Goal: Transaction & Acquisition: Purchase product/service

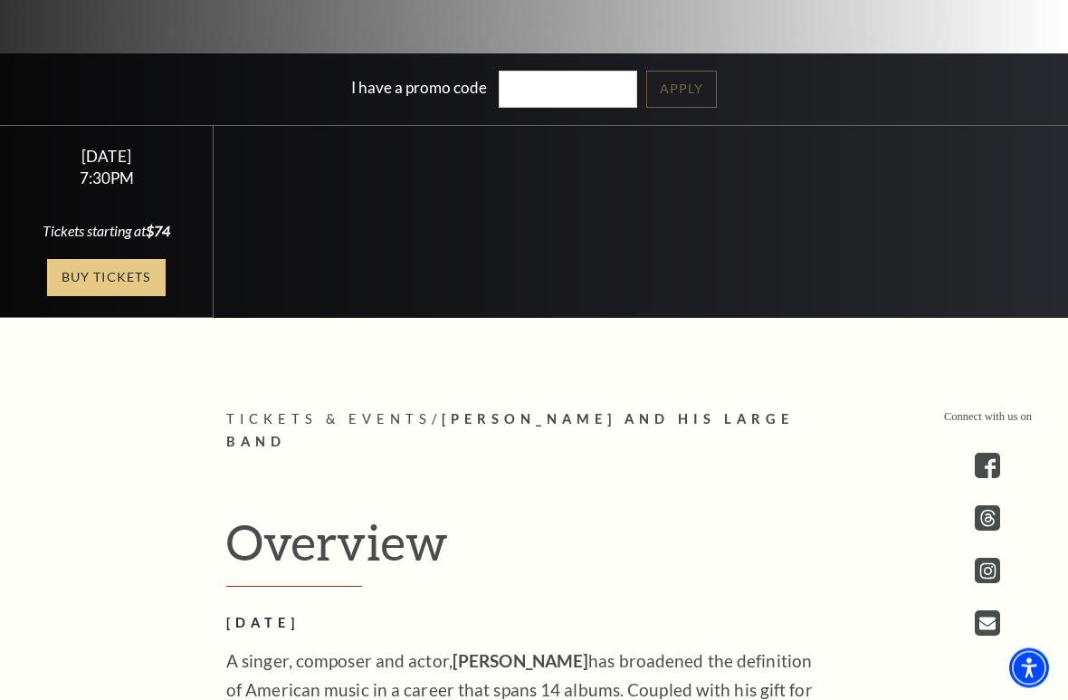
scroll to position [488, 0]
click at [94, 275] on link "Buy Tickets" at bounding box center [106, 277] width 118 height 37
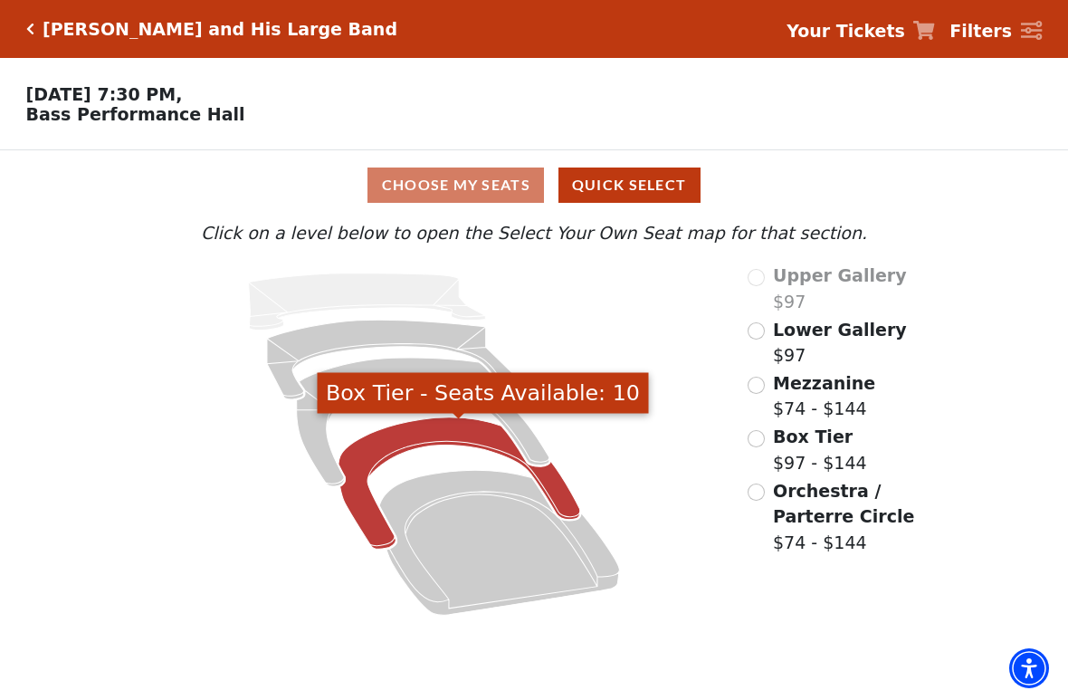
click at [446, 432] on icon "Box Tier - Seats Available: 10" at bounding box center [460, 482] width 242 height 131
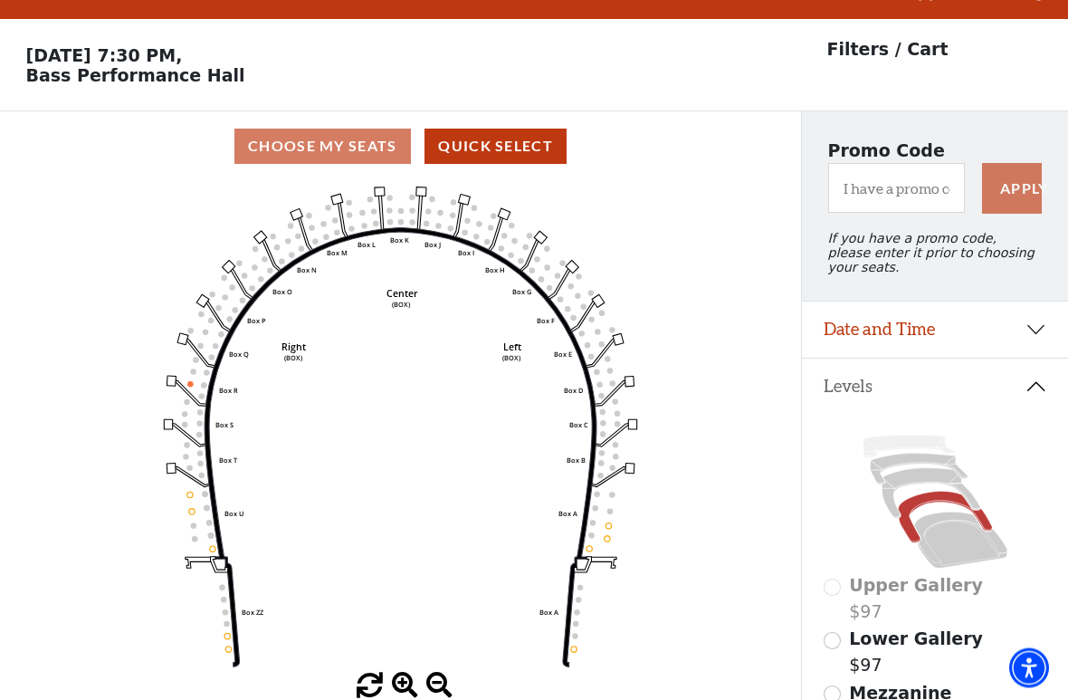
scroll to position [84, 0]
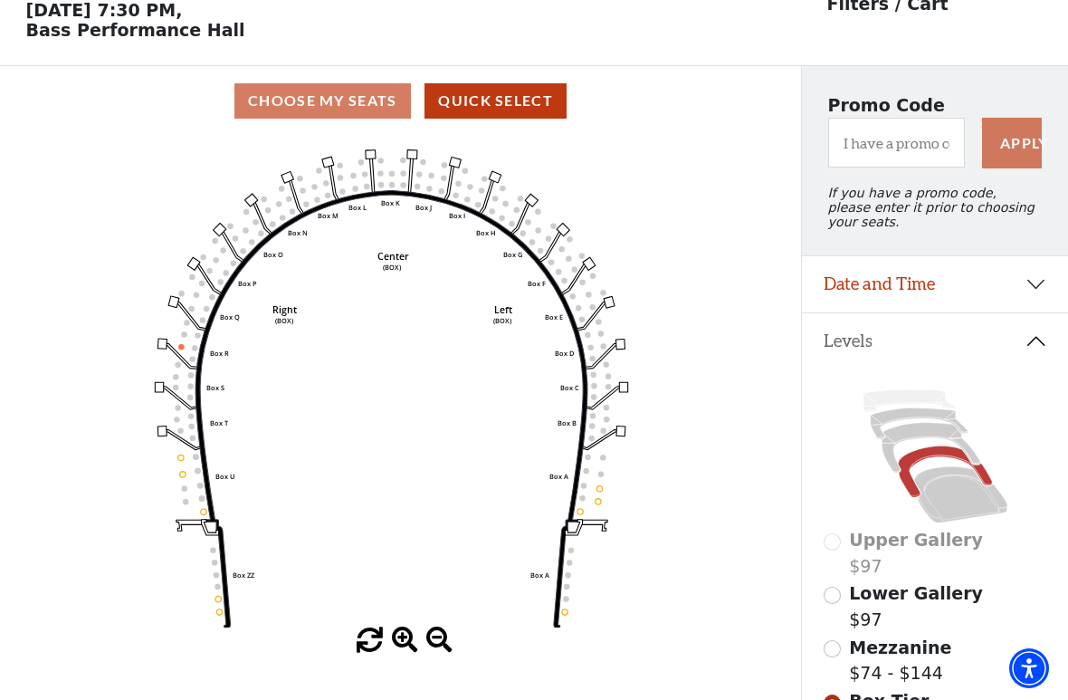
click at [398, 270] on text "(BOX)" at bounding box center [392, 267] width 19 height 9
click at [405, 262] on text "Center" at bounding box center [394, 255] width 32 height 13
click at [397, 178] on icon "Left (BOX) Right (BOX) Center (BOX) Box ZZ Box U Box T Box S Box R Box Q Box P …" at bounding box center [401, 382] width 722 height 492
click at [395, 187] on circle at bounding box center [391, 184] width 5 height 5
click at [392, 187] on circle at bounding box center [391, 184] width 5 height 5
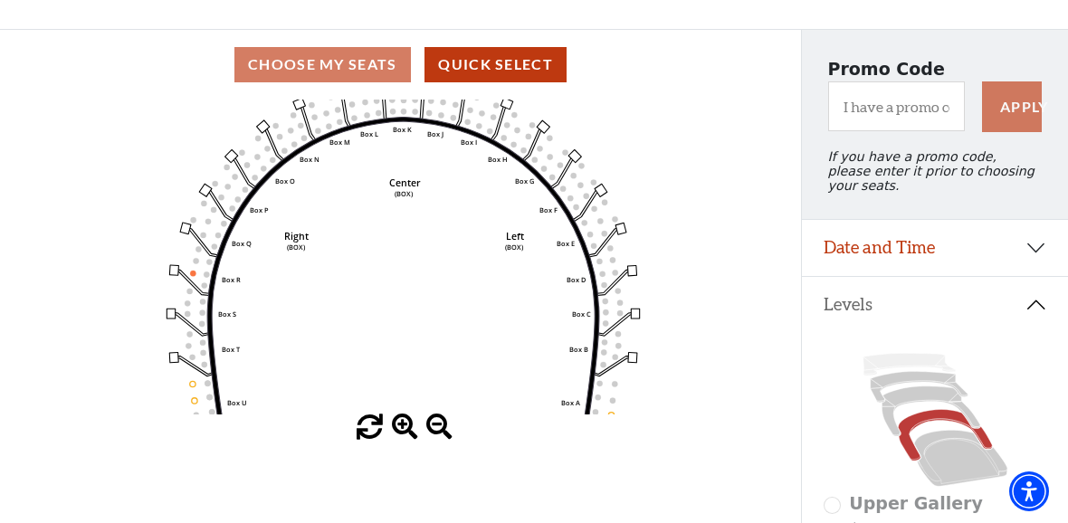
scroll to position [120, 0]
click at [411, 431] on span at bounding box center [405, 429] width 26 height 26
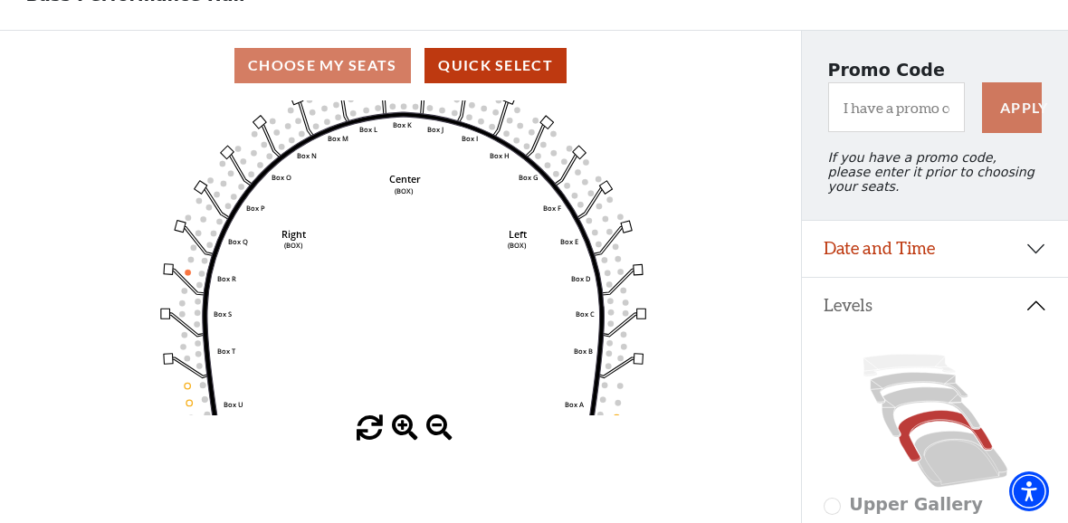
click at [407, 429] on span at bounding box center [405, 429] width 26 height 26
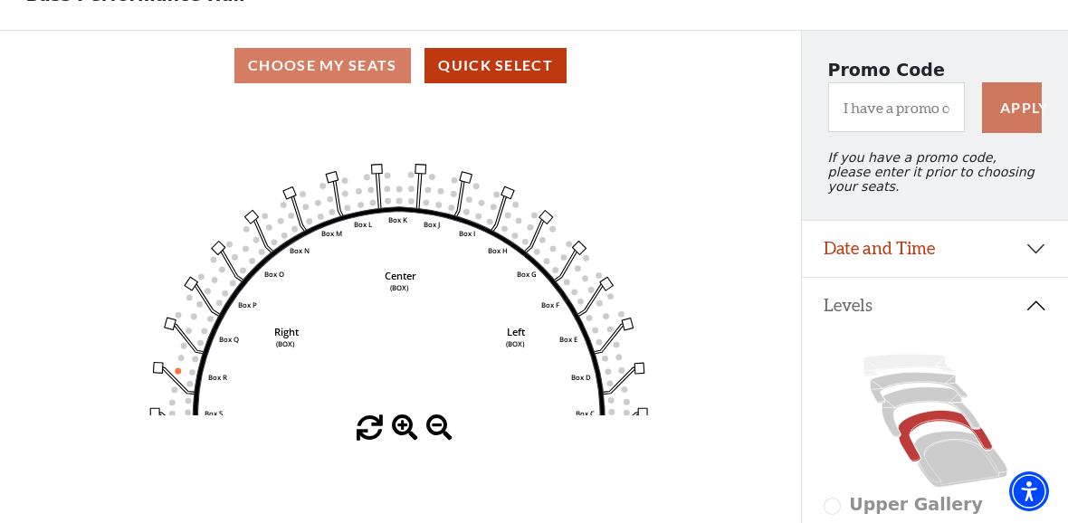
click at [403, 225] on text "Box K" at bounding box center [397, 219] width 19 height 9
click at [400, 204] on circle at bounding box center [400, 200] width 6 height 6
click at [399, 191] on circle at bounding box center [400, 189] width 6 height 6
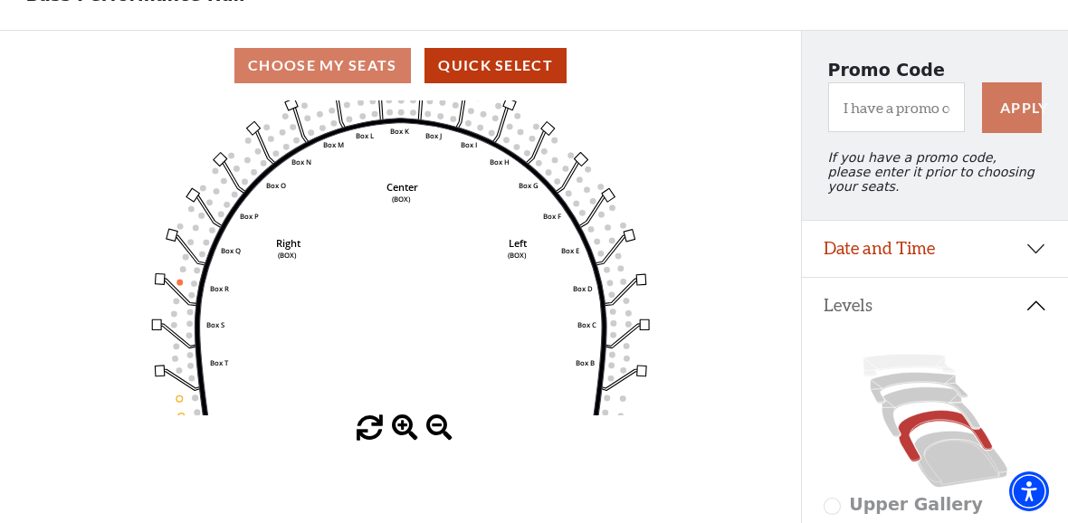
click at [297, 249] on text "Right" at bounding box center [288, 243] width 25 height 14
click at [292, 250] on text "Right" at bounding box center [288, 243] width 25 height 14
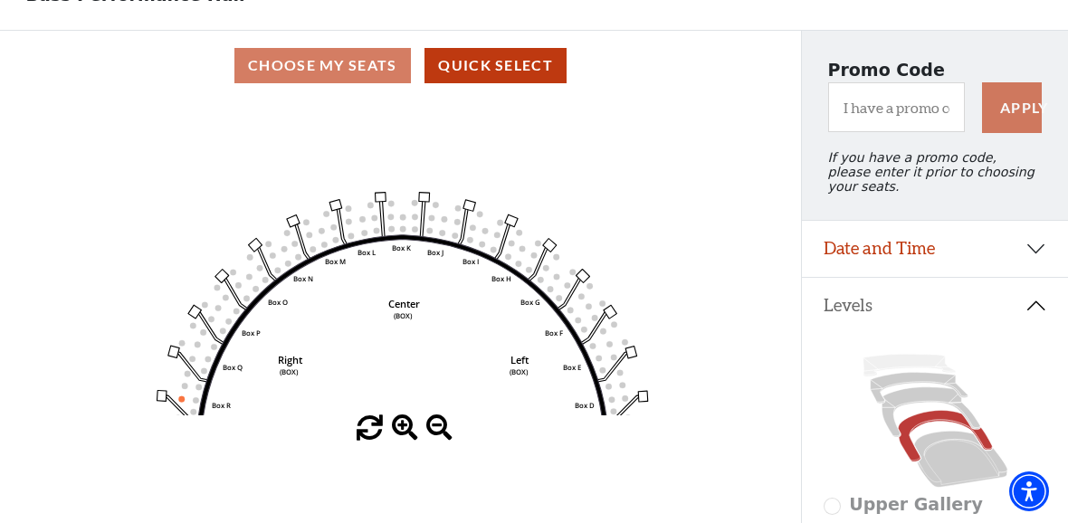
click at [483, 244] on use "Seat Selected" at bounding box center [482, 244] width 7 height 7
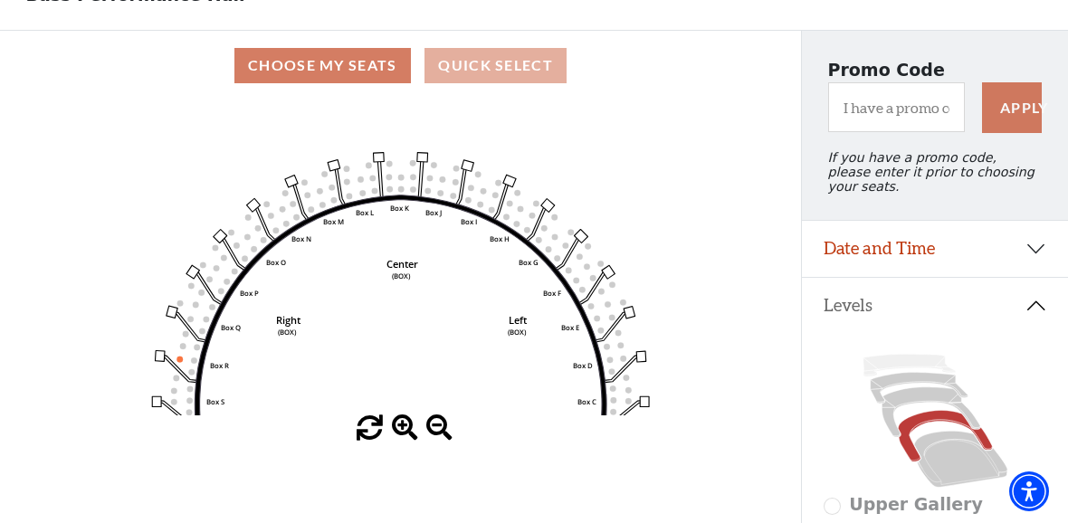
click at [547, 70] on button "Quick Select" at bounding box center [496, 65] width 142 height 35
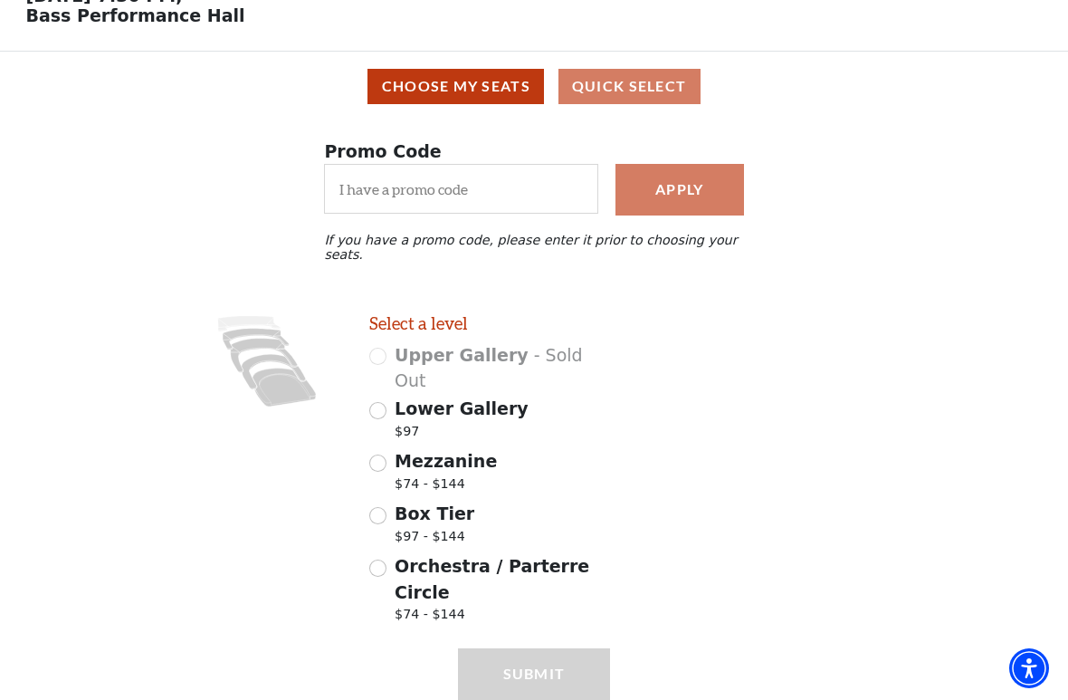
scroll to position [102, 0]
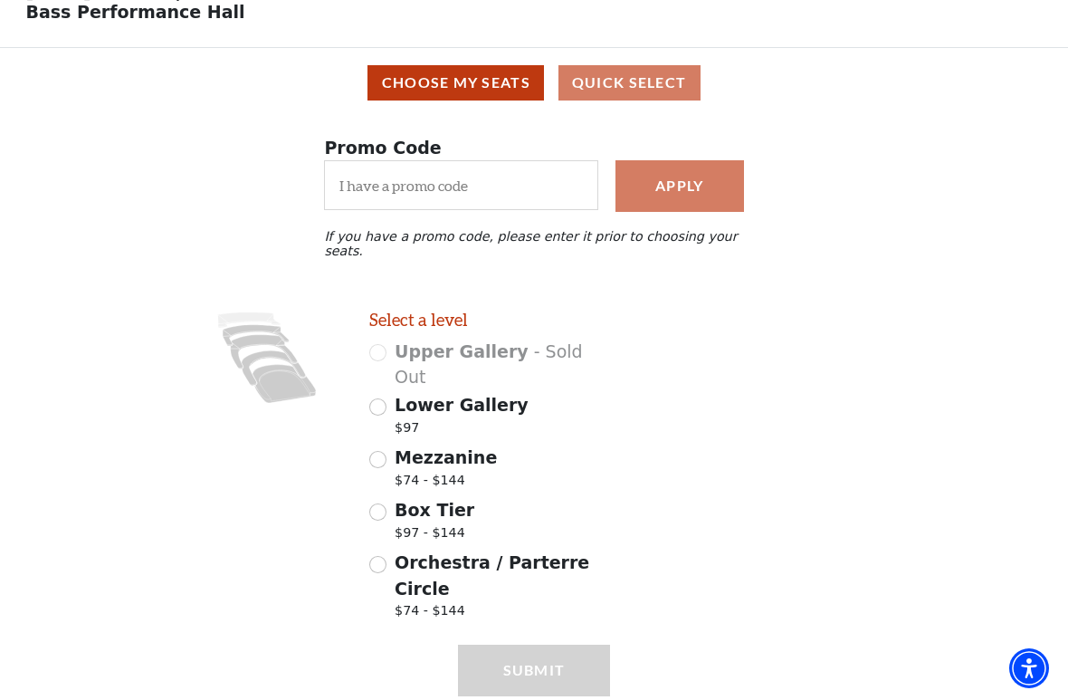
click at [415, 522] on span "$97 - $144" at bounding box center [435, 535] width 80 height 24
click at [387, 503] on input "Box Tier $97 - $144" at bounding box center [377, 511] width 17 height 17
radio input "true"
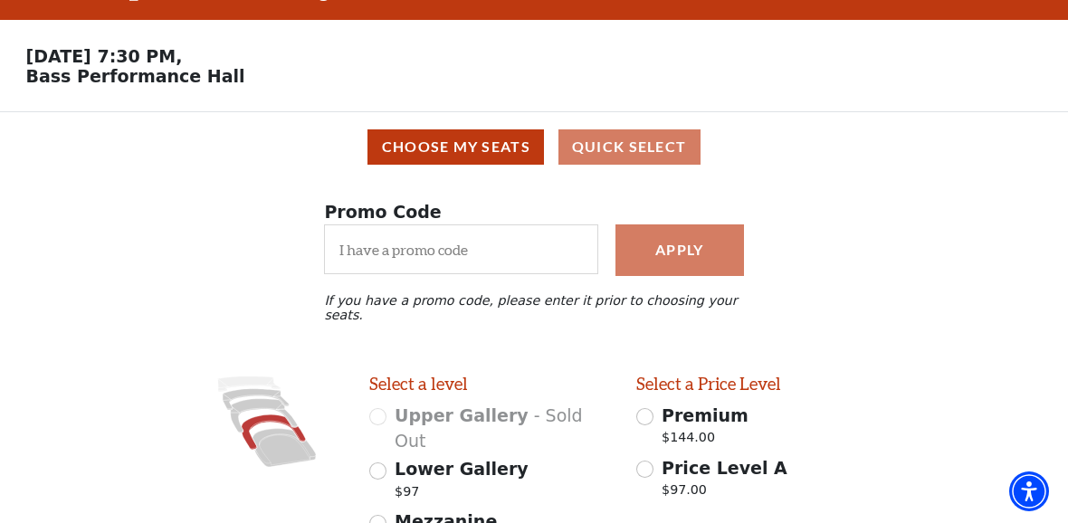
scroll to position [0, 0]
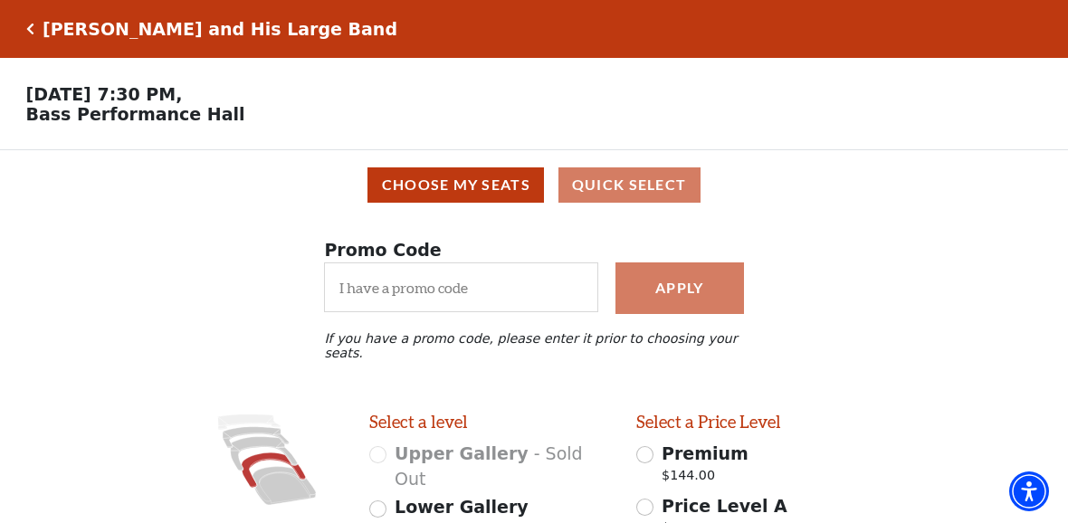
click at [30, 25] on icon "Click here to go back to filters" at bounding box center [30, 29] width 8 height 13
click at [33, 24] on icon "Click here to go back to filters" at bounding box center [30, 29] width 8 height 13
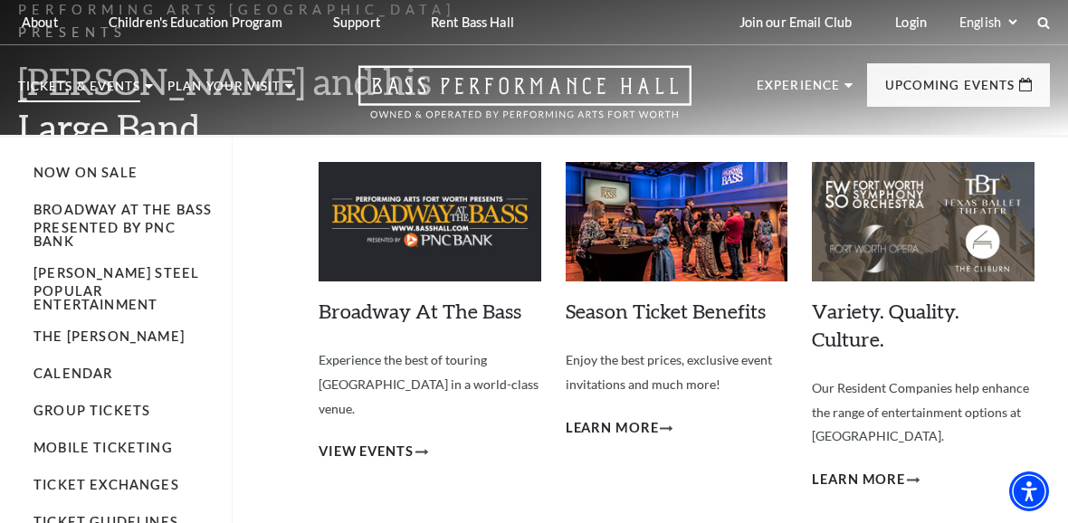
click at [1034, 201] on img at bounding box center [923, 222] width 223 height 120
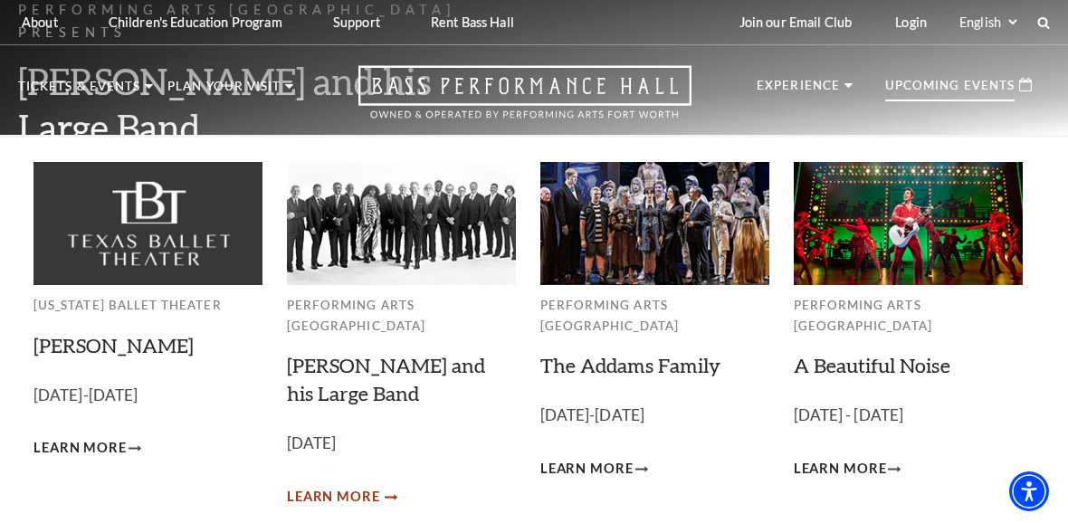
click at [368, 486] on span "Learn More" at bounding box center [333, 497] width 93 height 23
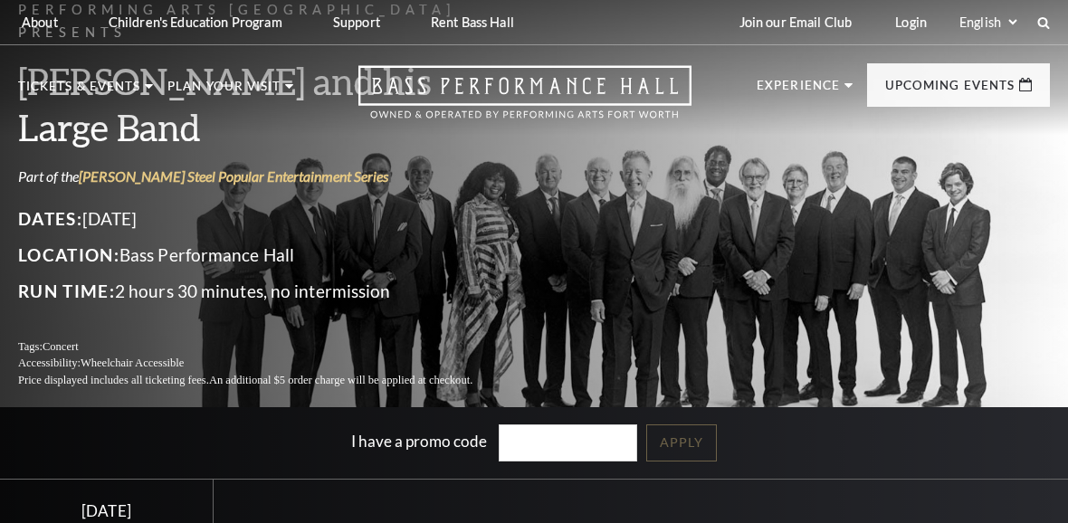
scroll to position [-26, 0]
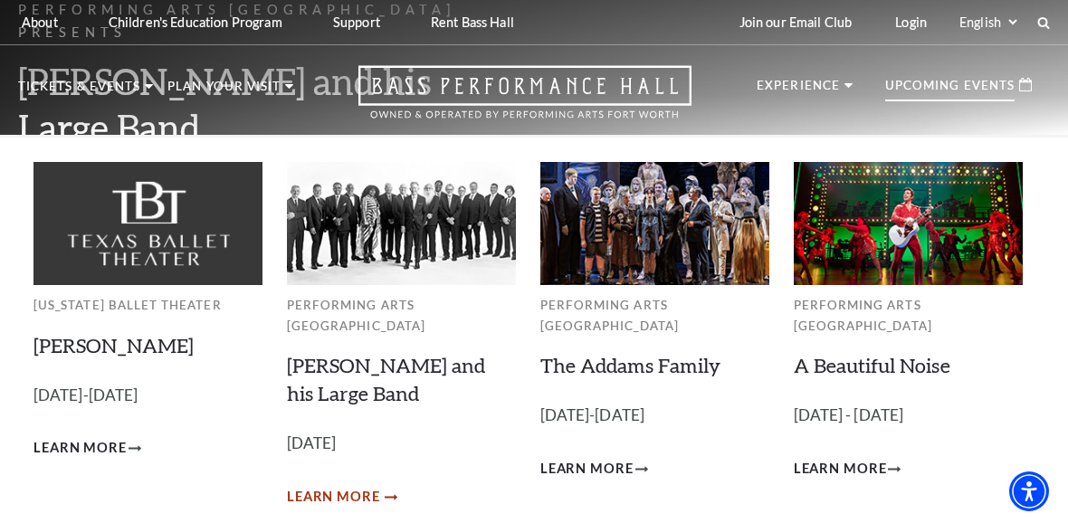
click at [365, 486] on span "Learn More" at bounding box center [333, 497] width 93 height 23
click at [369, 486] on span "Learn More" at bounding box center [333, 497] width 93 height 23
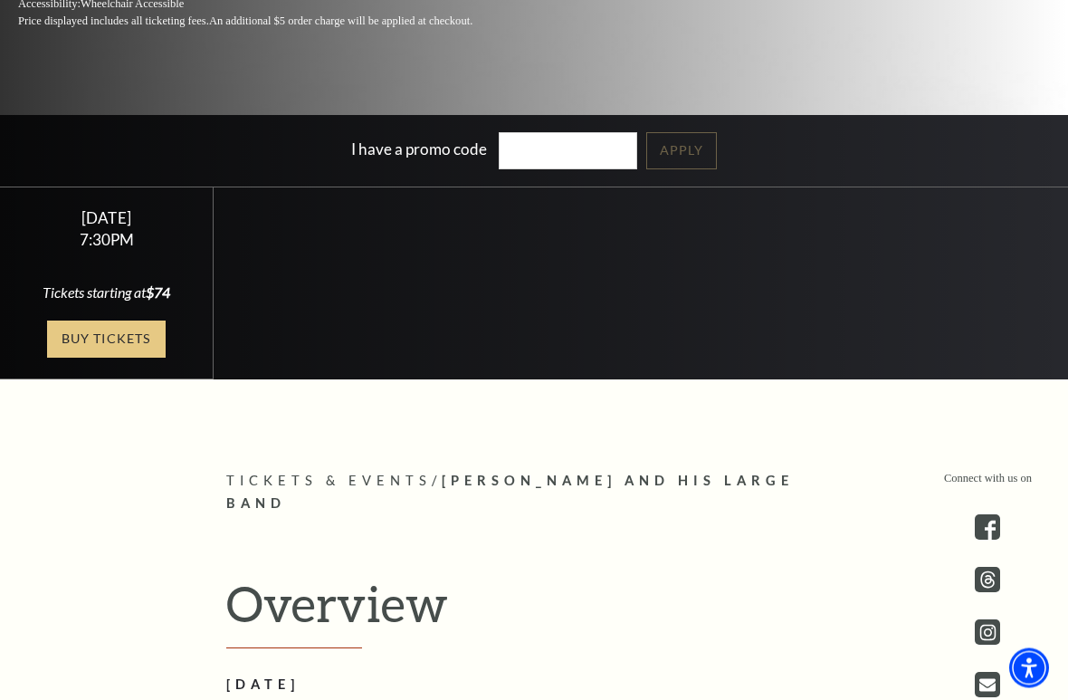
scroll to position [426, 0]
click at [105, 350] on link "Buy Tickets" at bounding box center [106, 338] width 118 height 37
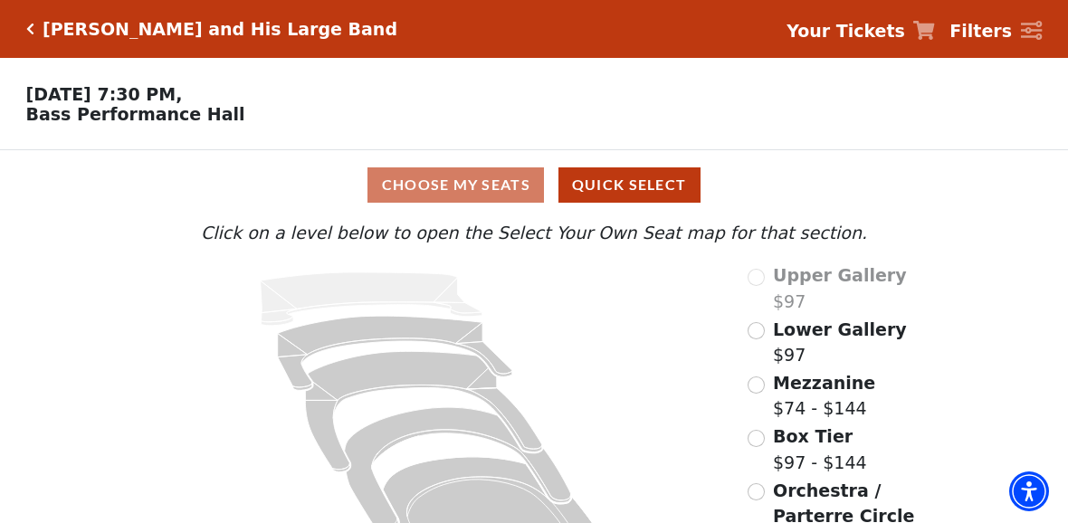
click at [27, 32] on icon "Click here to go back to filters" at bounding box center [30, 29] width 8 height 13
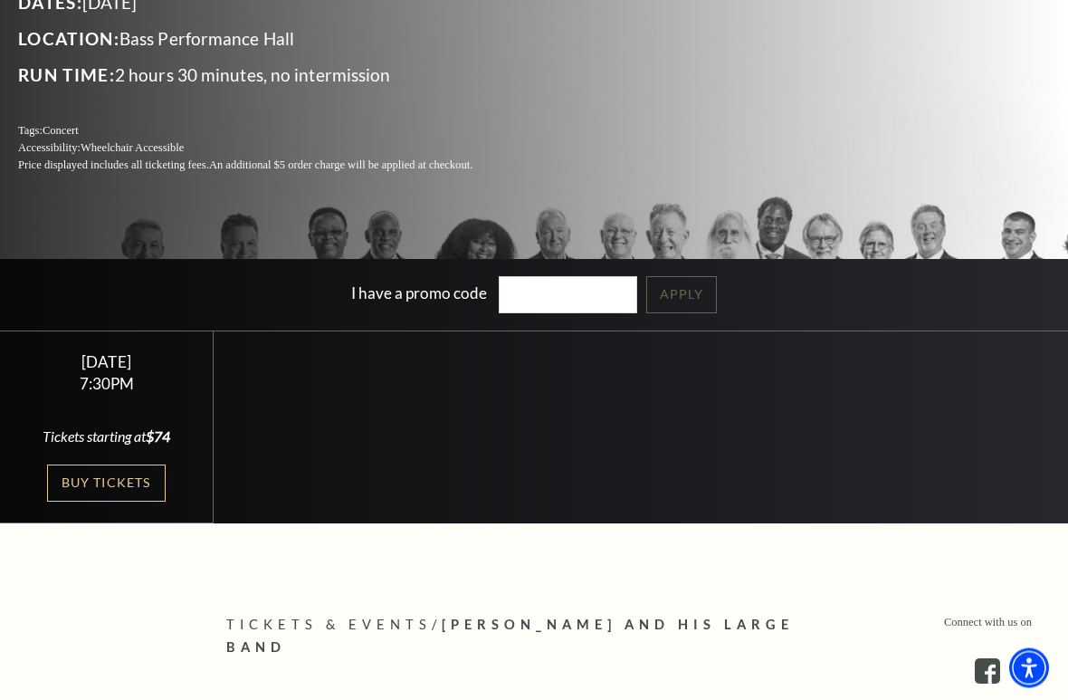
scroll to position [293, 0]
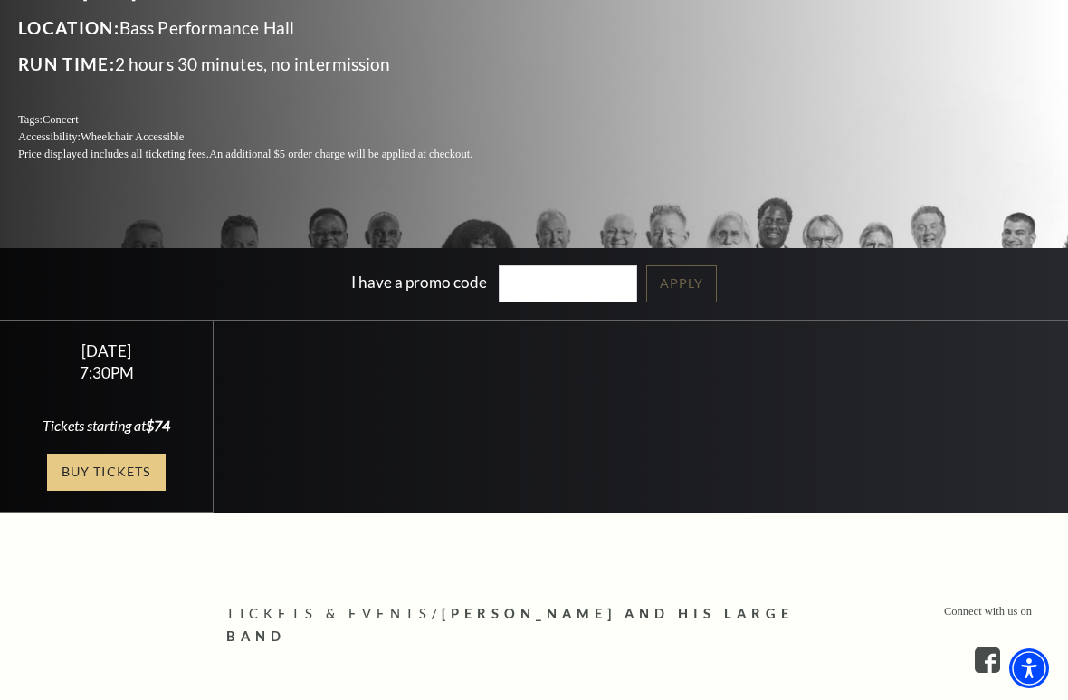
click at [85, 474] on link "Buy Tickets" at bounding box center [106, 472] width 118 height 37
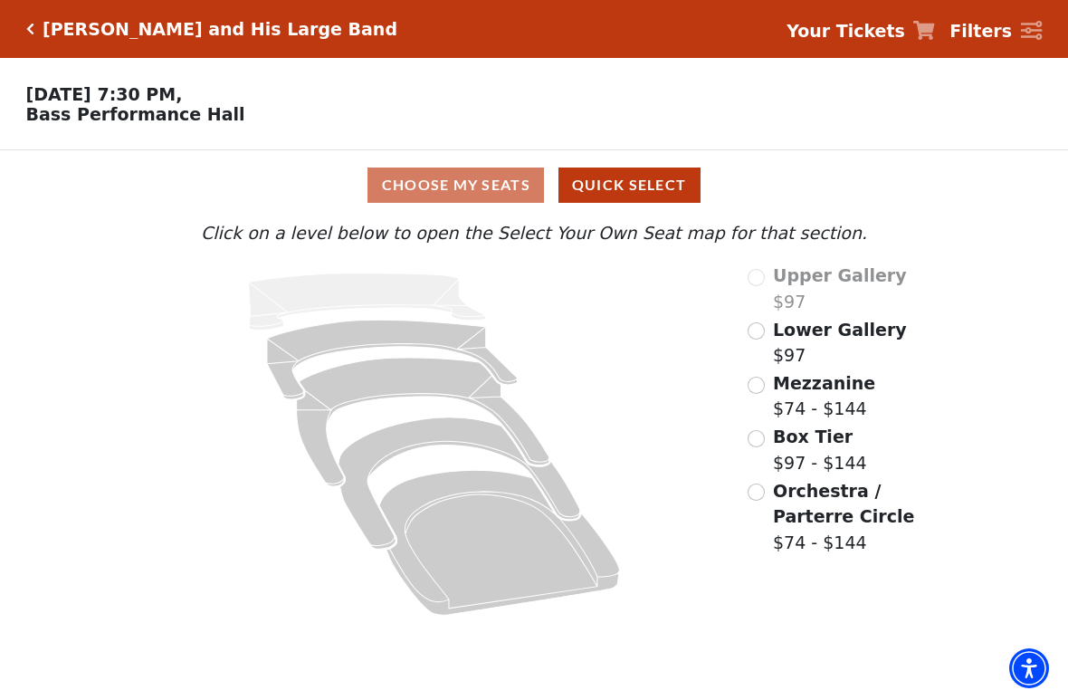
click at [764, 438] on input "Box Tier$97 - $144\a" at bounding box center [756, 438] width 17 height 17
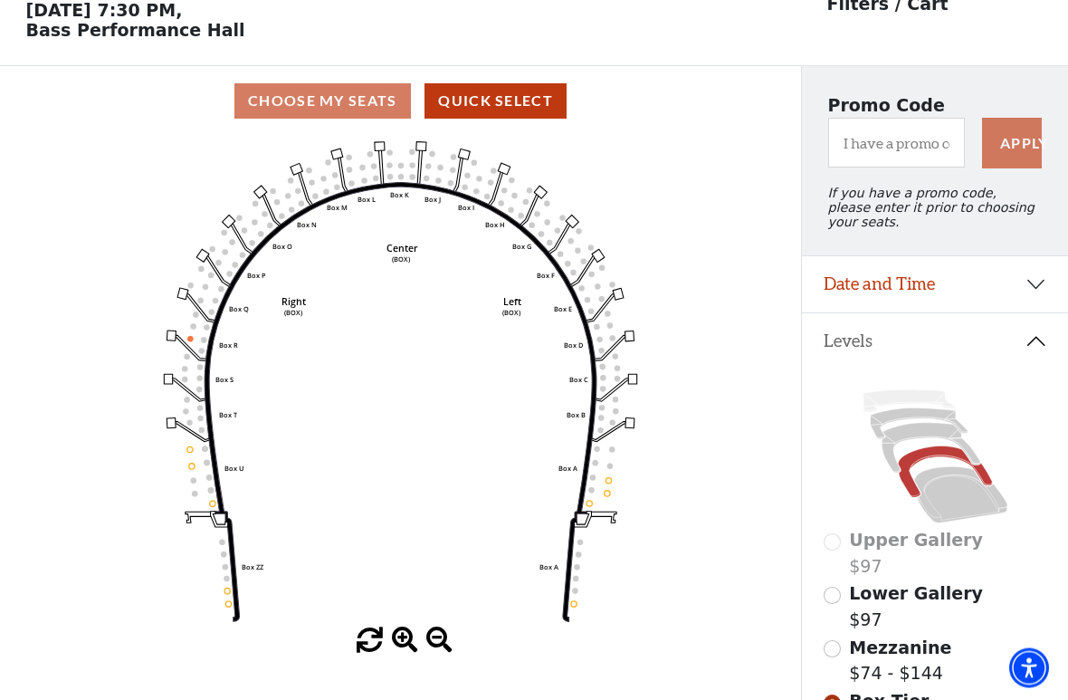
scroll to position [84, 0]
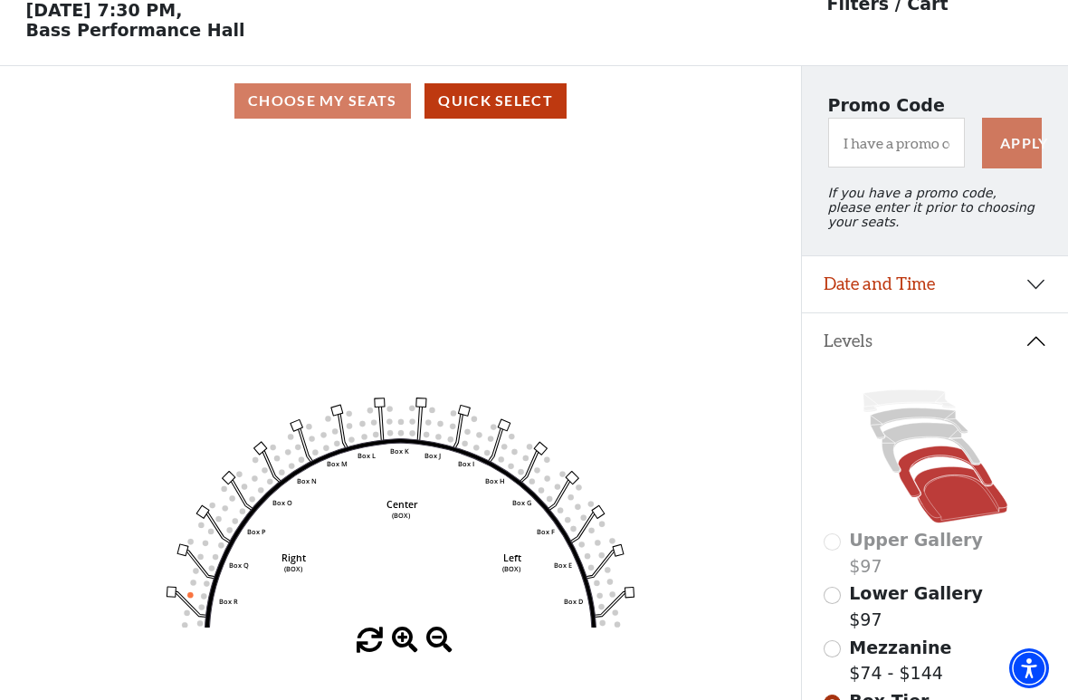
click at [954, 477] on icon at bounding box center [960, 494] width 93 height 56
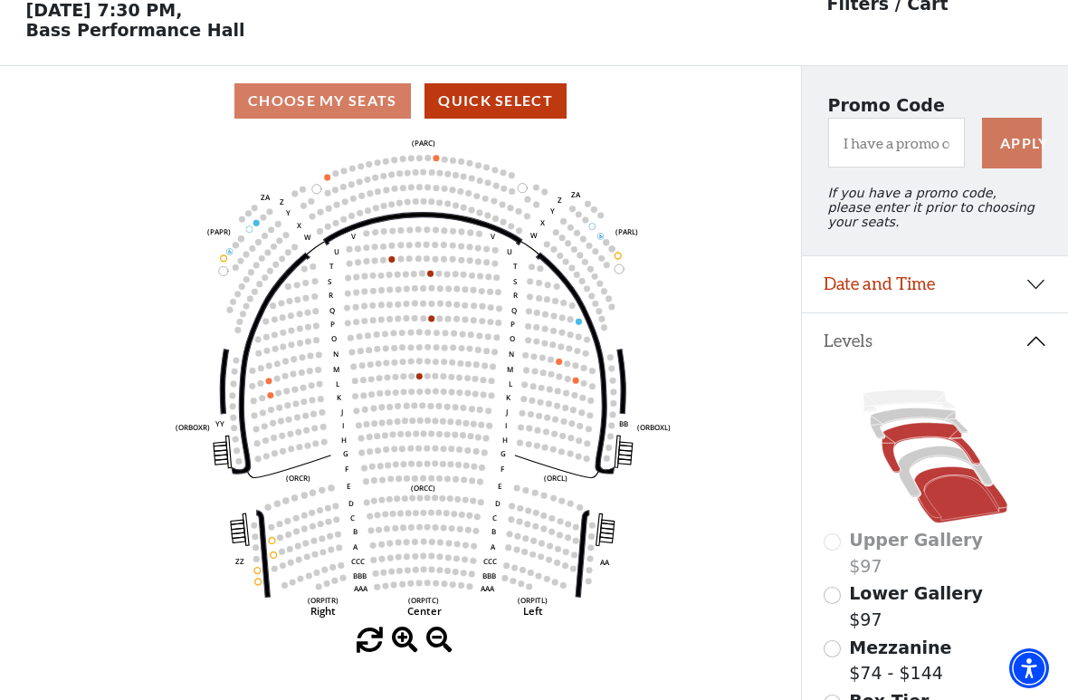
click at [938, 445] on icon at bounding box center [931, 448] width 98 height 50
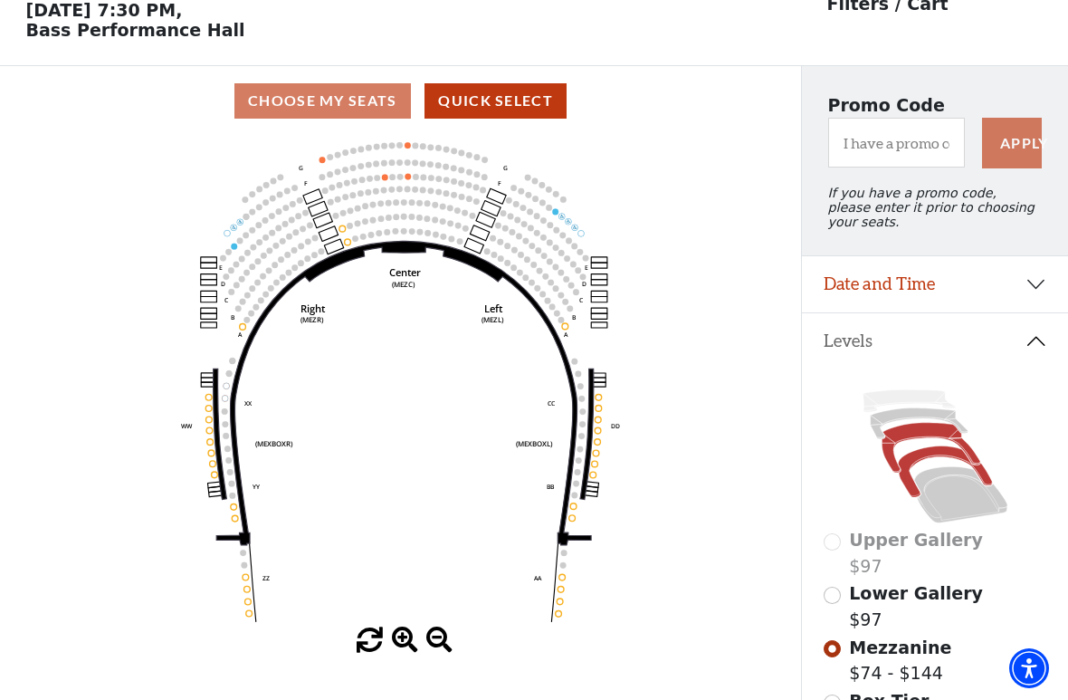
click at [942, 455] on icon at bounding box center [945, 471] width 94 height 51
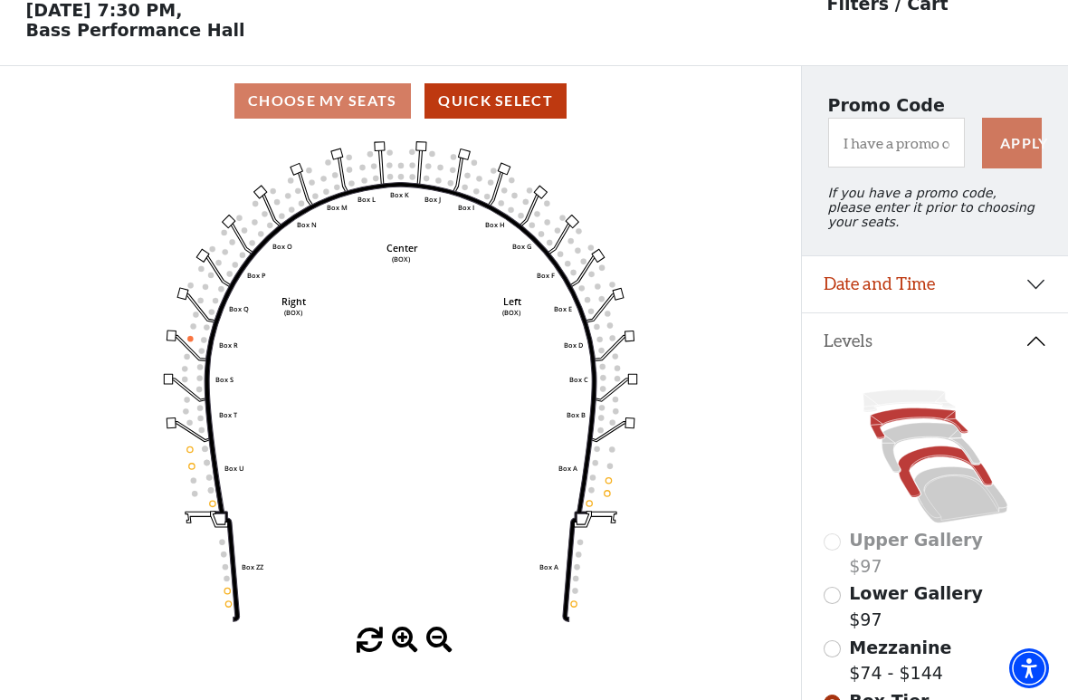
click at [926, 426] on icon at bounding box center [918, 423] width 97 height 31
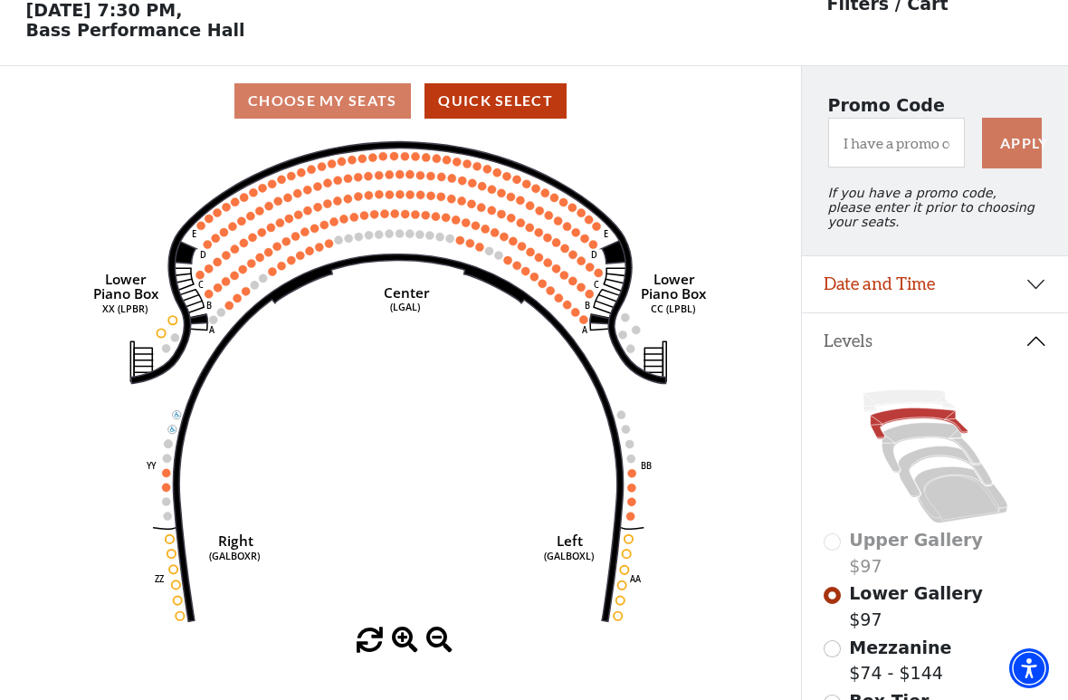
click at [915, 389] on div "Upper Gallery $97 Lower Gallery $97 Mezzanine $74 - $144 Box Tier $97 - $144 Or…" at bounding box center [935, 647] width 266 height 559
click at [929, 388] on div "Upper Gallery $97 Lower Gallery $97 Mezzanine $74 - $144 Box Tier $97 - $144 Or…" at bounding box center [935, 647] width 266 height 559
click at [923, 399] on icon at bounding box center [909, 401] width 92 height 22
click at [921, 390] on div "Upper Gallery $97 Lower Gallery $97 Mezzanine $74 - $144 Box Tier $97 - $144 Or…" at bounding box center [935, 647] width 266 height 559
click at [923, 395] on icon at bounding box center [936, 456] width 224 height 141
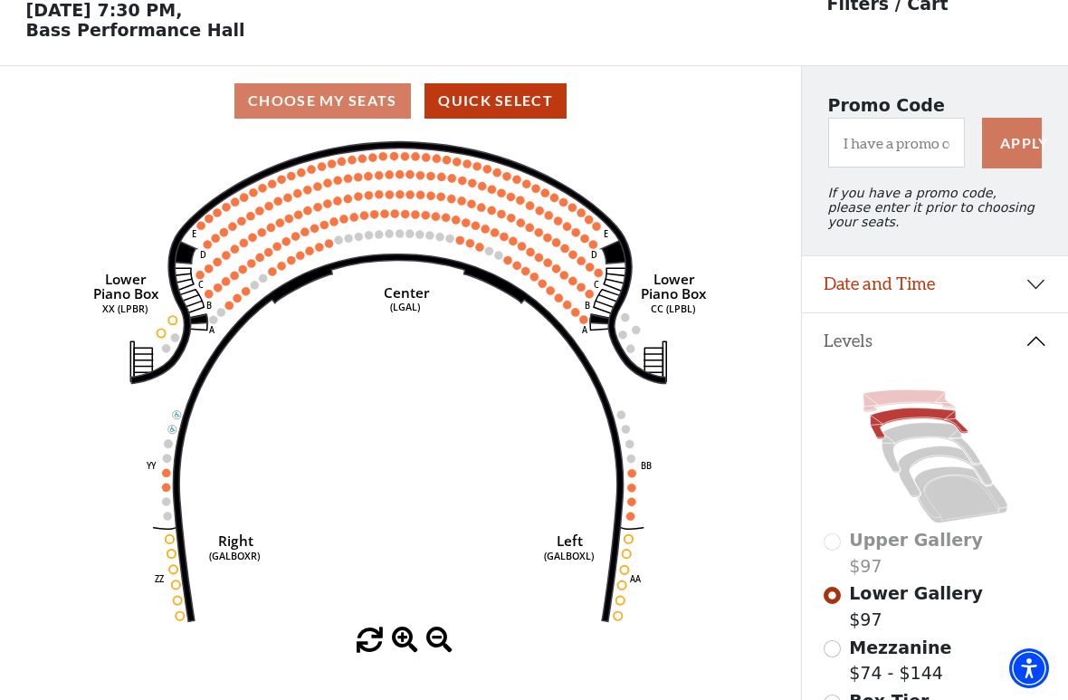
click at [927, 399] on icon at bounding box center [909, 401] width 92 height 22
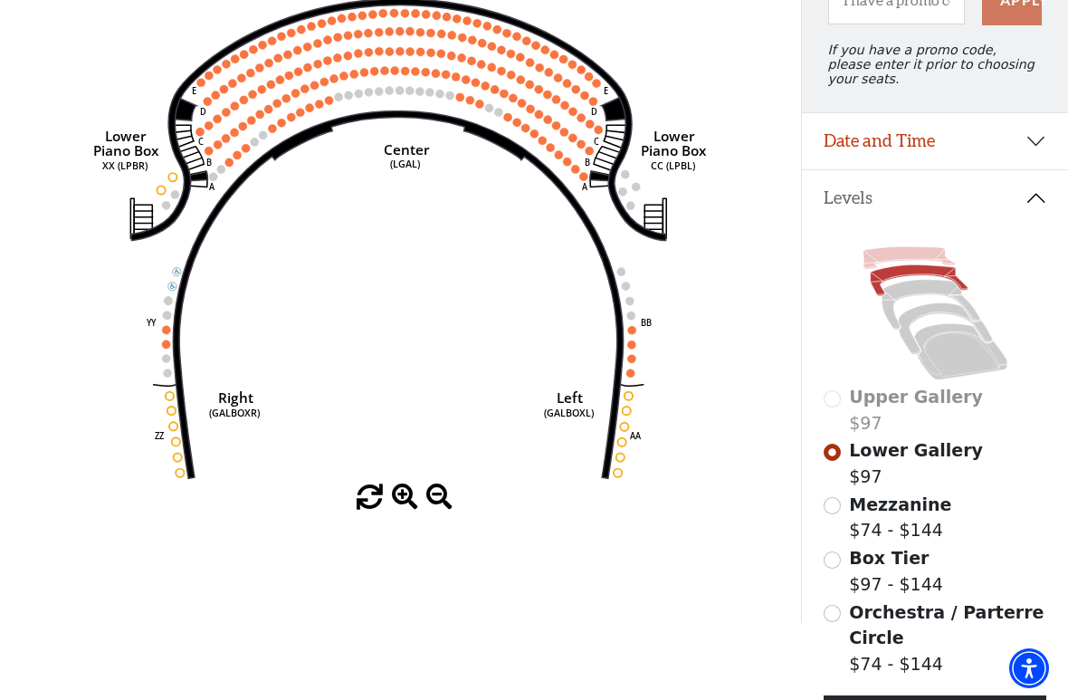
scroll to position [243, 0]
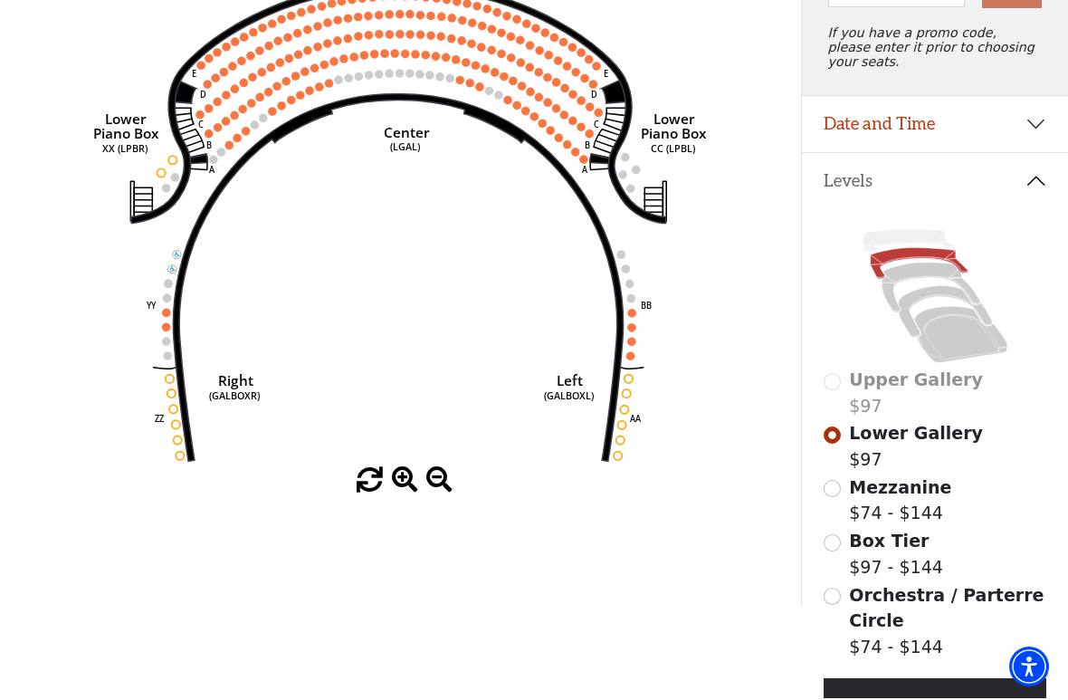
click at [845, 380] on div "Upper Gallery $97" at bounding box center [936, 394] width 224 height 52
click at [838, 380] on div "Upper Gallery $97" at bounding box center [936, 394] width 224 height 52
click at [846, 386] on div "Upper Gallery $97" at bounding box center [936, 394] width 224 height 52
click at [910, 234] on div "Upper Gallery $97 Lower Gallery $97 Mezzanine $74 - $144 Box Tier $97 - $144 Or…" at bounding box center [935, 489] width 266 height 559
click at [936, 229] on div "Upper Gallery $97 Lower Gallery $97 Mezzanine $74 - $144 Box Tier $97 - $144 Or…" at bounding box center [935, 489] width 266 height 559
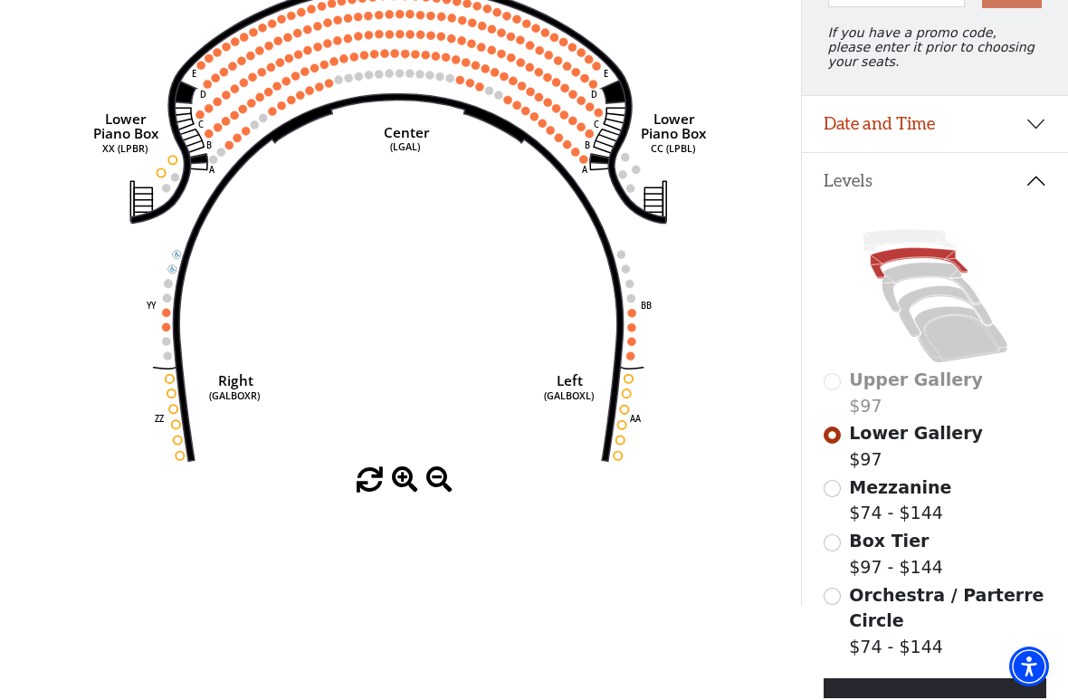
click at [944, 227] on div "Upper Gallery $97 Lower Gallery $97 Mezzanine $74 - $144 Box Tier $97 - $144 Or…" at bounding box center [935, 489] width 266 height 559
click at [820, 280] on div "Upper Gallery $97 Lower Gallery $97 Mezzanine $74 - $144 Box Tier $97 - $144 Or…" at bounding box center [935, 489] width 266 height 559
click at [925, 229] on div "Upper Gallery $97 Lower Gallery $97 Mezzanine $74 - $144 Box Tier $97 - $144 Or…" at bounding box center [935, 489] width 266 height 559
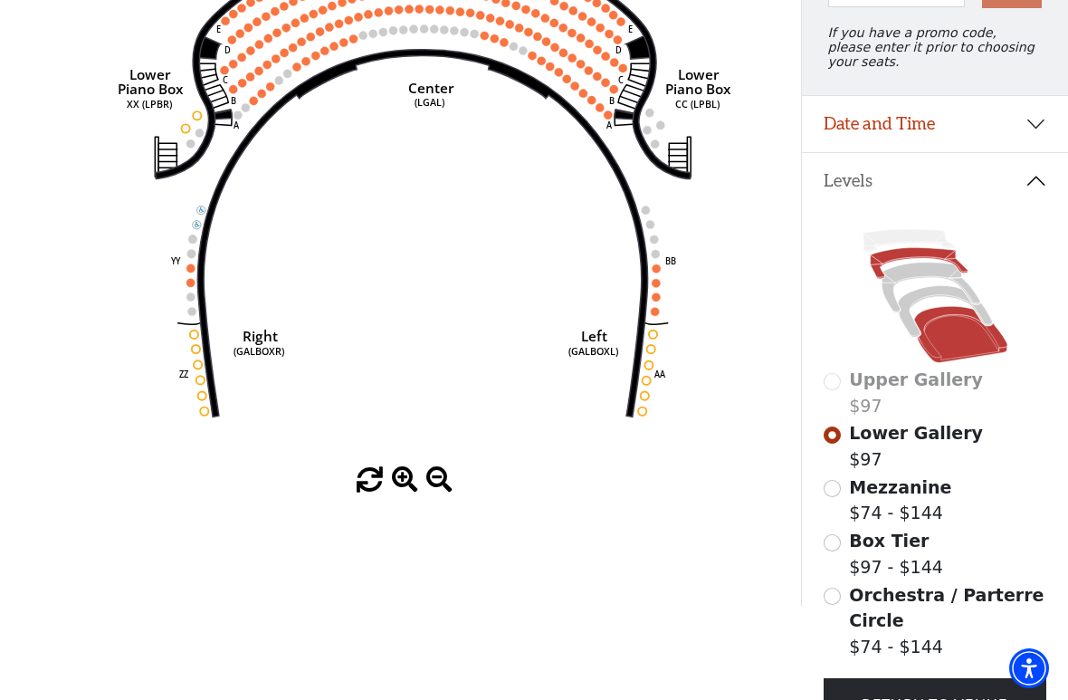
click at [961, 362] on icon at bounding box center [960, 334] width 93 height 56
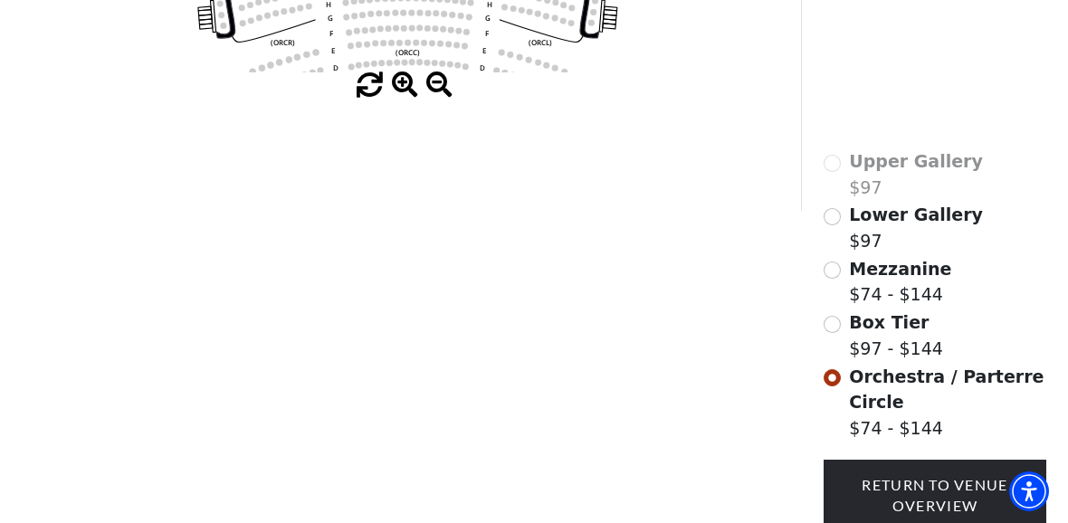
scroll to position [460, 0]
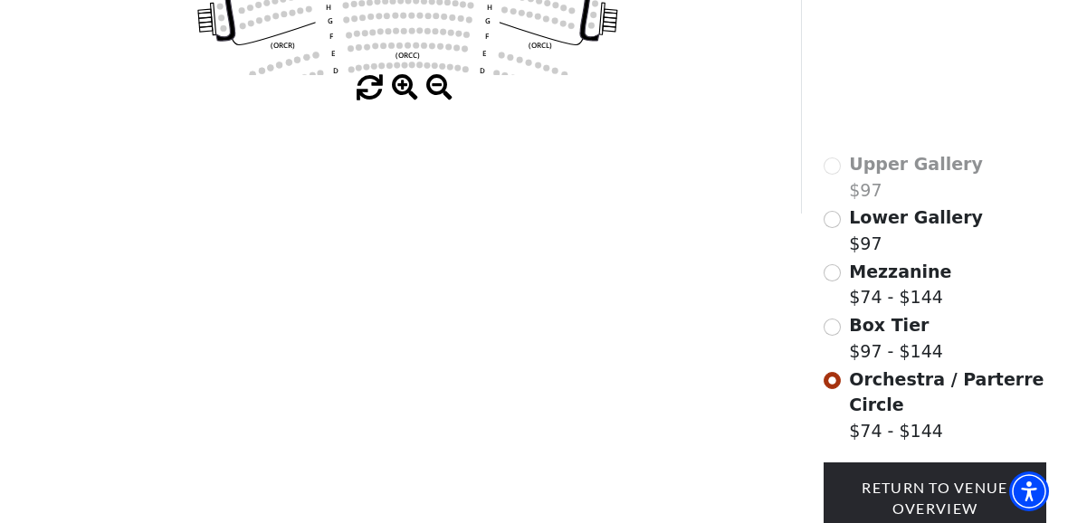
click at [850, 349] on label "Box Tier $97 - $144" at bounding box center [896, 338] width 94 height 52
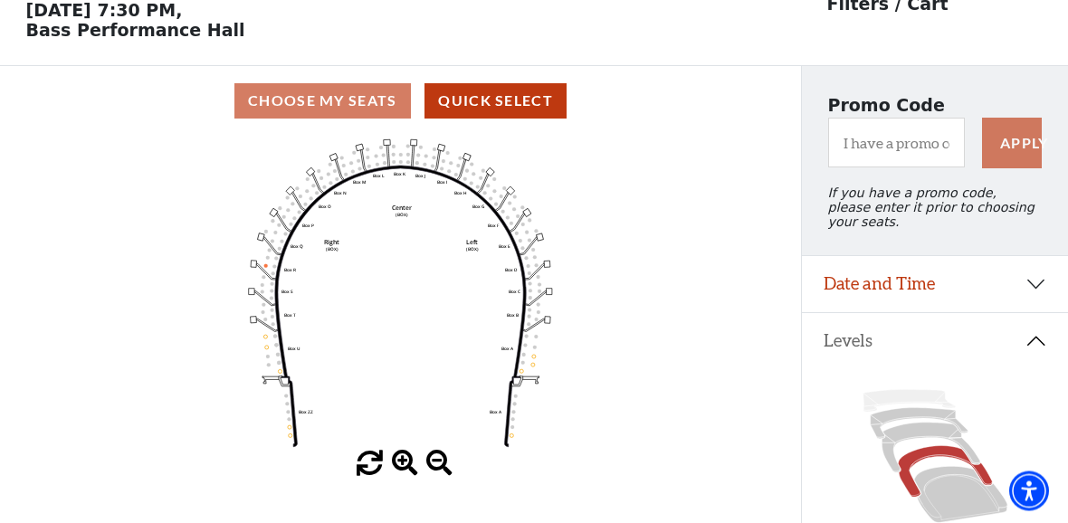
scroll to position [84, 0]
click at [923, 443] on icon at bounding box center [931, 448] width 98 height 50
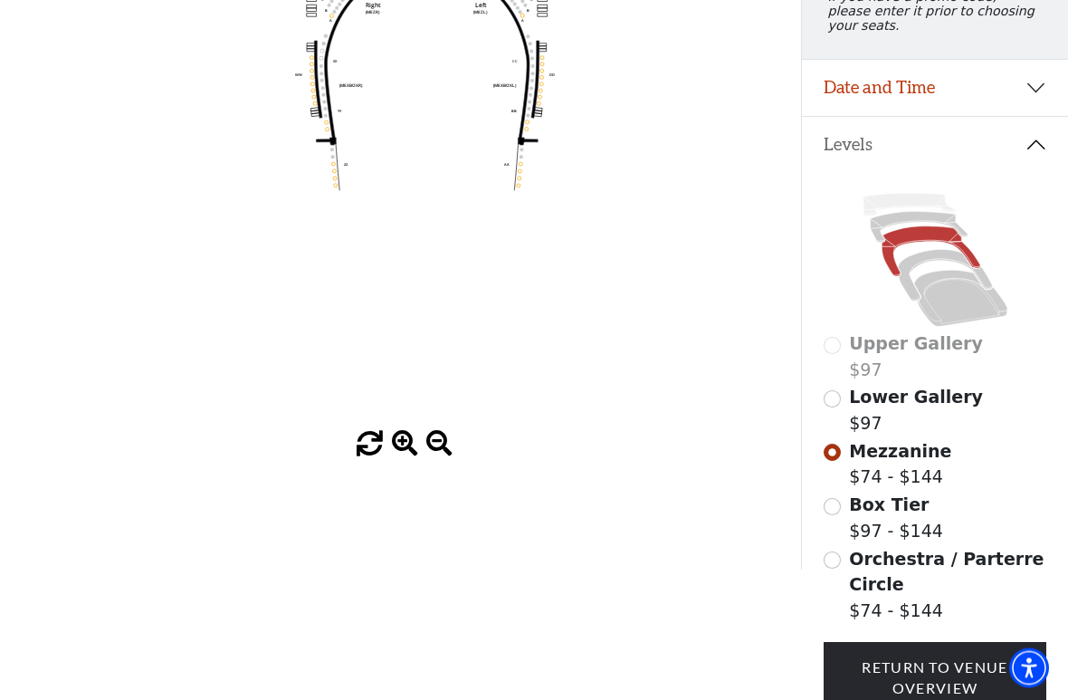
scroll to position [282, 0]
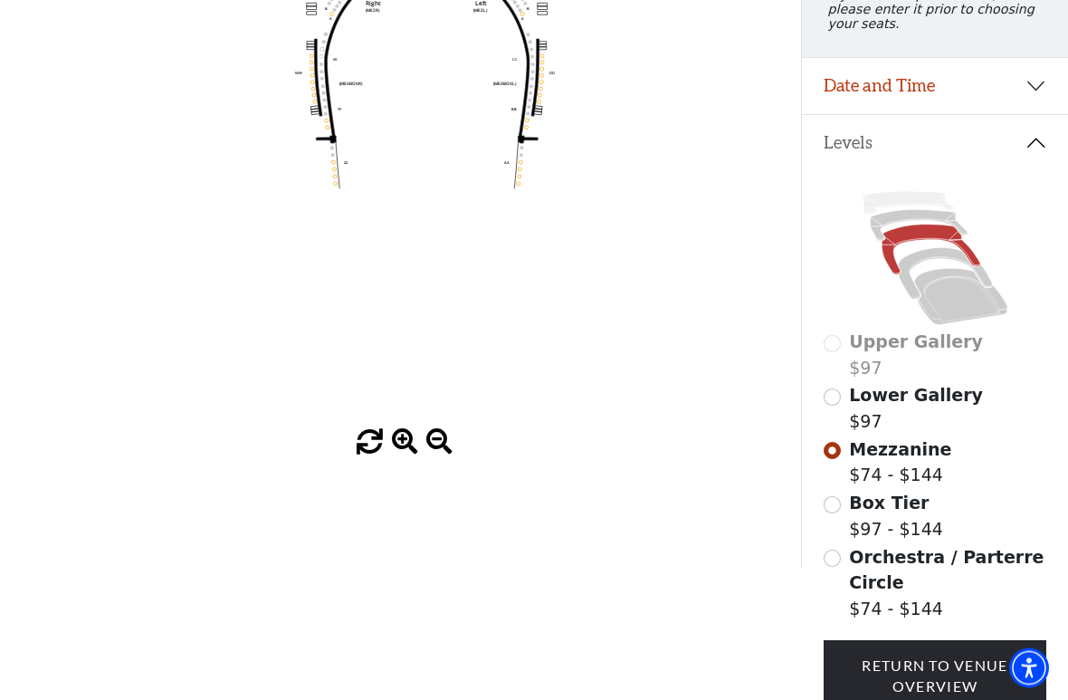
click at [923, 392] on span "Lower Gallery" at bounding box center [916, 396] width 134 height 20
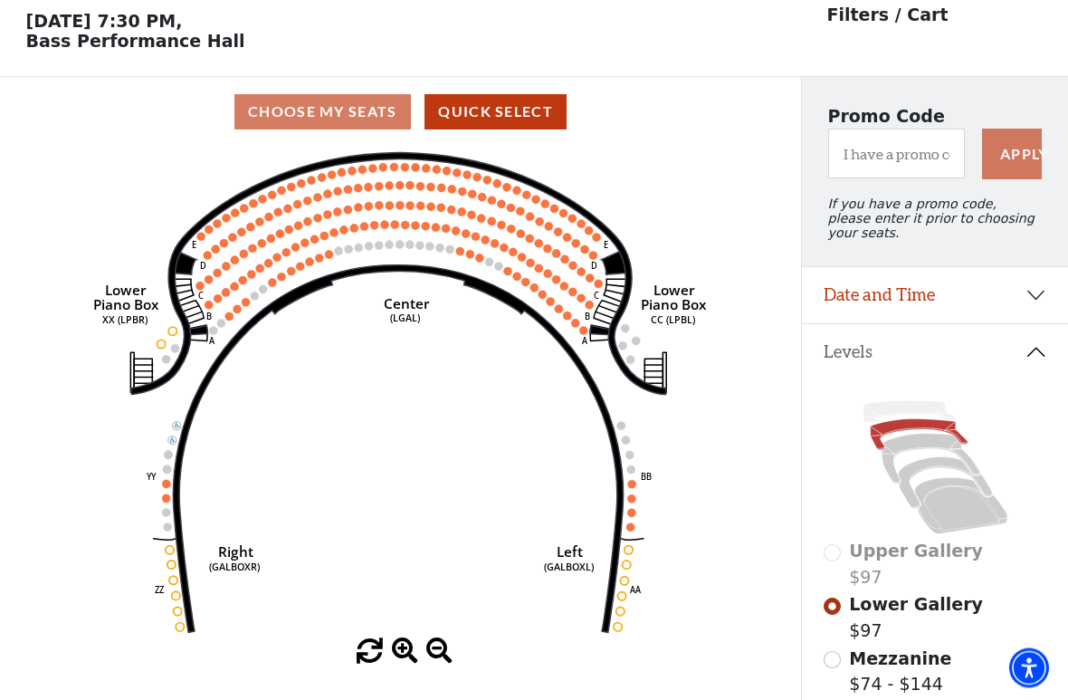
scroll to position [84, 0]
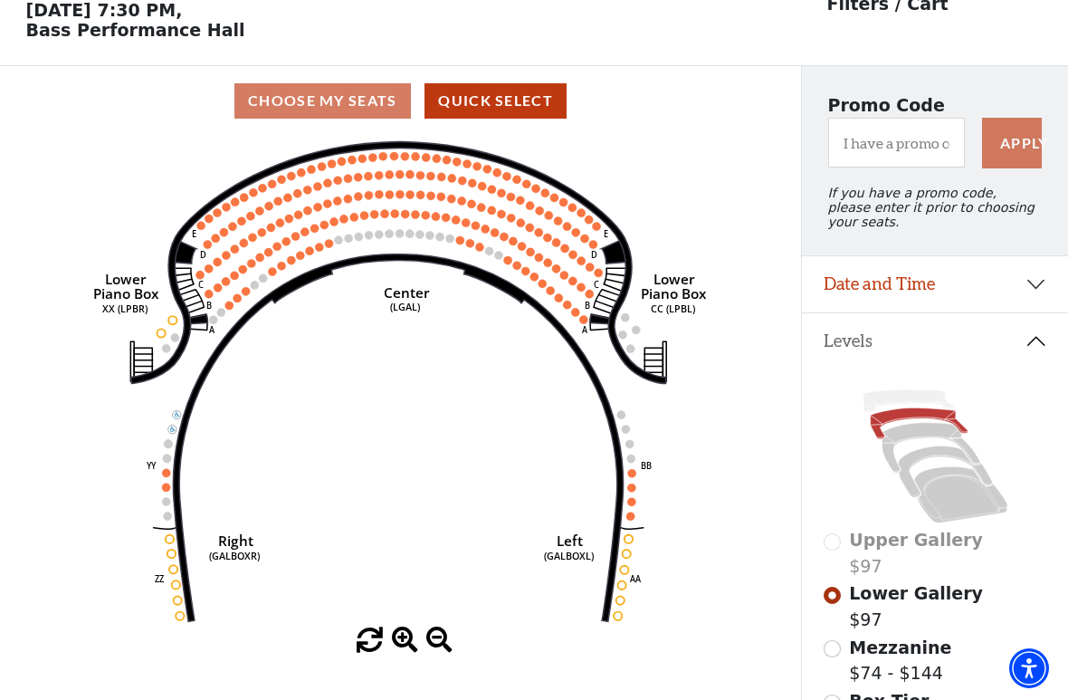
click at [943, 426] on icon at bounding box center [918, 423] width 97 height 31
click at [839, 522] on input "Mezzanine$74 - $144\a" at bounding box center [832, 648] width 17 height 17
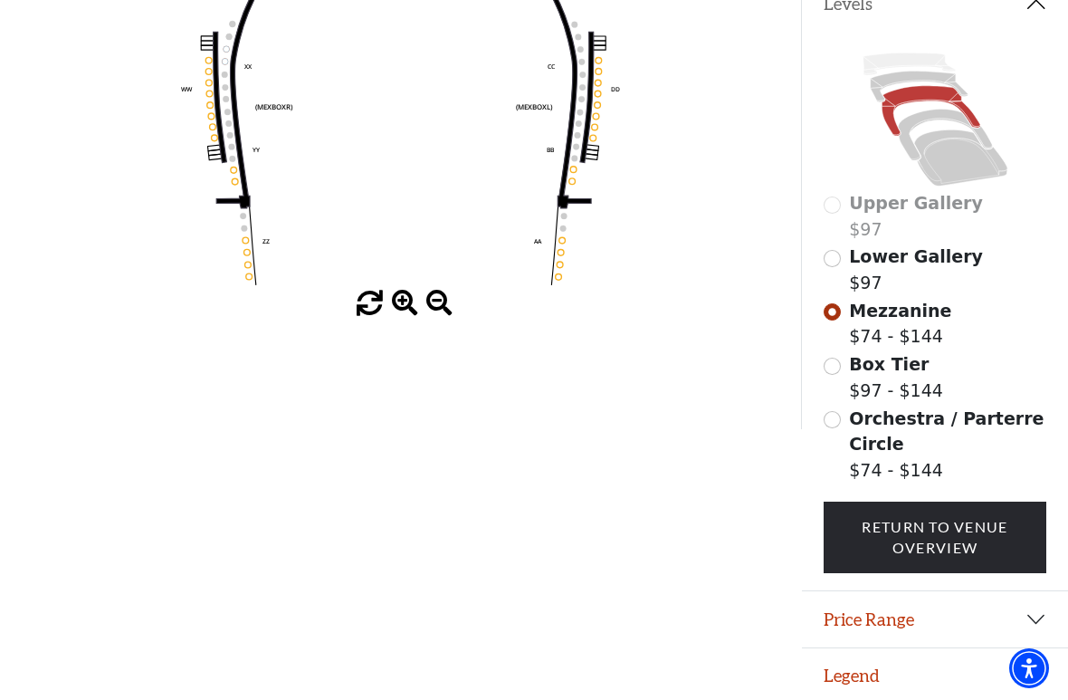
scroll to position [428, 0]
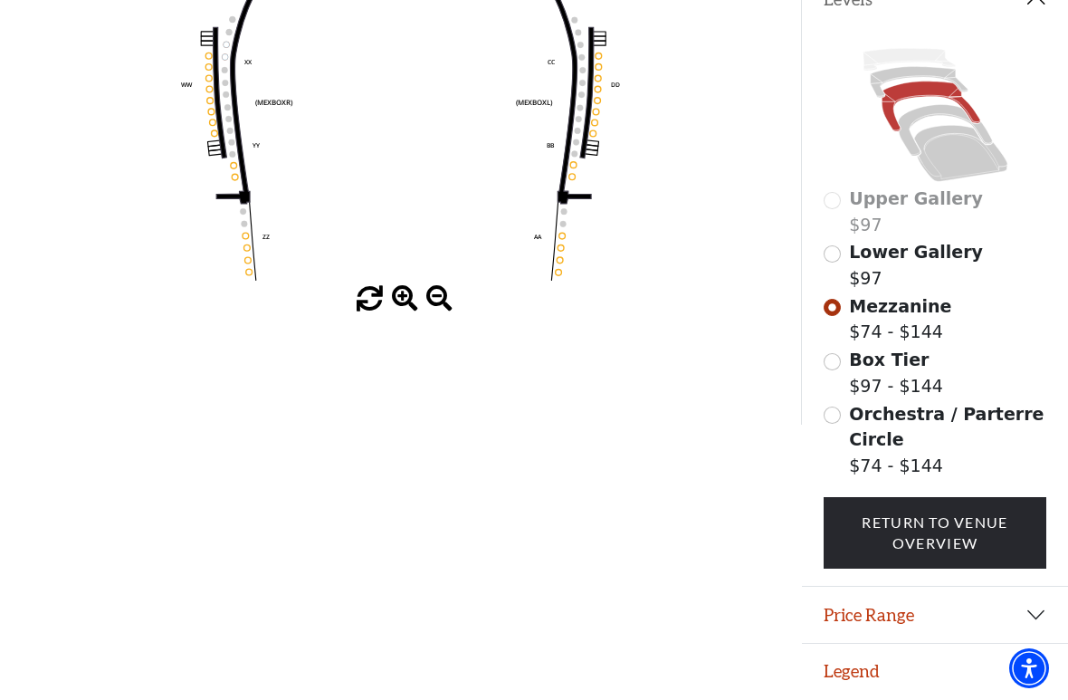
click at [830, 424] on input "Orchestra / Parterre Circle$74 - $144\a" at bounding box center [832, 415] width 17 height 17
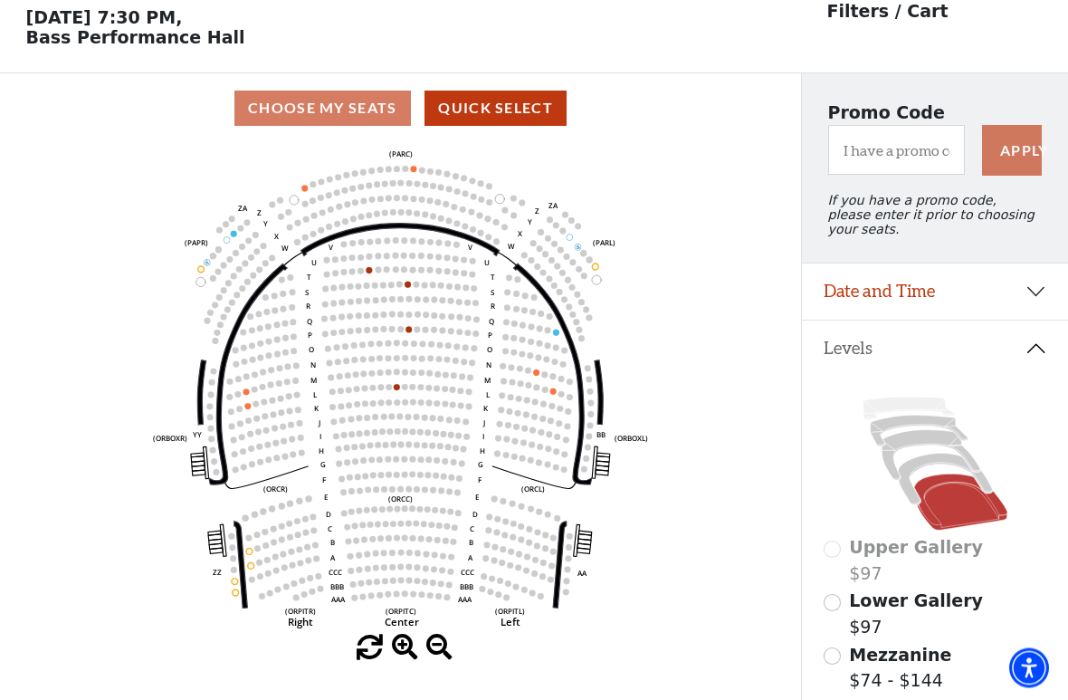
scroll to position [84, 0]
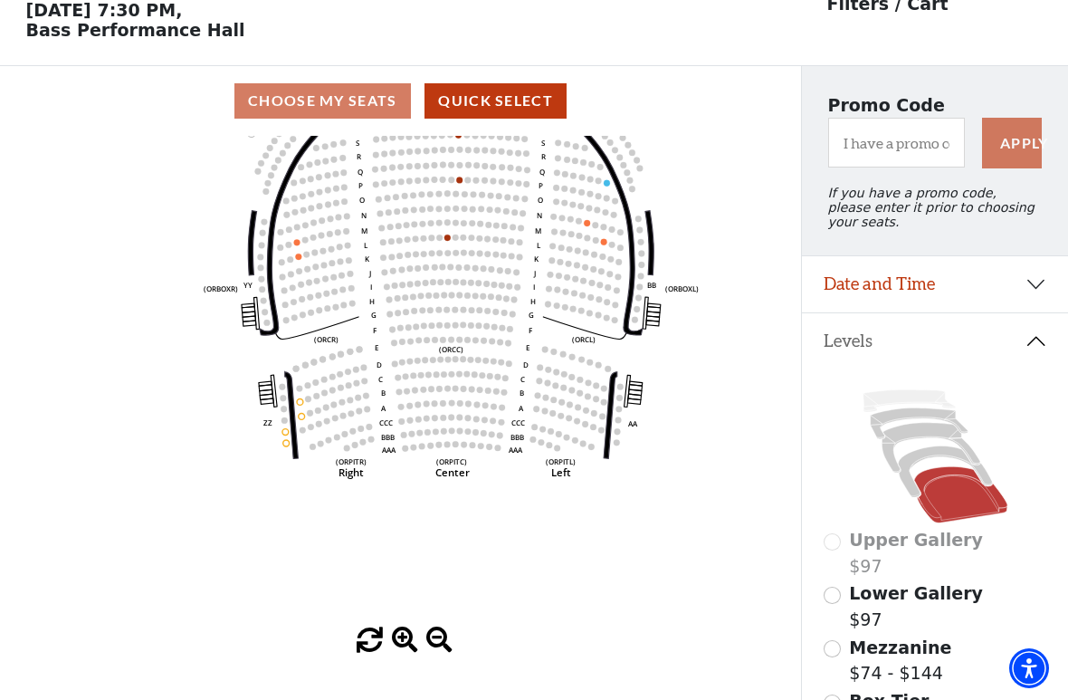
click at [835, 522] on input "Lower Gallery$97\a" at bounding box center [832, 595] width 17 height 17
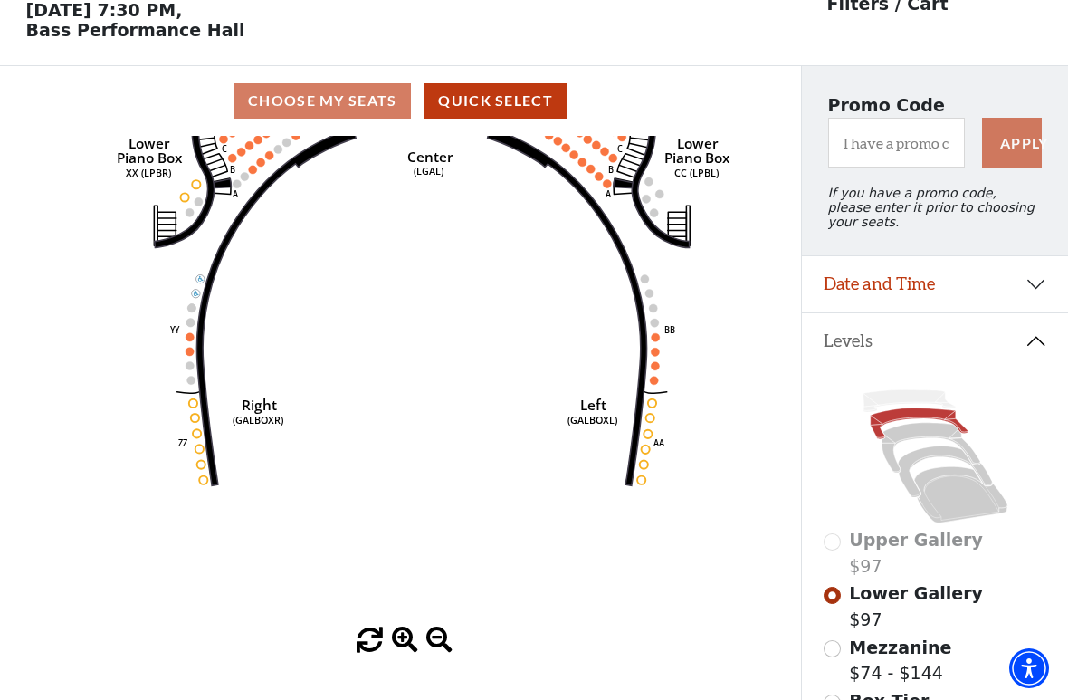
click at [672, 367] on icon "Right (GALBOXR) E D C B A E D C B A YY ZZ Left (GALBOXL) BB AA Center Lower Pia…" at bounding box center [401, 382] width 722 height 492
click at [670, 355] on icon "Right (GALBOXR) E D C B A E D C B A YY ZZ Left (GALBOXL) BB AA Center Lower Pia…" at bounding box center [401, 382] width 722 height 492
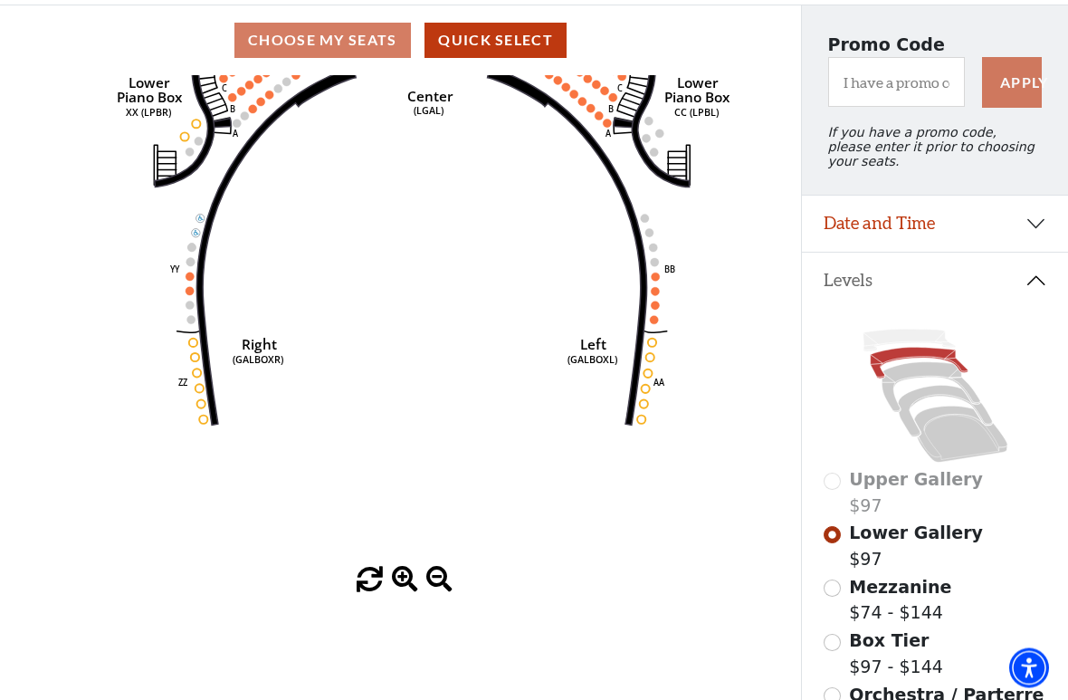
scroll to position [145, 0]
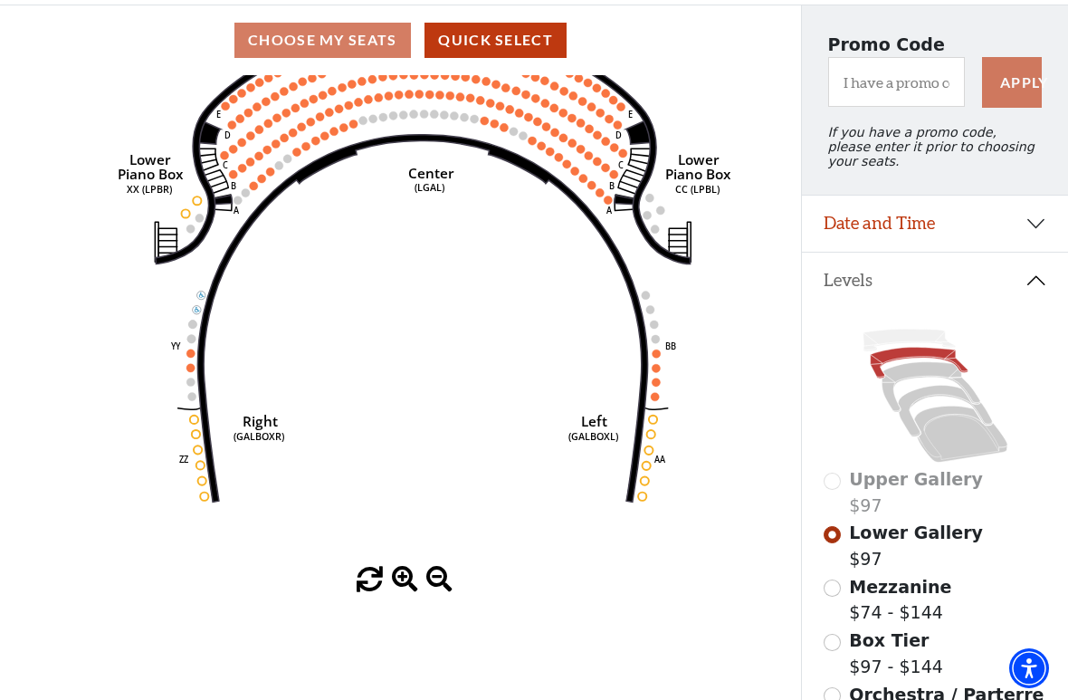
click at [669, 370] on icon "Right (GALBOXR) E D C B A E D C B A YY ZZ Left (GALBOXL) BB AA Center Lower Pia…" at bounding box center [401, 321] width 722 height 492
click at [654, 377] on icon "Right (GALBOXR) E D C B A E D C B A YY ZZ Left (GALBOXL) BB AA Center Lower Pia…" at bounding box center [401, 321] width 722 height 492
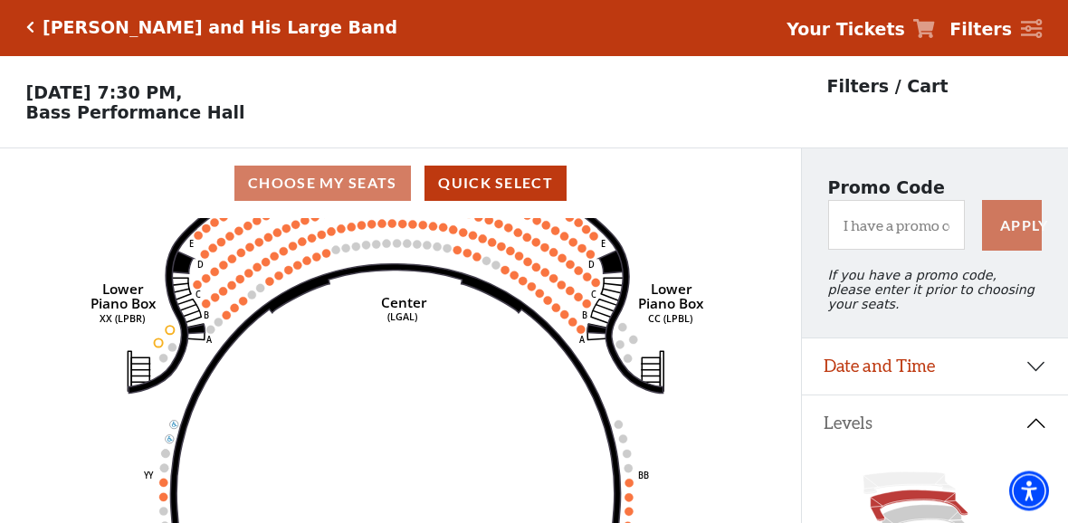
scroll to position [0, 0]
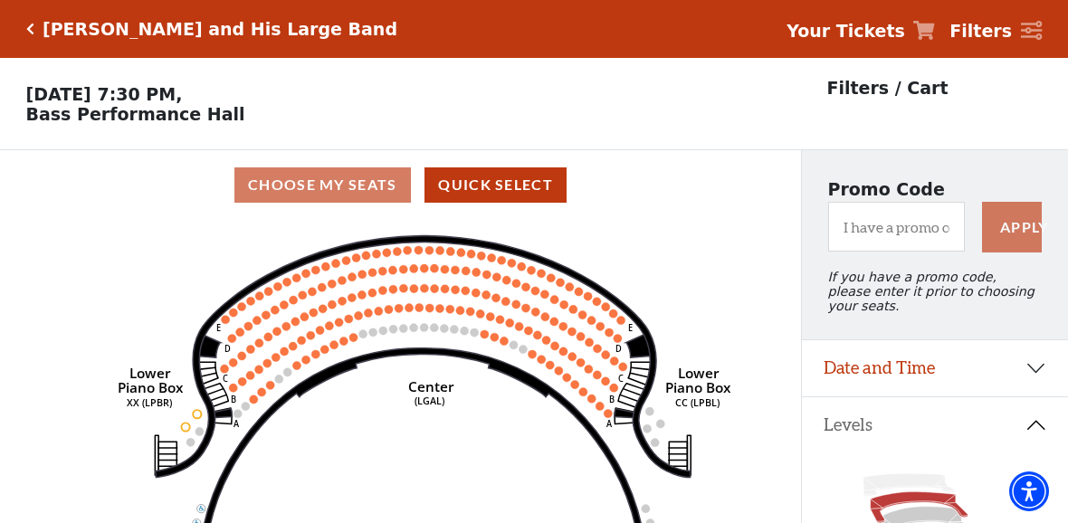
click at [1039, 377] on button "Date and Time" at bounding box center [935, 368] width 266 height 56
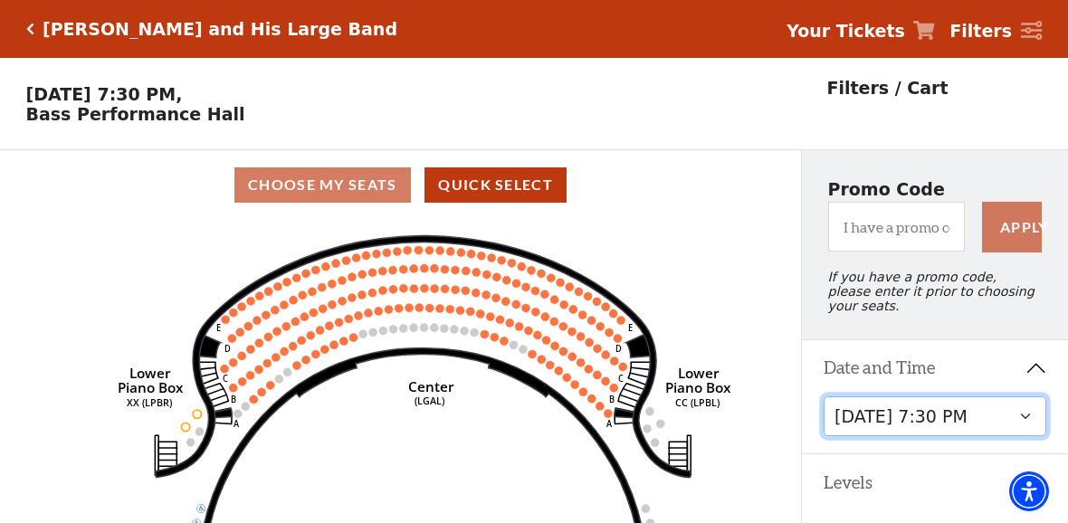
click at [1033, 426] on select "Friday, October 17 at 7:30 PM" at bounding box center [936, 417] width 224 height 41
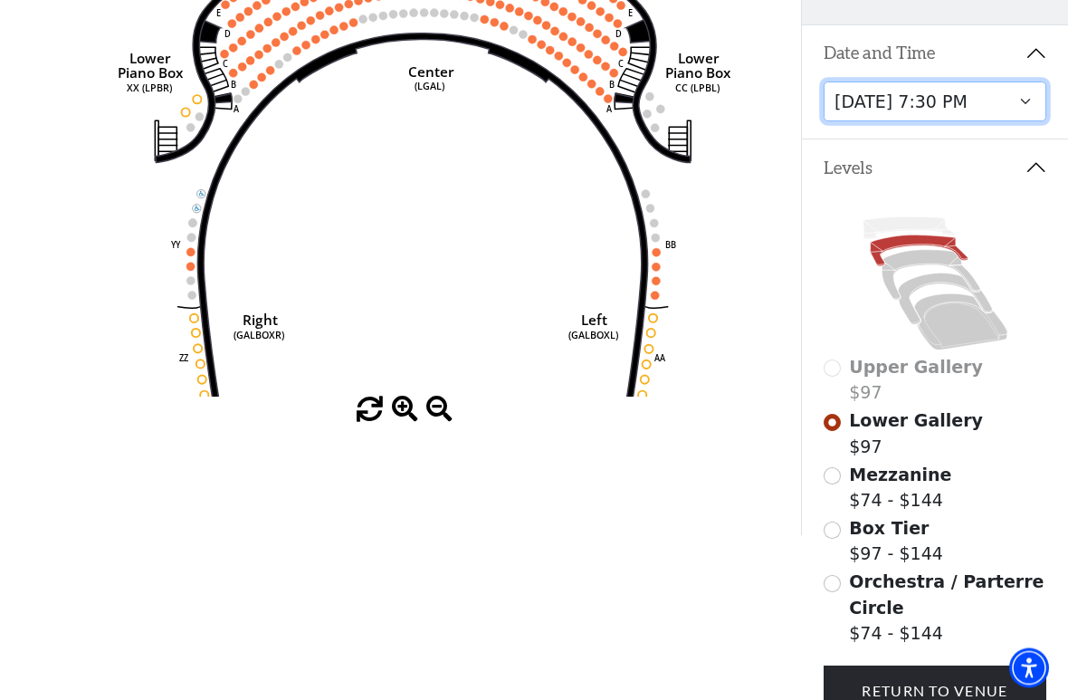
scroll to position [316, 0]
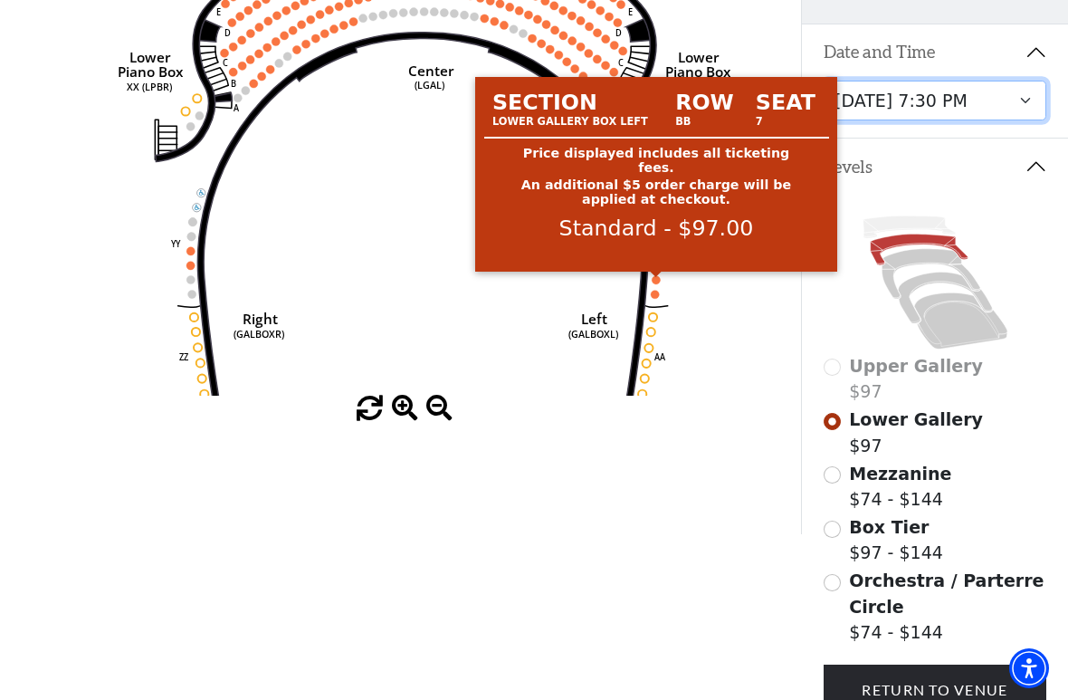
click at [658, 282] on circle at bounding box center [657, 279] width 8 height 8
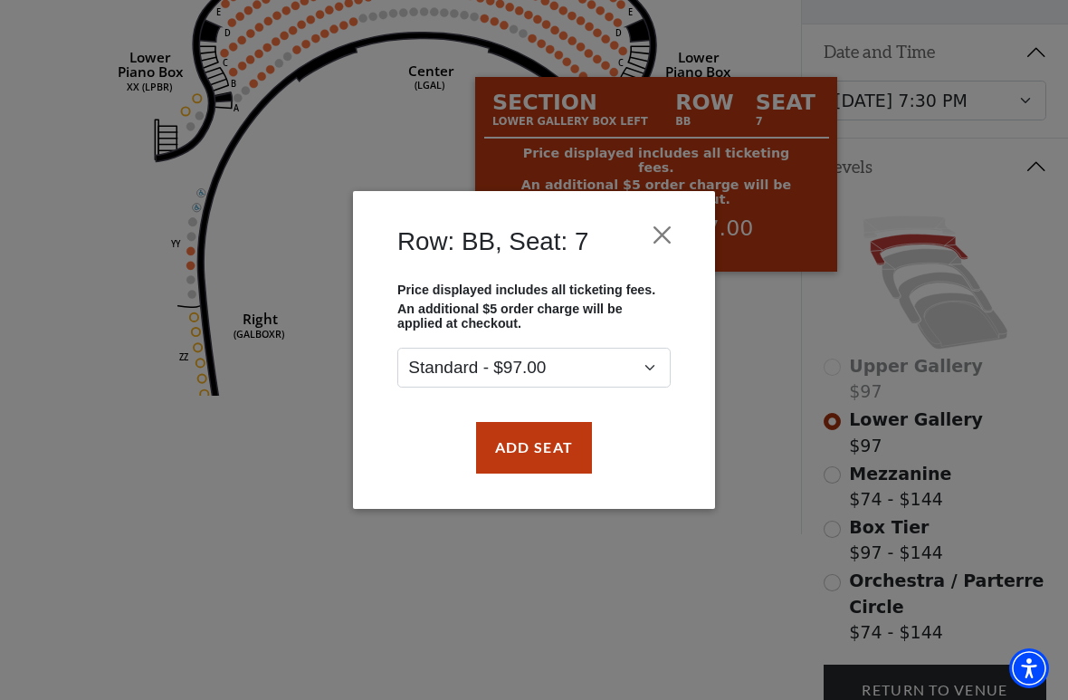
click at [607, 522] on div "Row: BB, Seat: 7 Price displayed includes all ticketing fees. An additional $5 …" at bounding box center [534, 350] width 1068 height 700
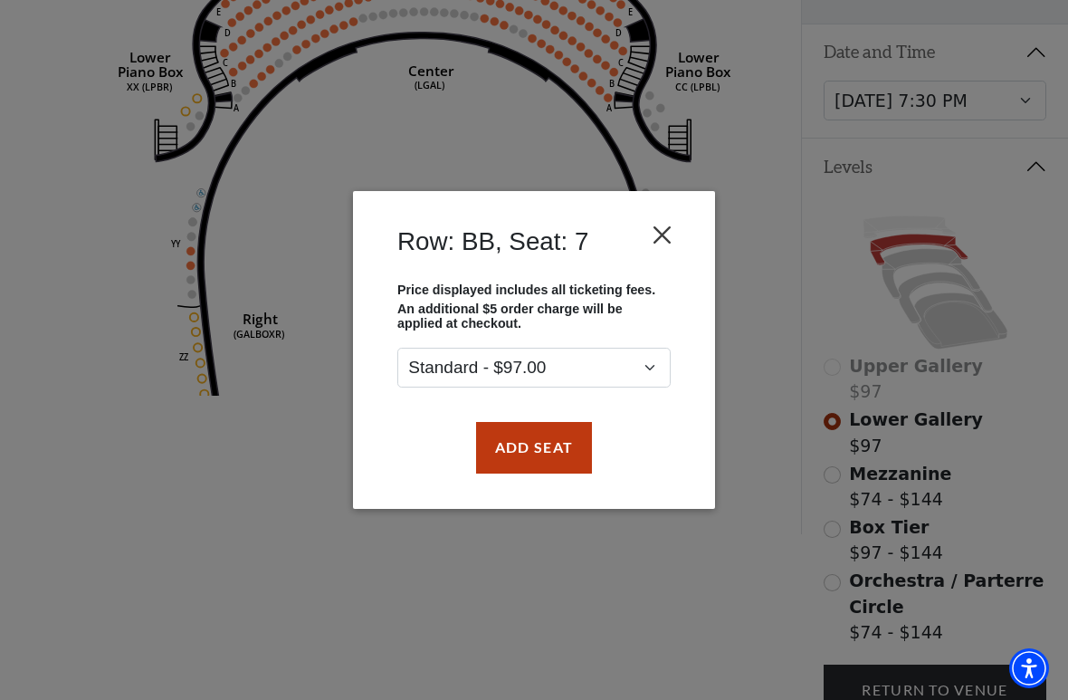
click at [669, 227] on button "Close" at bounding box center [663, 235] width 34 height 34
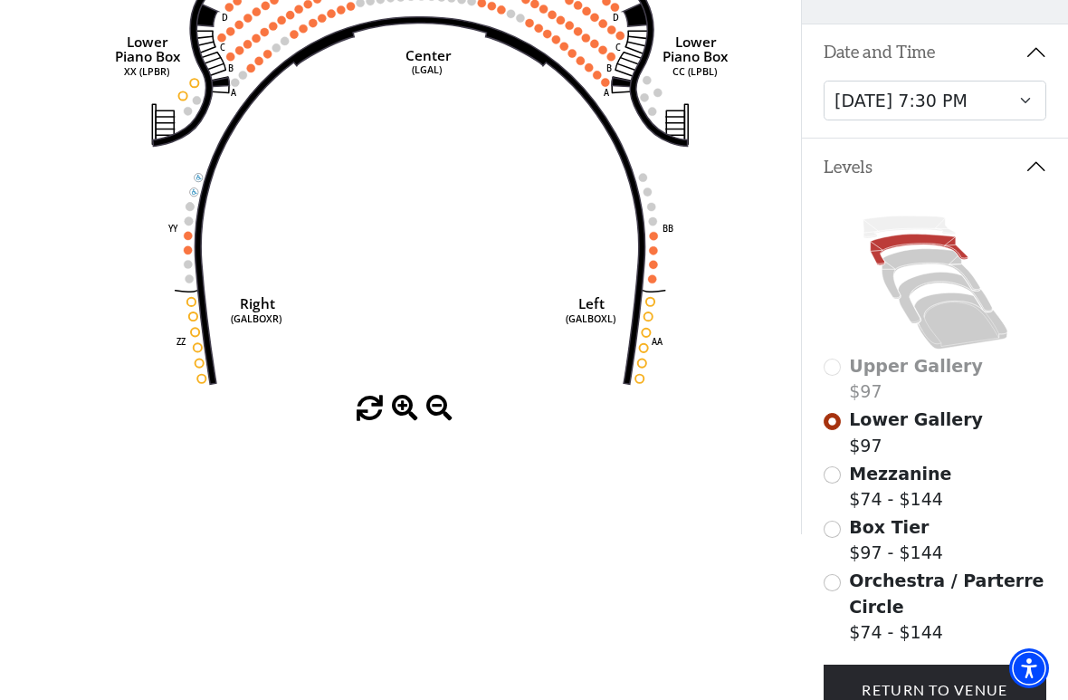
click at [661, 309] on icon "Right (GALBOXR) E D C B A E D C B A YY ZZ Left (GALBOXL) BB AA Center Lower Pia…" at bounding box center [401, 150] width 722 height 492
click at [646, 364] on circle at bounding box center [642, 363] width 8 height 8
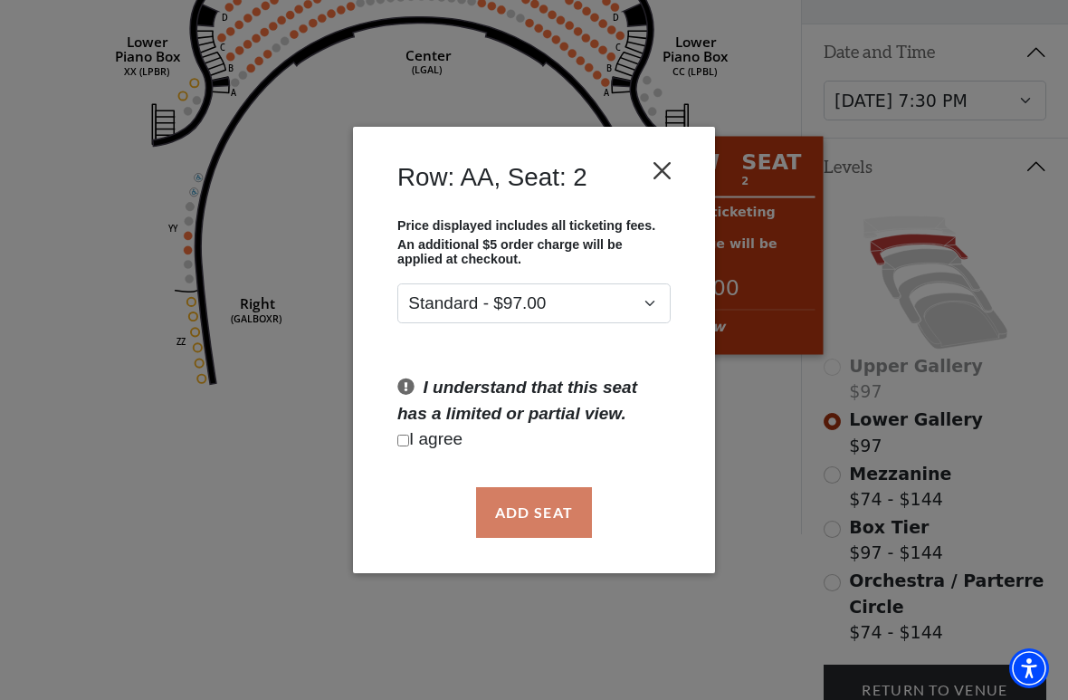
click at [674, 175] on button "Close" at bounding box center [663, 170] width 34 height 34
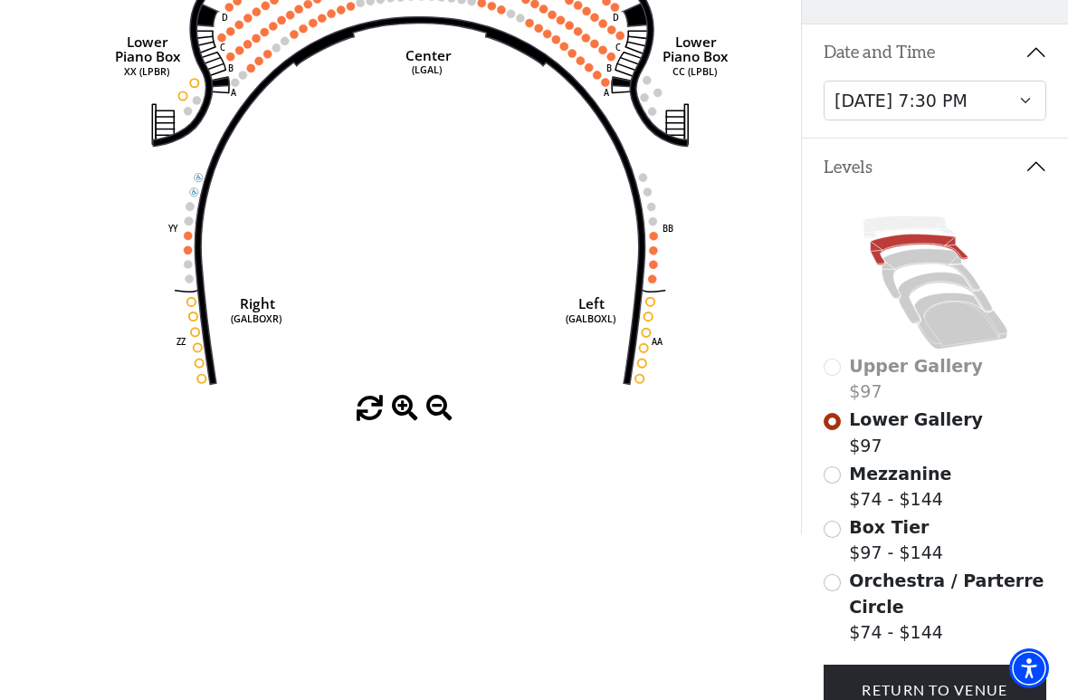
click at [656, 267] on circle at bounding box center [654, 264] width 8 height 8
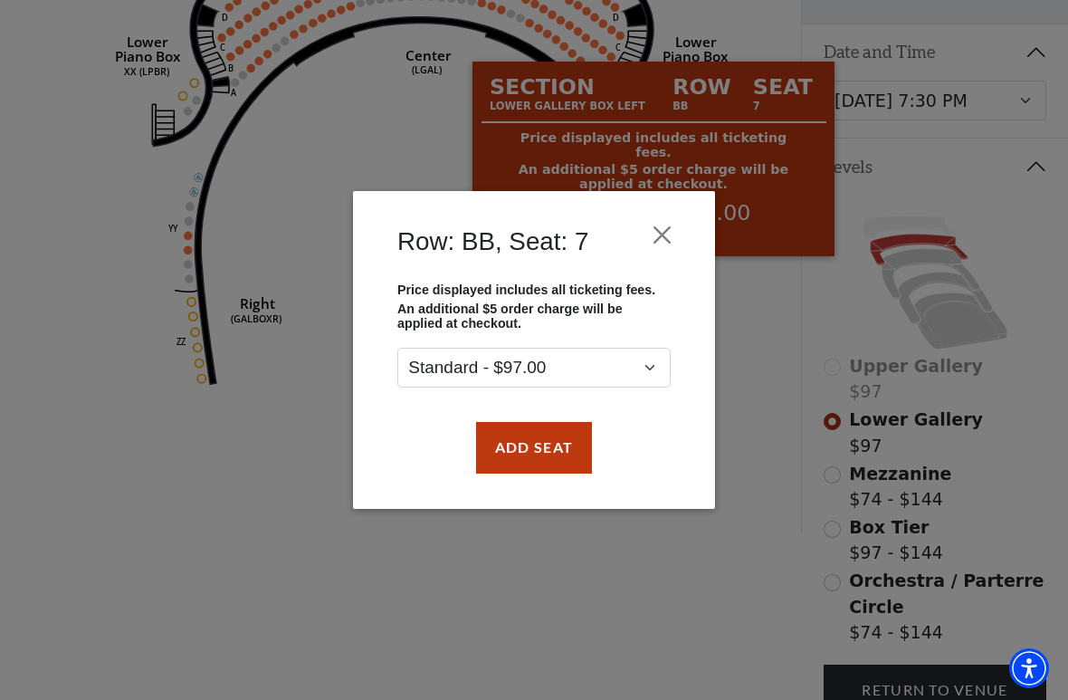
click at [766, 429] on div "Row: BB, Seat: 7 Price displayed includes all ticketing fees. An additional $5 …" at bounding box center [534, 350] width 1068 height 700
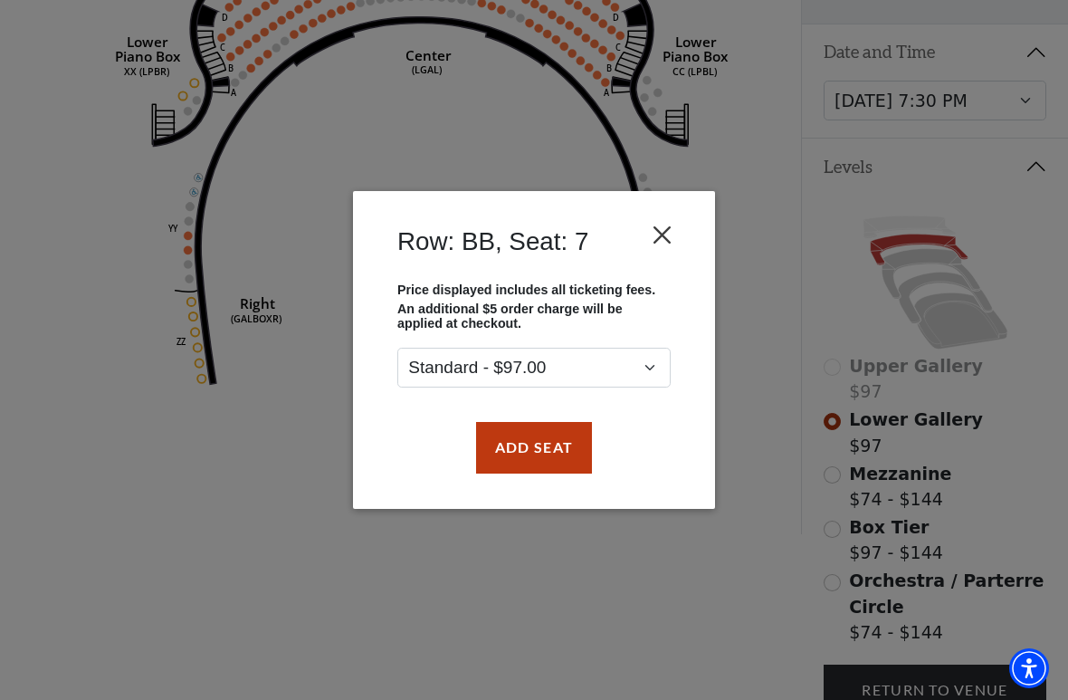
click at [668, 243] on button "Close" at bounding box center [663, 235] width 34 height 34
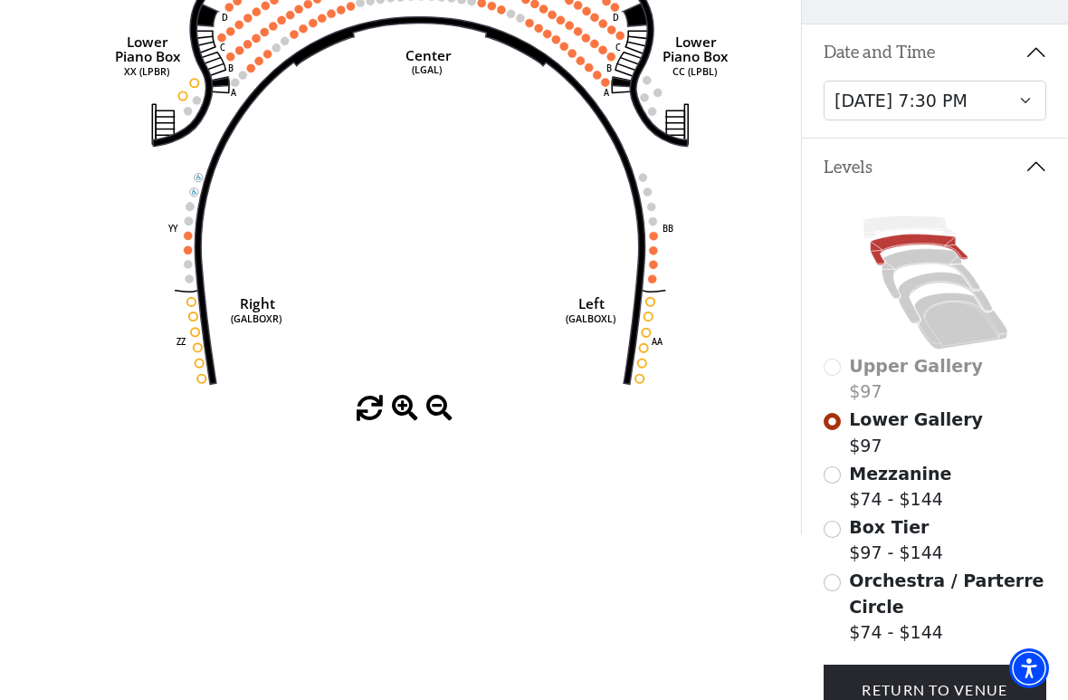
click at [649, 282] on circle at bounding box center [652, 278] width 8 height 8
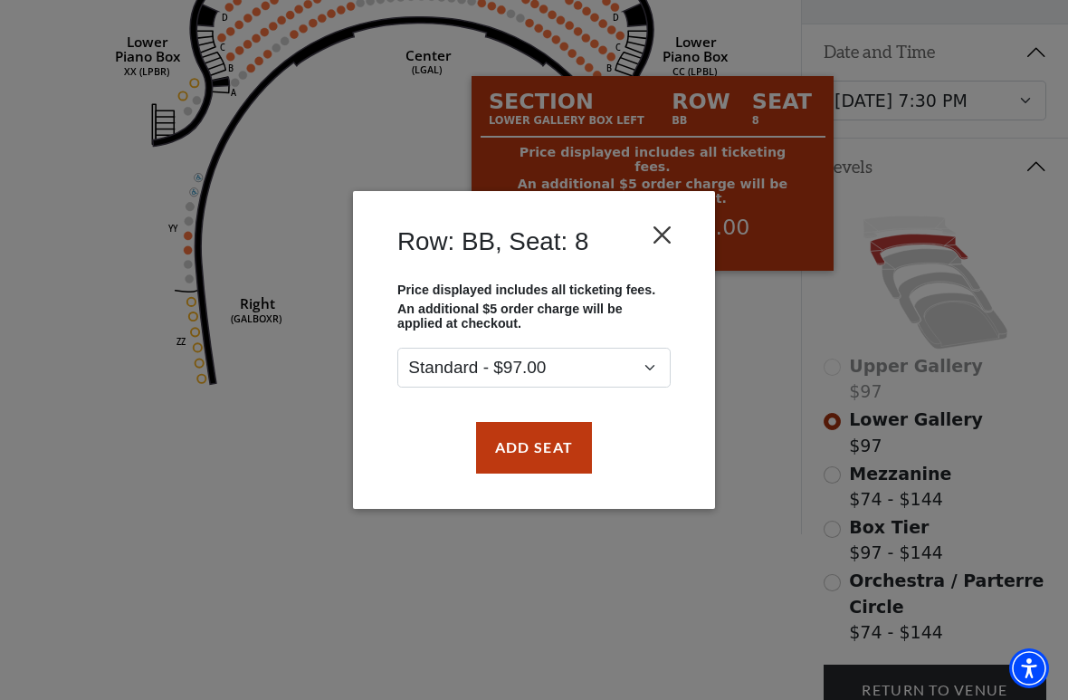
click at [662, 232] on button "Close" at bounding box center [663, 235] width 34 height 34
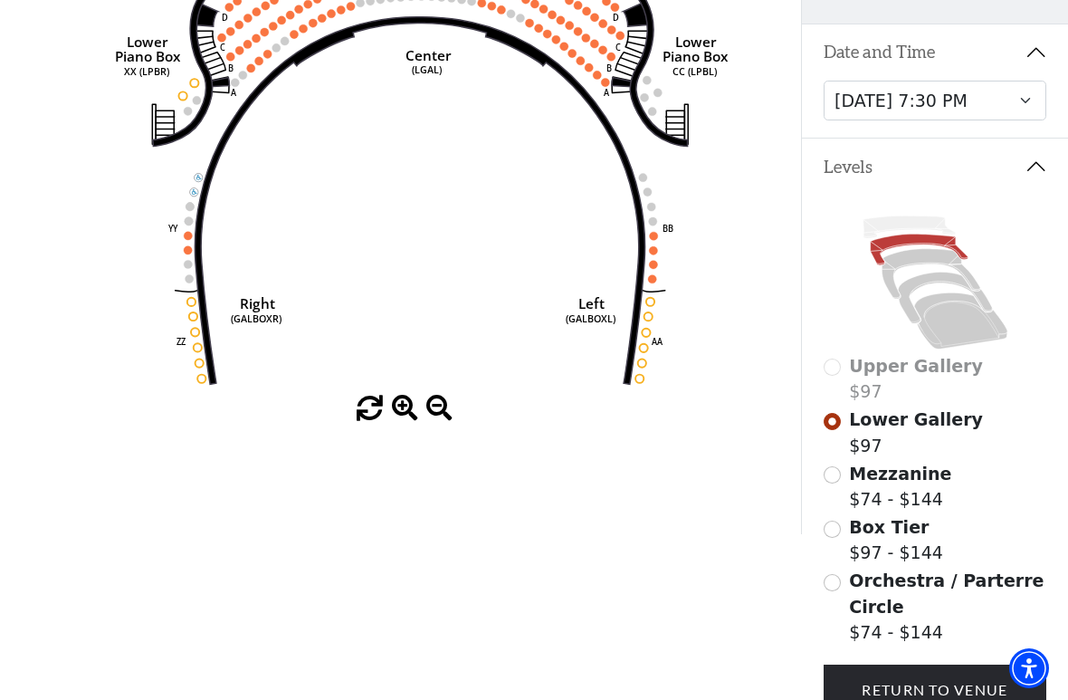
click at [670, 275] on icon "Right (GALBOXR) E D C B A E D C B A YY ZZ Left (GALBOXL) BB AA Center Lower Pia…" at bounding box center [401, 150] width 722 height 492
click at [654, 279] on circle at bounding box center [652, 278] width 8 height 8
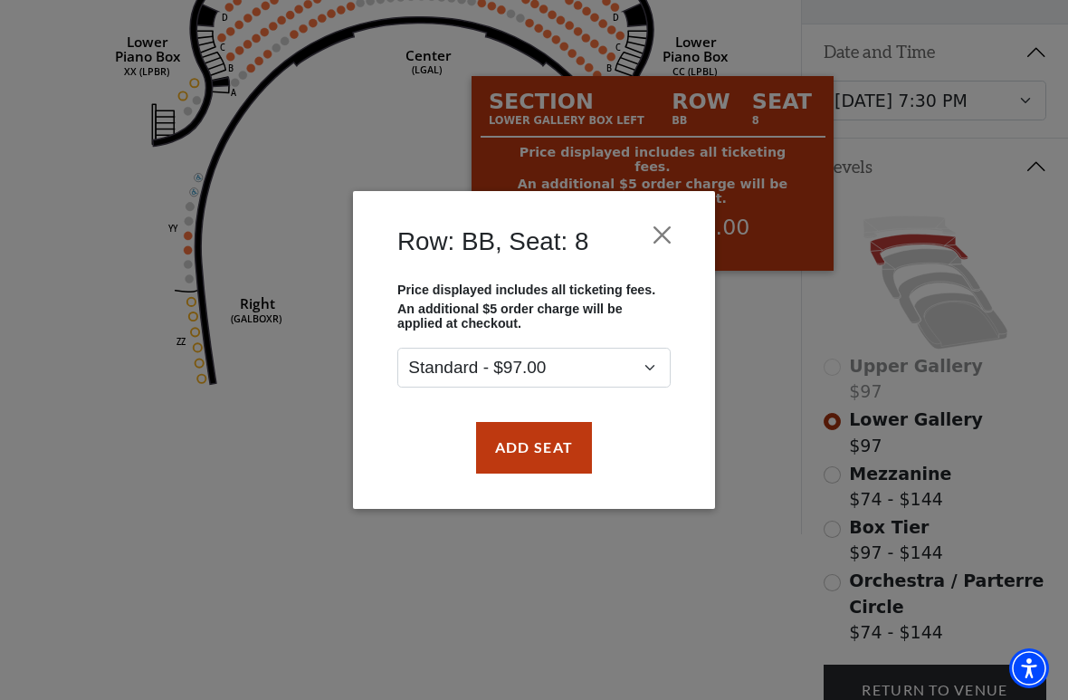
click at [797, 214] on div "Row: BB, Seat: 8 Price displayed includes all ticketing fees. An additional $5 …" at bounding box center [534, 350] width 1068 height 700
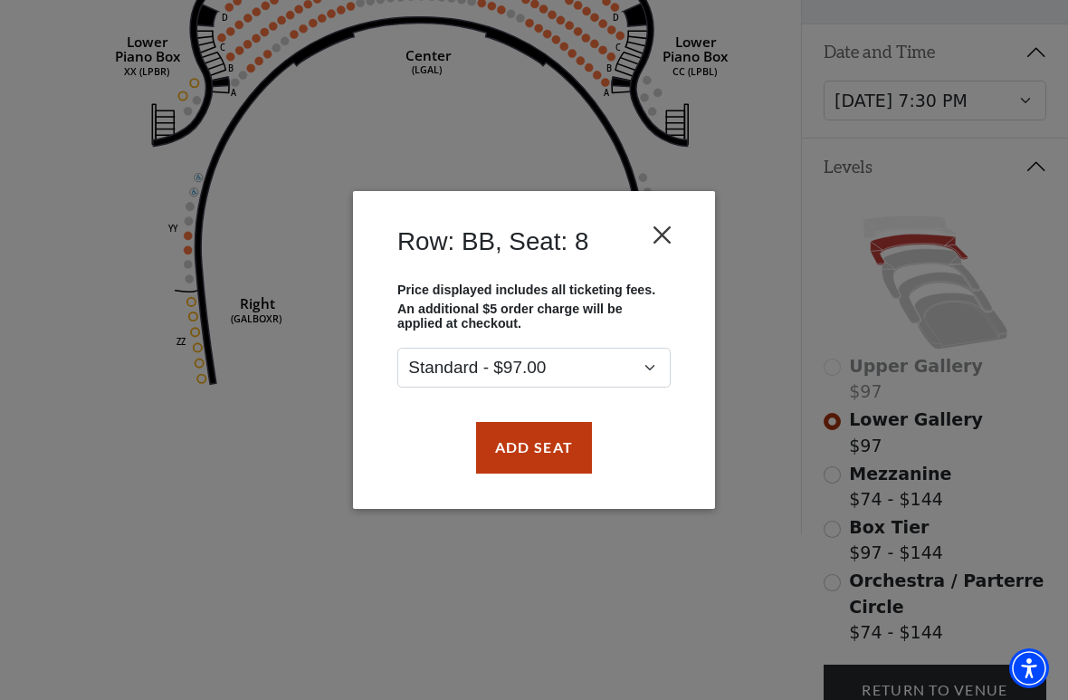
click at [674, 243] on button "Close" at bounding box center [663, 235] width 34 height 34
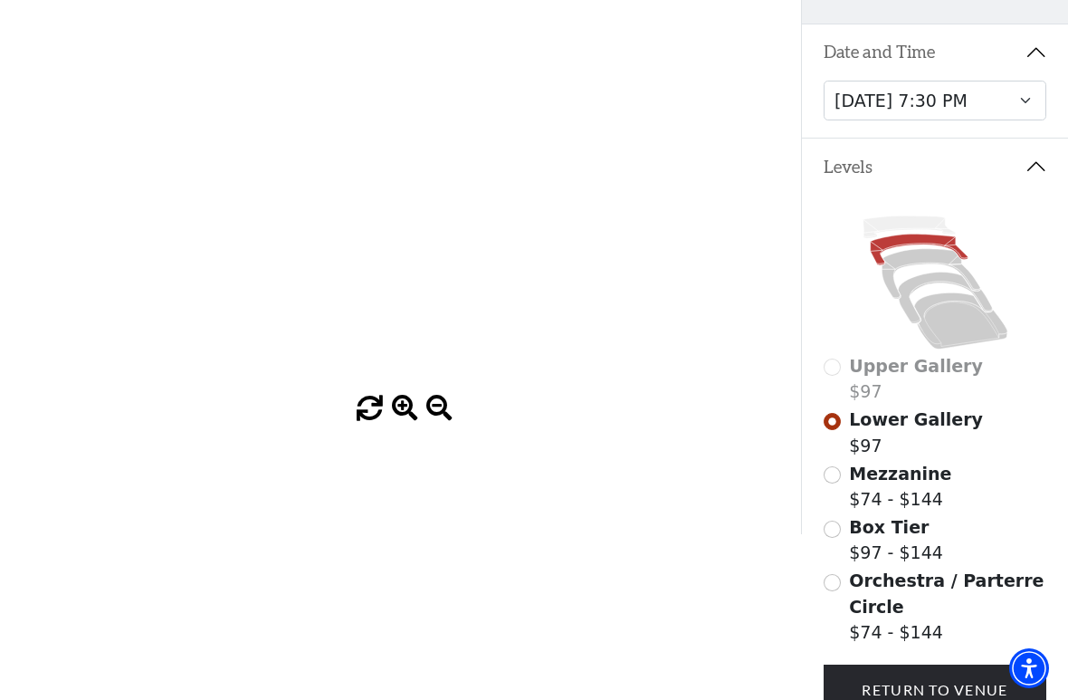
click at [445, 412] on span at bounding box center [439, 409] width 26 height 26
click at [435, 415] on span at bounding box center [439, 409] width 26 height 26
click at [445, 422] on span at bounding box center [439, 409] width 26 height 26
click at [444, 416] on span at bounding box center [439, 409] width 26 height 26
click at [446, 412] on span at bounding box center [439, 409] width 26 height 26
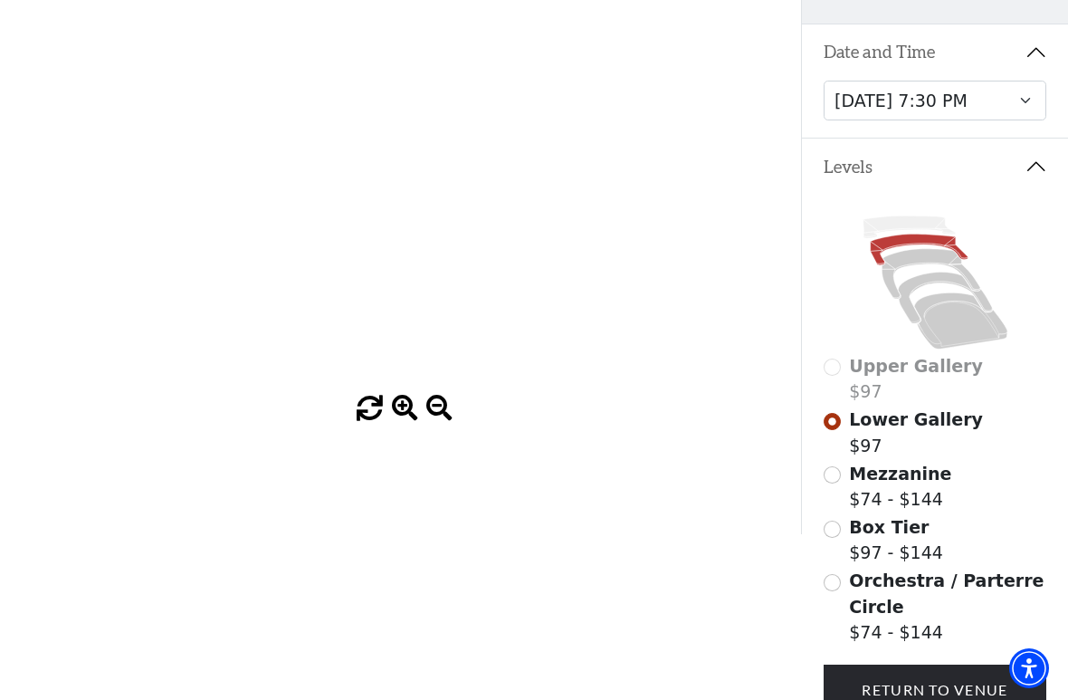
click at [449, 408] on span at bounding box center [439, 409] width 26 height 26
click at [451, 406] on span at bounding box center [439, 409] width 26 height 26
click at [451, 398] on span at bounding box center [439, 409] width 26 height 26
click at [453, 396] on icon "Right (GALBOXR) E D C B A E D C B A YY ZZ Left (GALBOXL) BB AA Center Lower Pia…" at bounding box center [401, 150] width 722 height 492
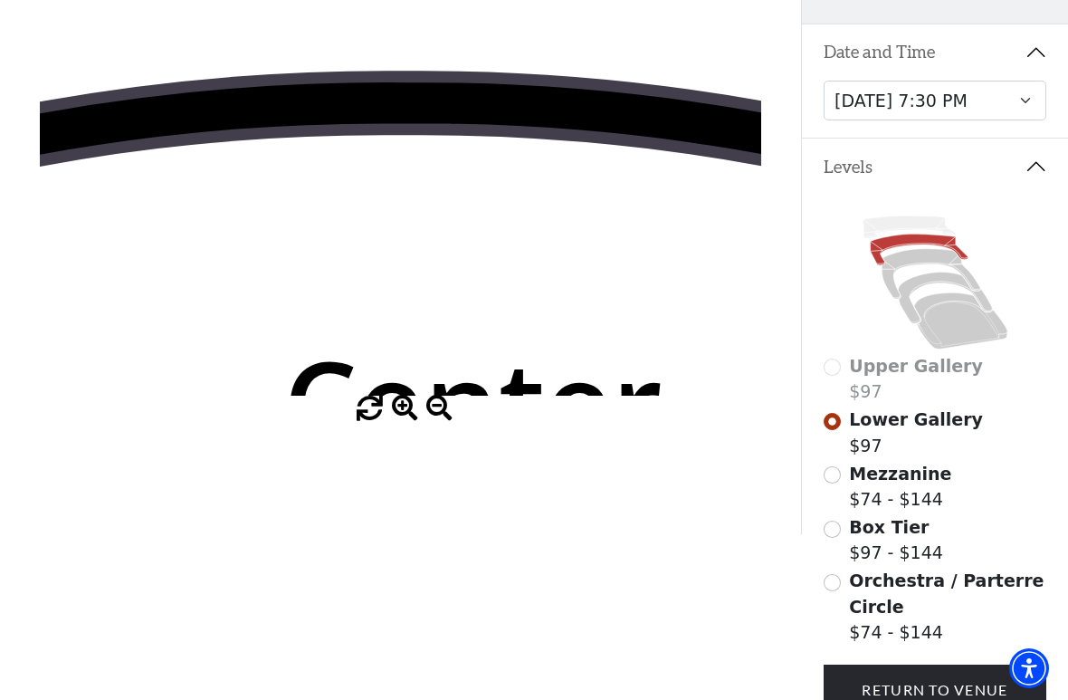
click at [450, 412] on span at bounding box center [439, 409] width 26 height 26
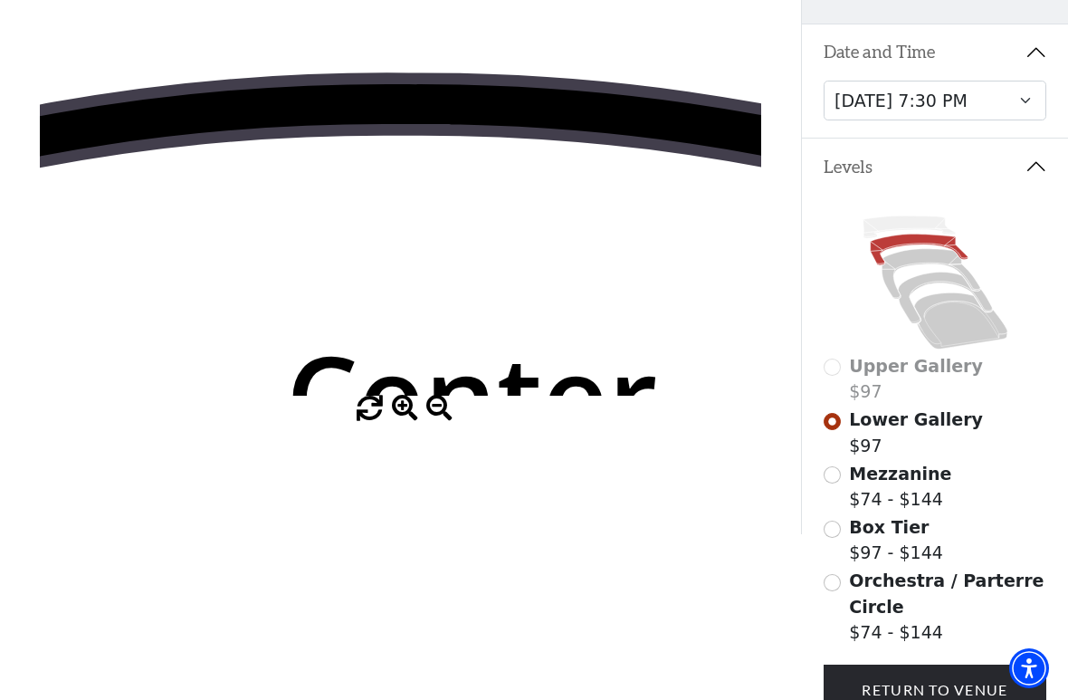
click at [449, 414] on span at bounding box center [439, 409] width 26 height 26
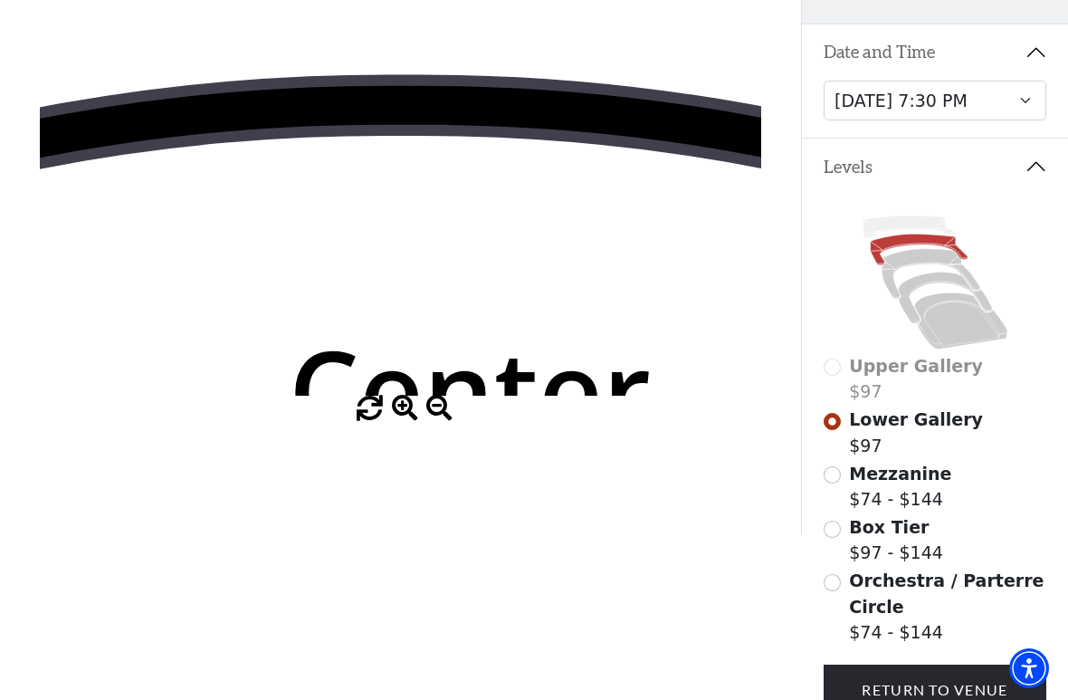
click at [446, 412] on span at bounding box center [439, 409] width 26 height 26
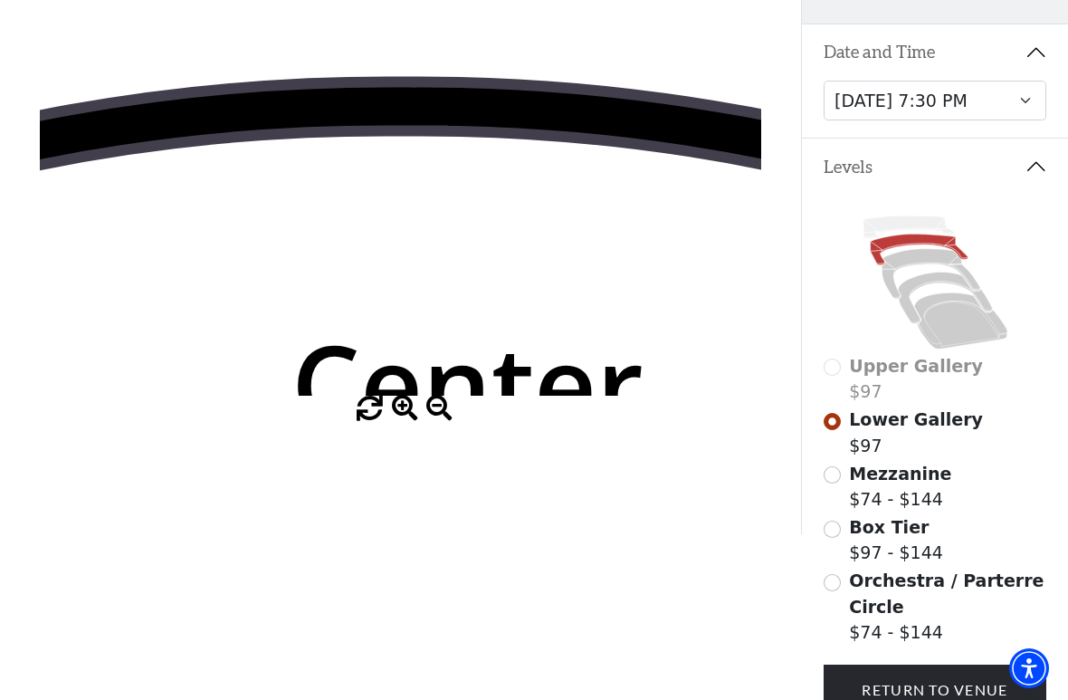
click at [451, 409] on span at bounding box center [439, 409] width 26 height 26
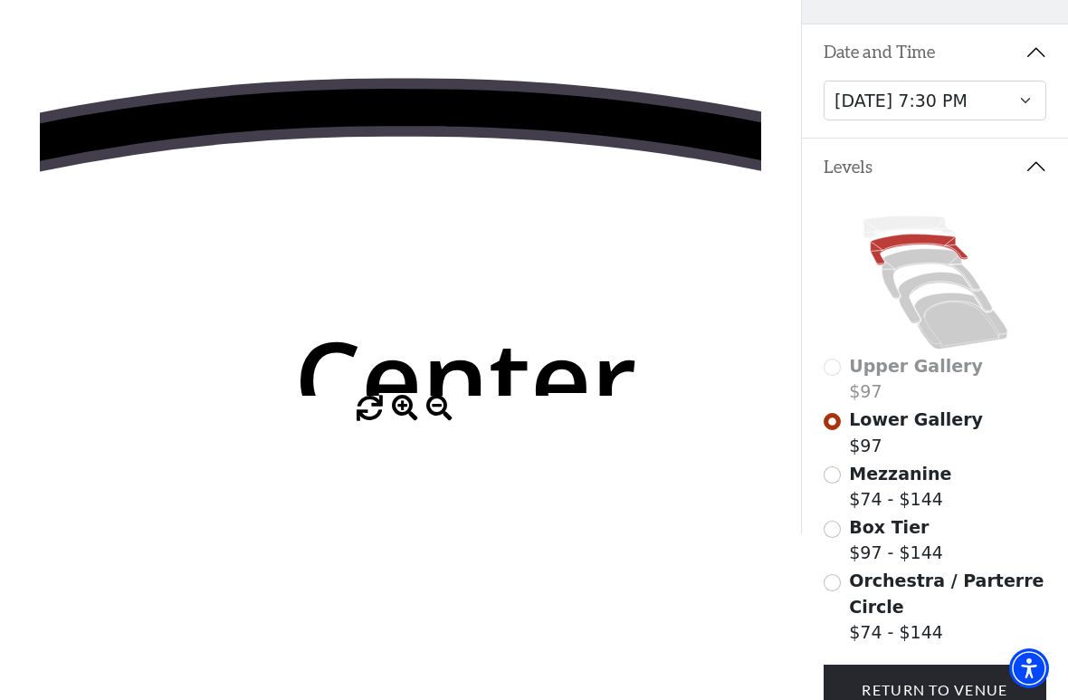
click at [452, 405] on span at bounding box center [439, 409] width 26 height 26
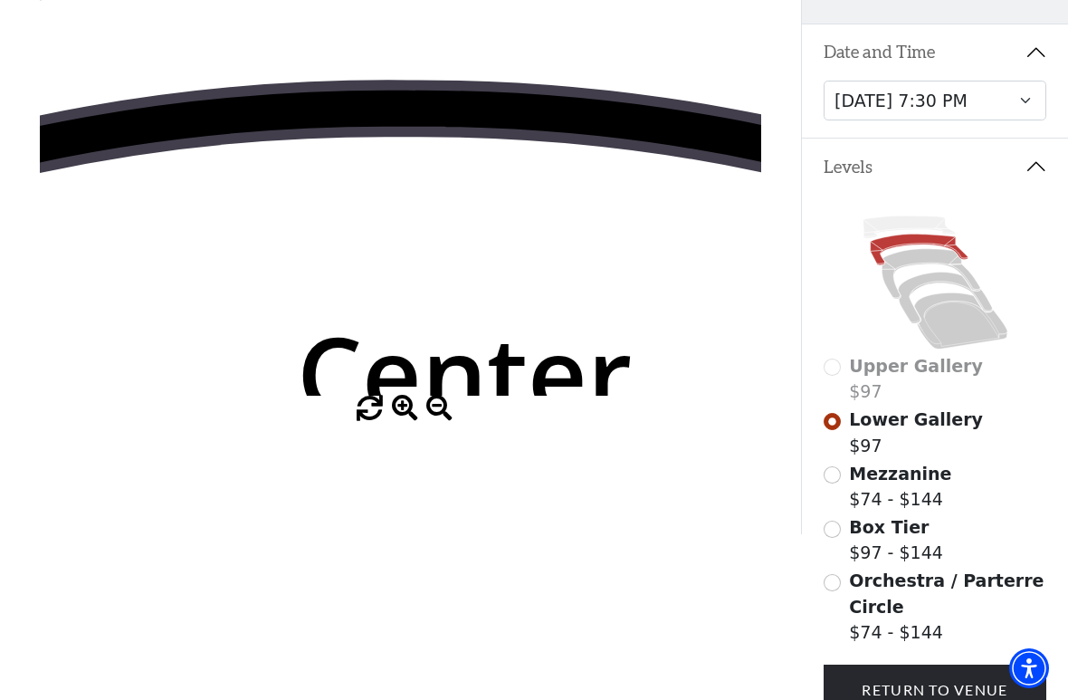
click at [450, 408] on span at bounding box center [439, 409] width 26 height 26
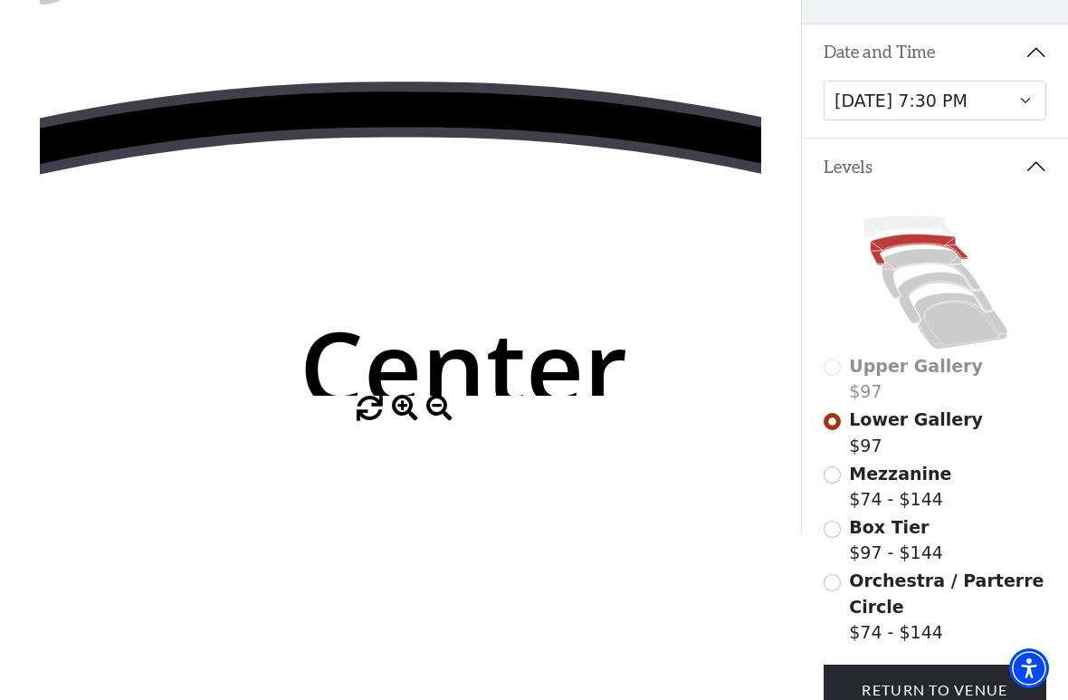
click at [451, 412] on span at bounding box center [439, 409] width 26 height 26
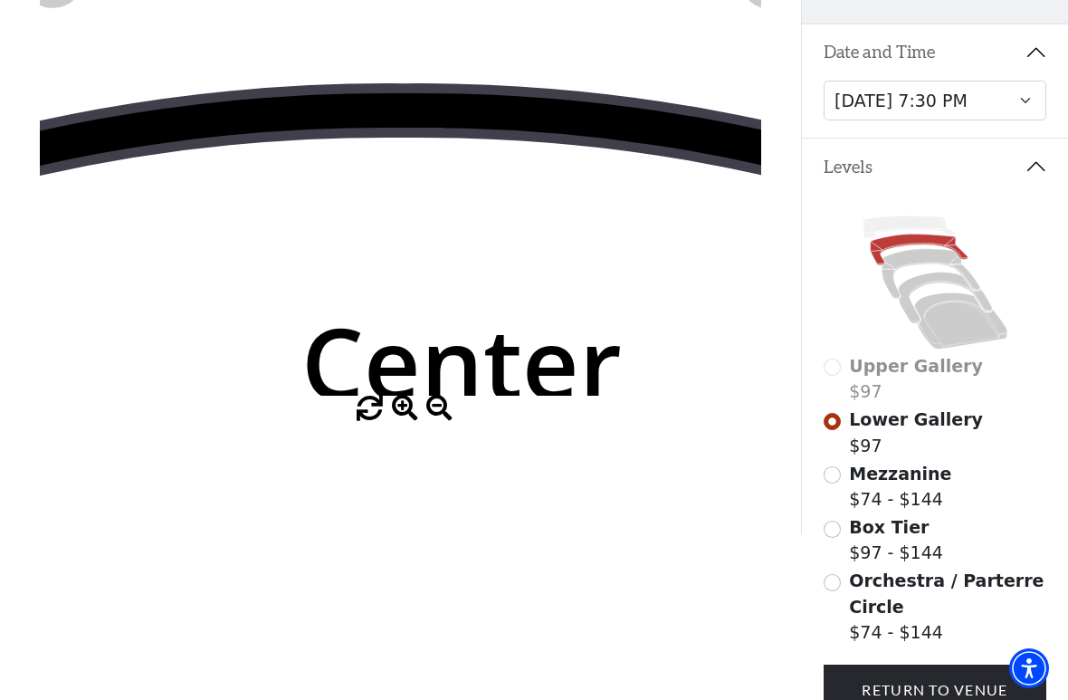
click at [449, 403] on span at bounding box center [439, 409] width 26 height 26
click at [450, 400] on span at bounding box center [439, 409] width 26 height 26
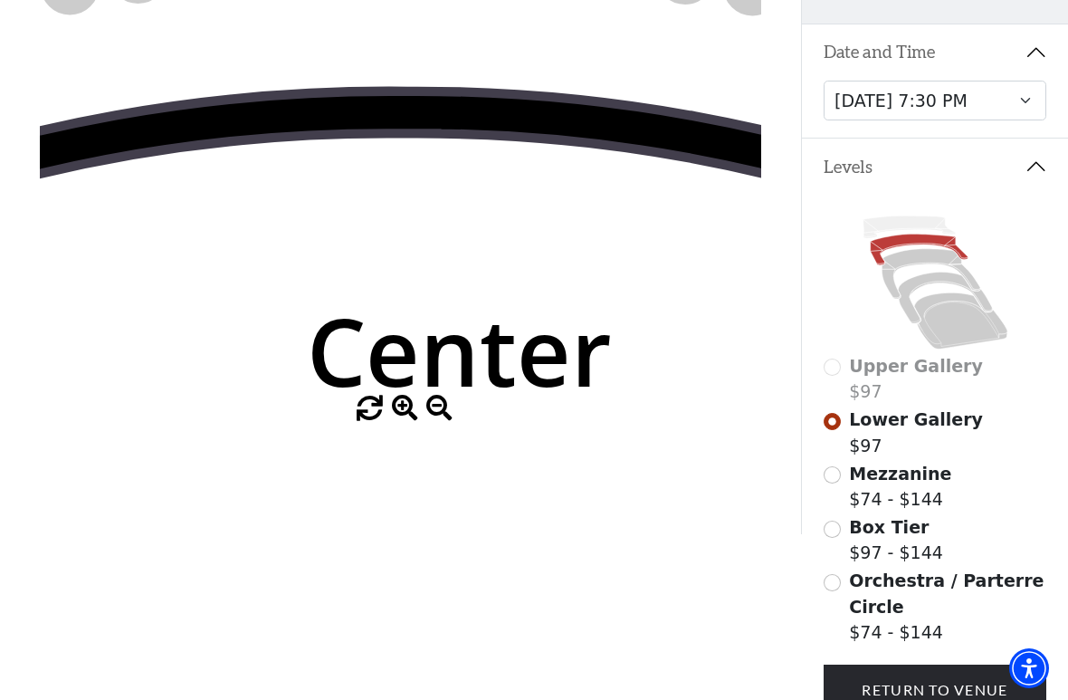
click at [451, 407] on span at bounding box center [439, 409] width 26 height 26
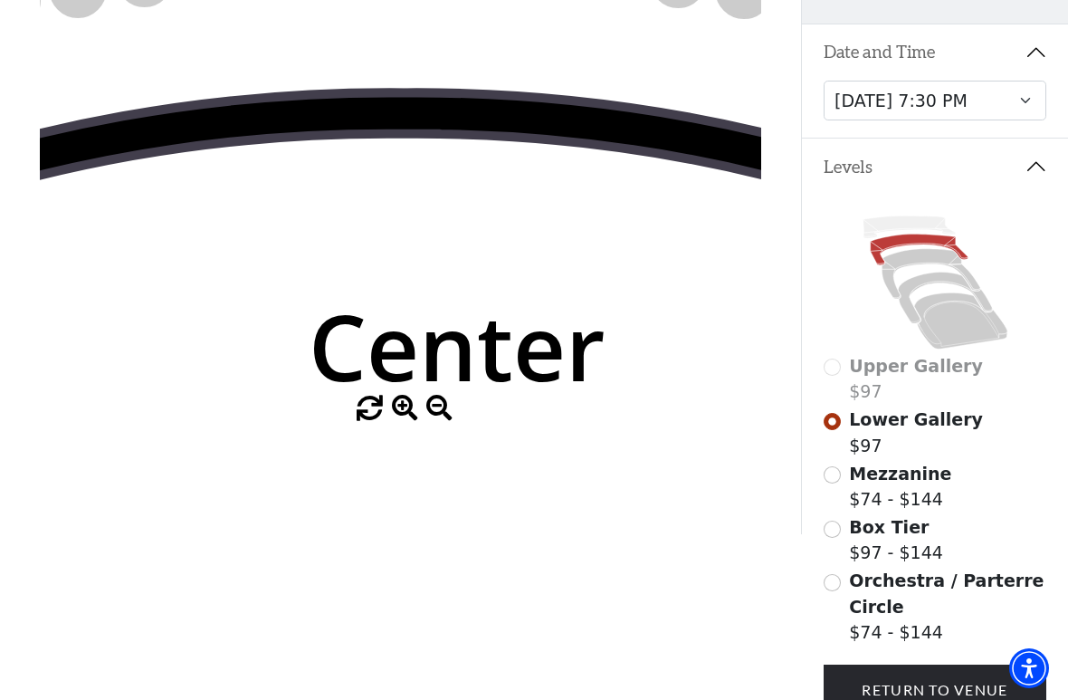
click at [451, 407] on span at bounding box center [439, 409] width 26 height 26
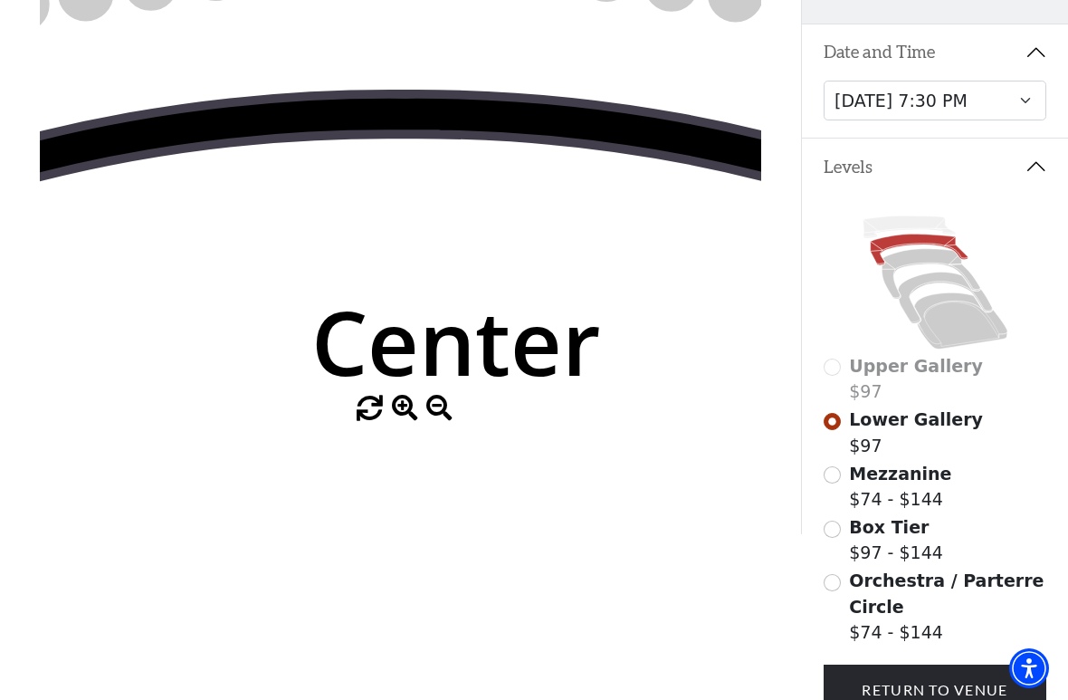
click at [450, 407] on span at bounding box center [439, 409] width 26 height 26
click at [449, 411] on span at bounding box center [439, 409] width 26 height 26
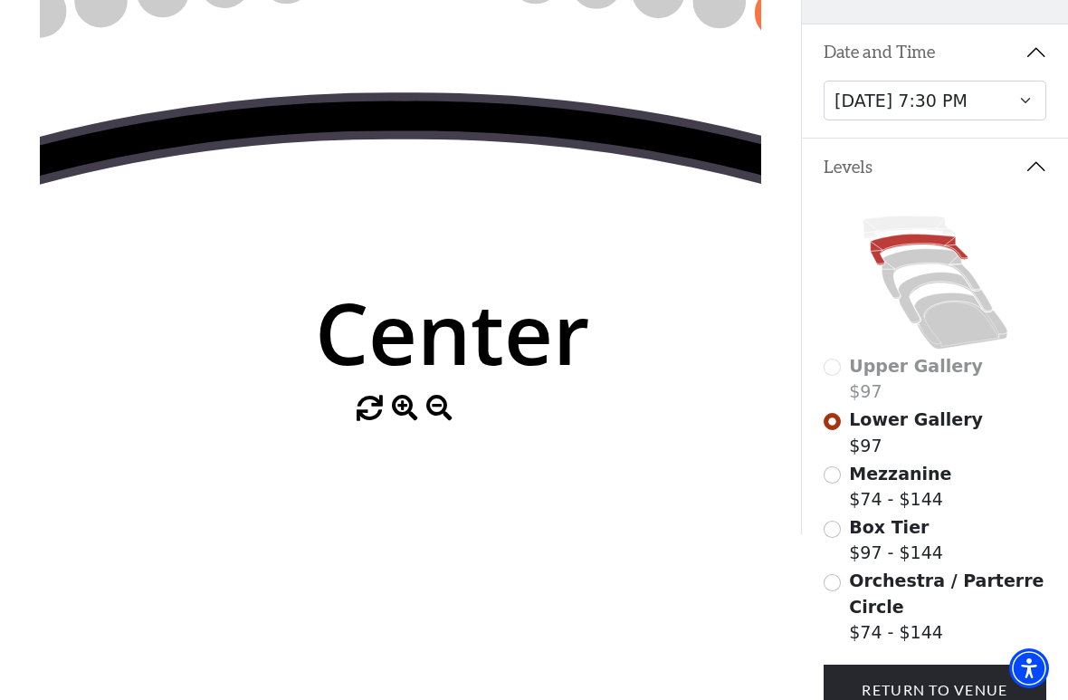
click at [451, 416] on span at bounding box center [439, 409] width 26 height 26
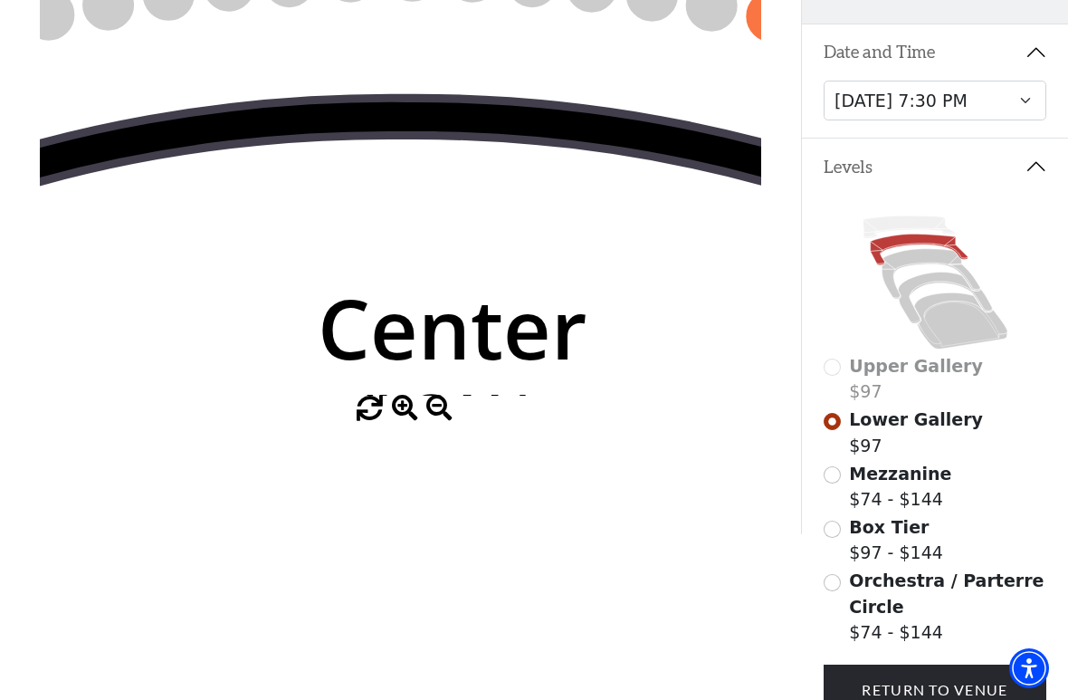
click at [452, 416] on span at bounding box center [439, 409] width 26 height 26
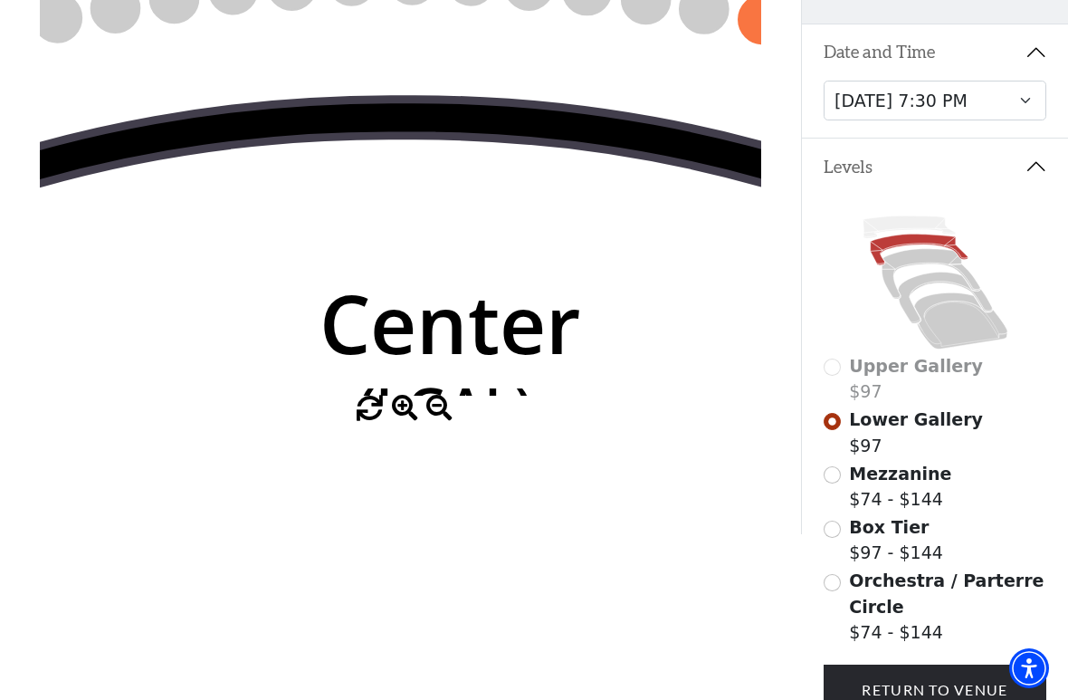
click at [449, 411] on span at bounding box center [439, 409] width 26 height 26
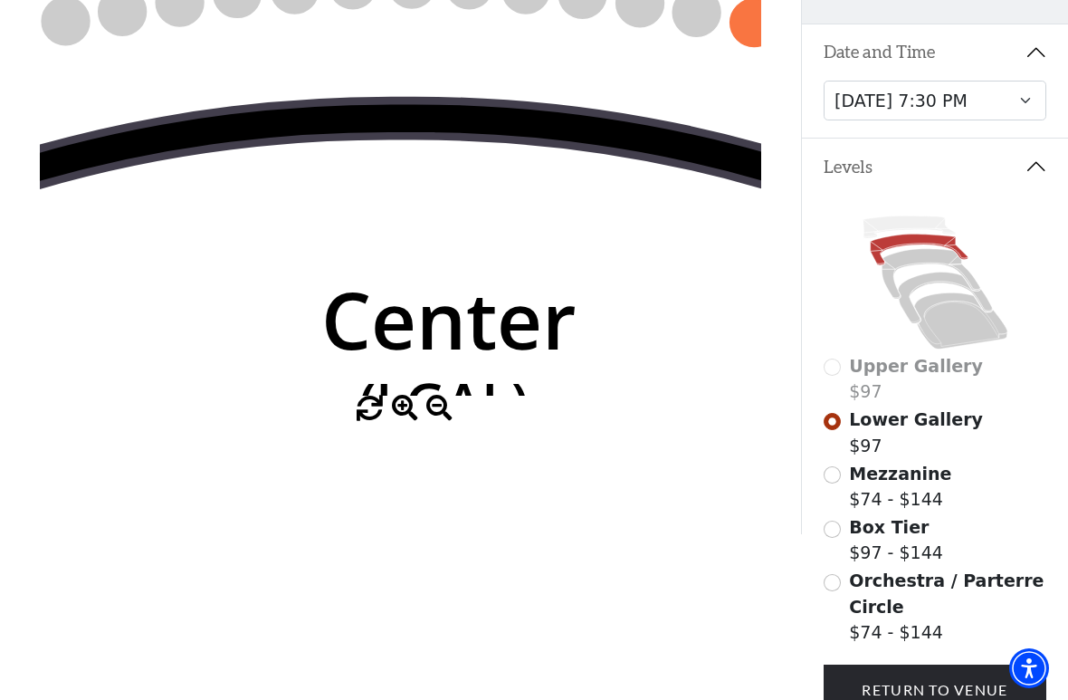
click at [450, 410] on span at bounding box center [439, 409] width 26 height 26
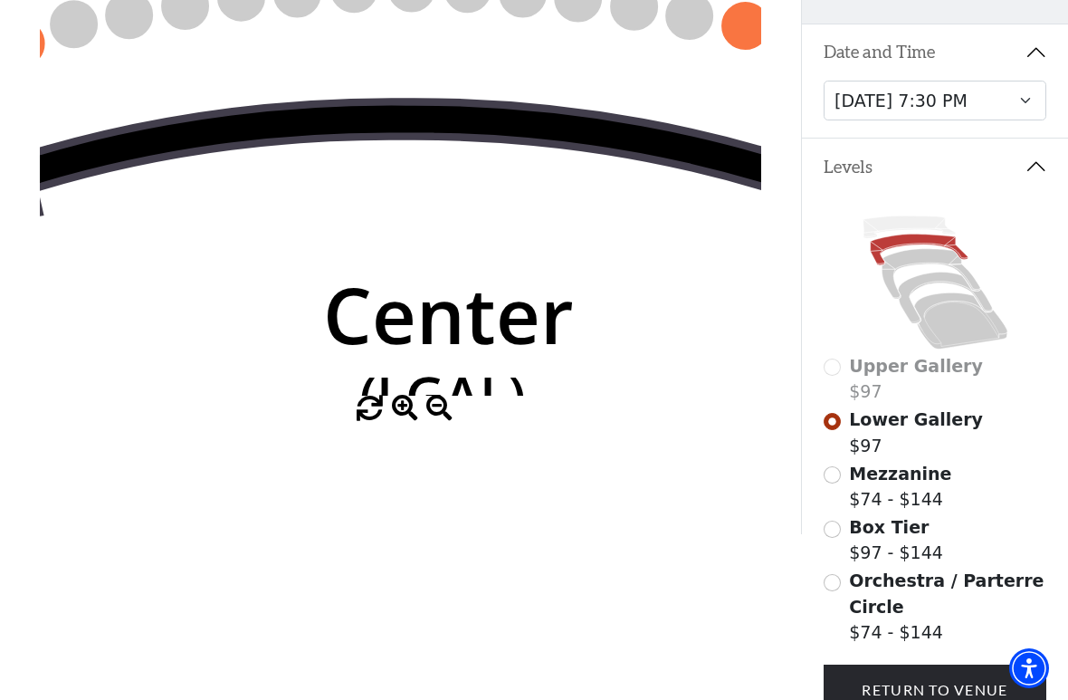
click at [450, 410] on span at bounding box center [439, 409] width 26 height 26
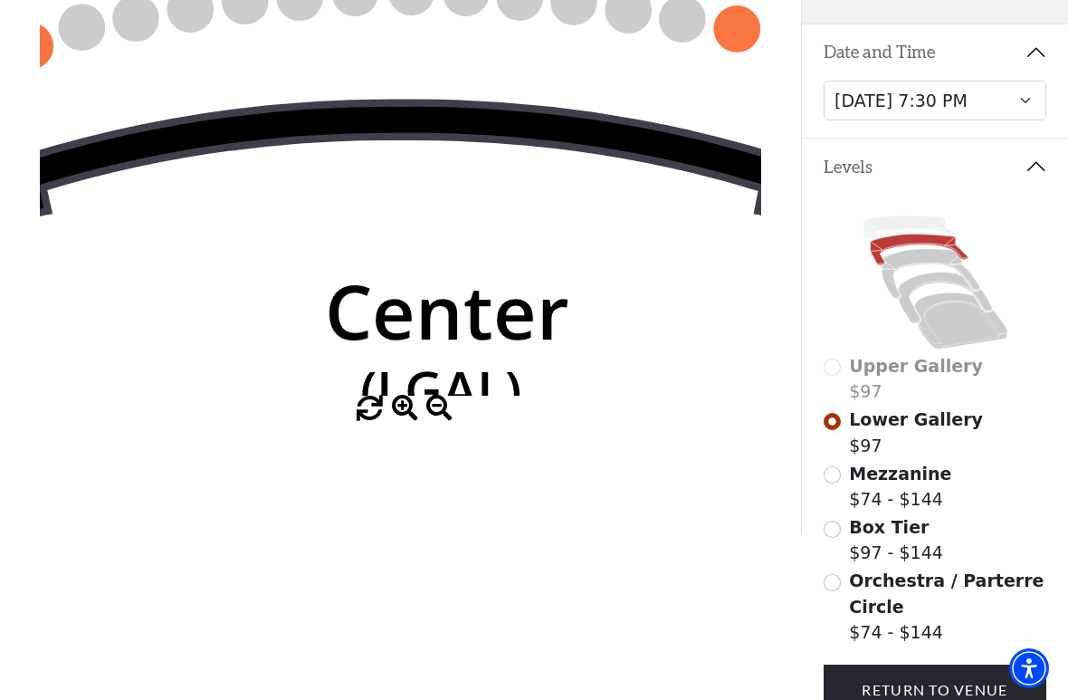
click at [463, 416] on div at bounding box center [400, 409] width 801 height 26
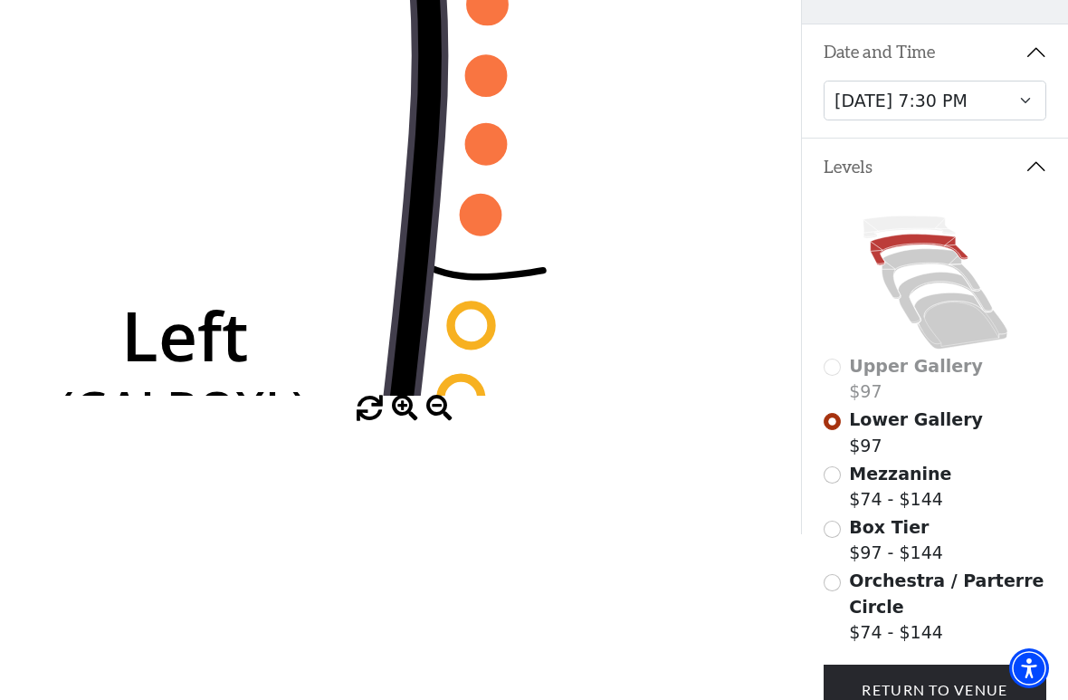
click at [508, 187] on icon "Right (GALBOXR) E D C B A E D C B A YY ZZ Left (GALBOXL) BB AA Center Lower Pia…" at bounding box center [401, 150] width 722 height 492
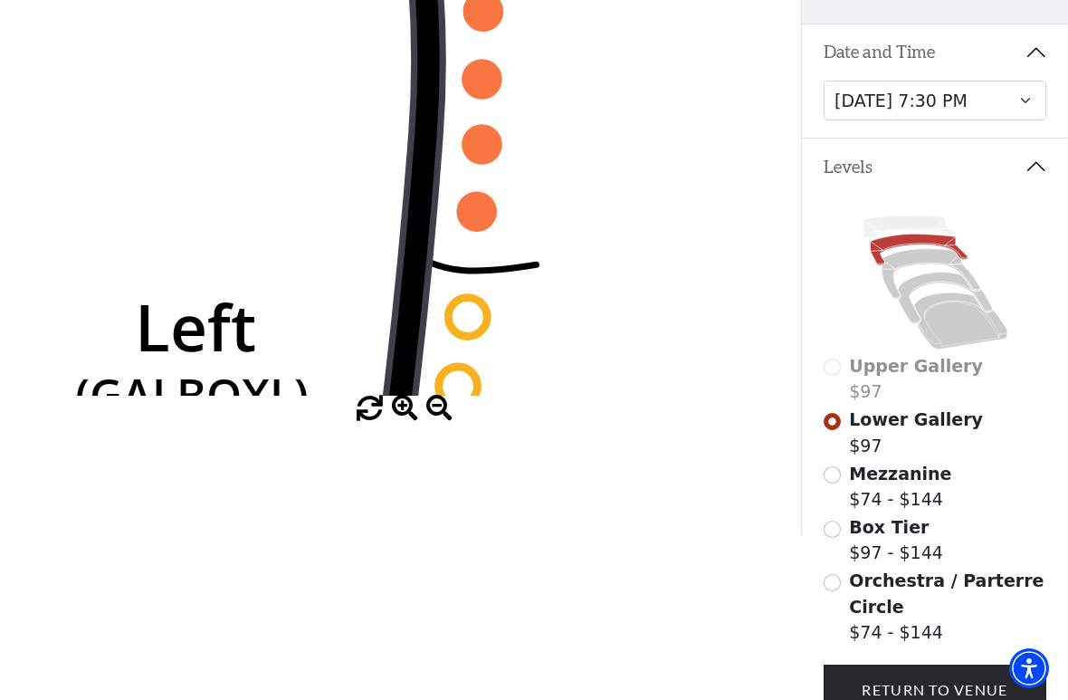
click at [499, 182] on icon "Right (GALBOXR) E D C B A E D C B A YY ZZ Left (GALBOXL) BB AA Center Lower Pia…" at bounding box center [401, 150] width 722 height 492
click at [490, 148] on circle at bounding box center [482, 144] width 39 height 39
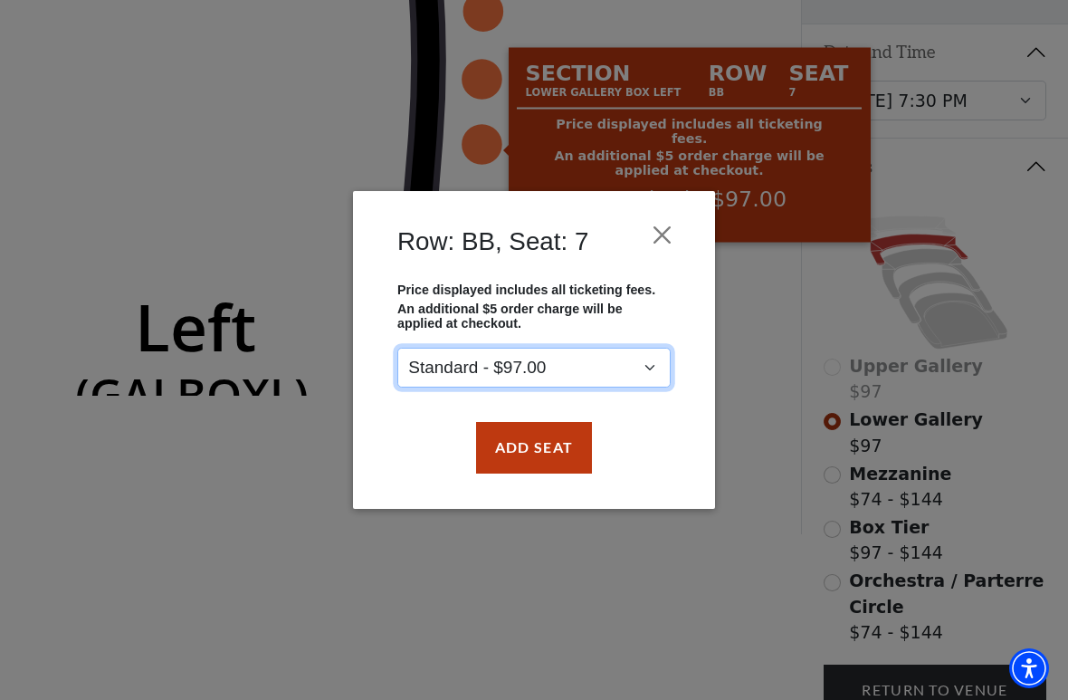
click at [655, 382] on select "Standard - $97.00" at bounding box center [533, 368] width 273 height 41
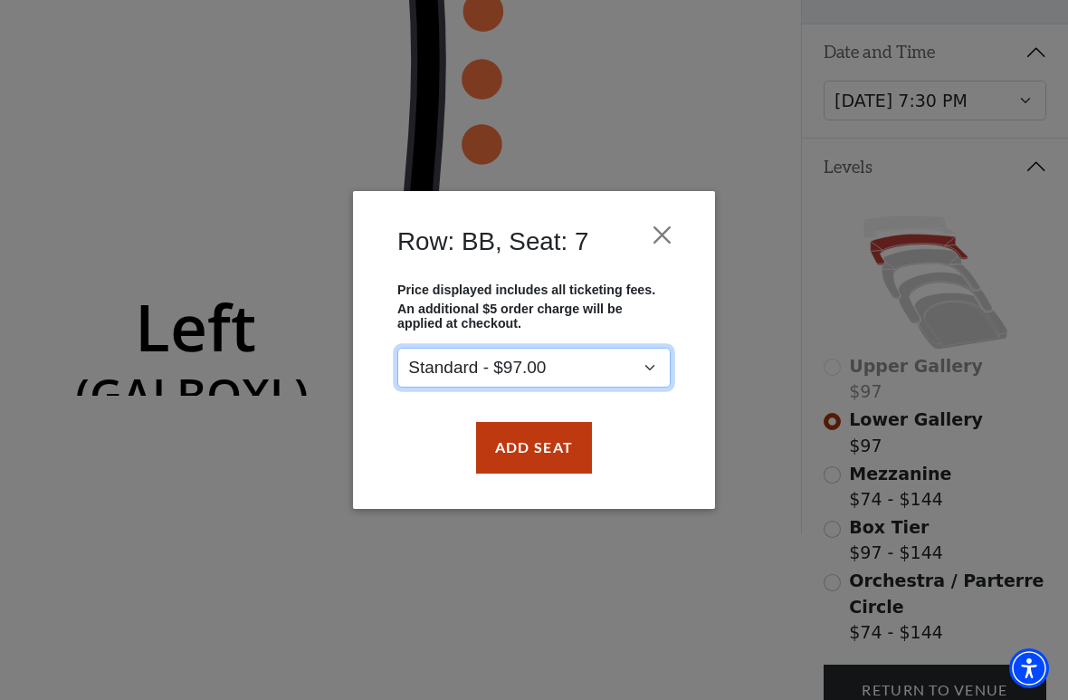
click at [654, 388] on select "Standard - $97.00" at bounding box center [533, 368] width 273 height 41
click at [655, 375] on select "Standard - $97.00" at bounding box center [533, 368] width 273 height 41
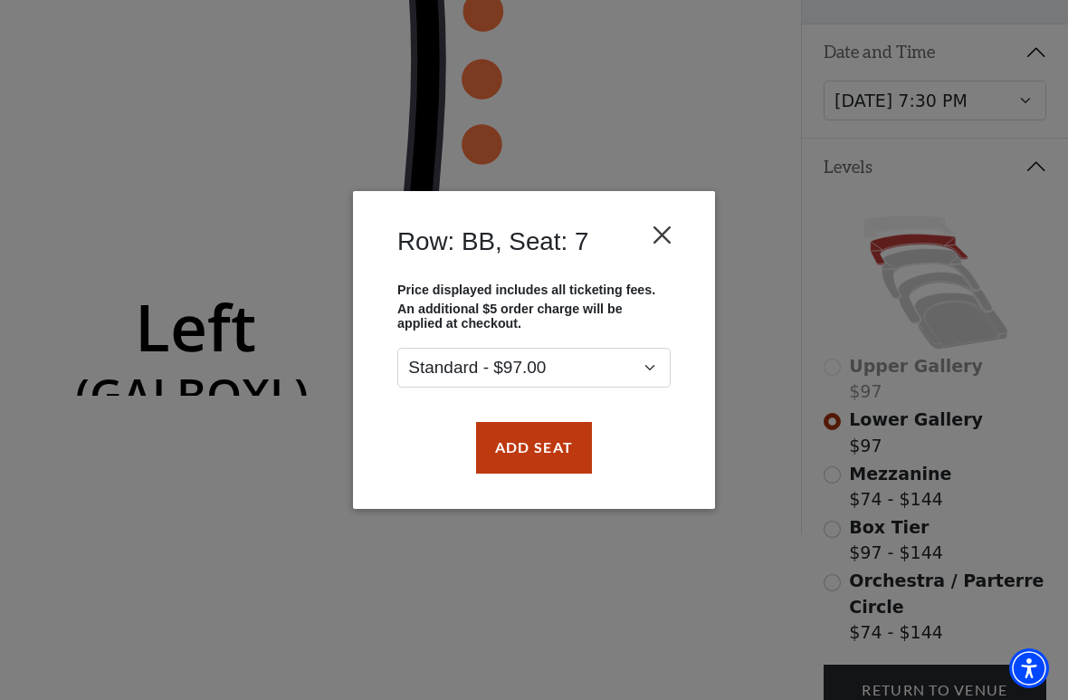
click at [665, 229] on button "Close" at bounding box center [663, 235] width 34 height 34
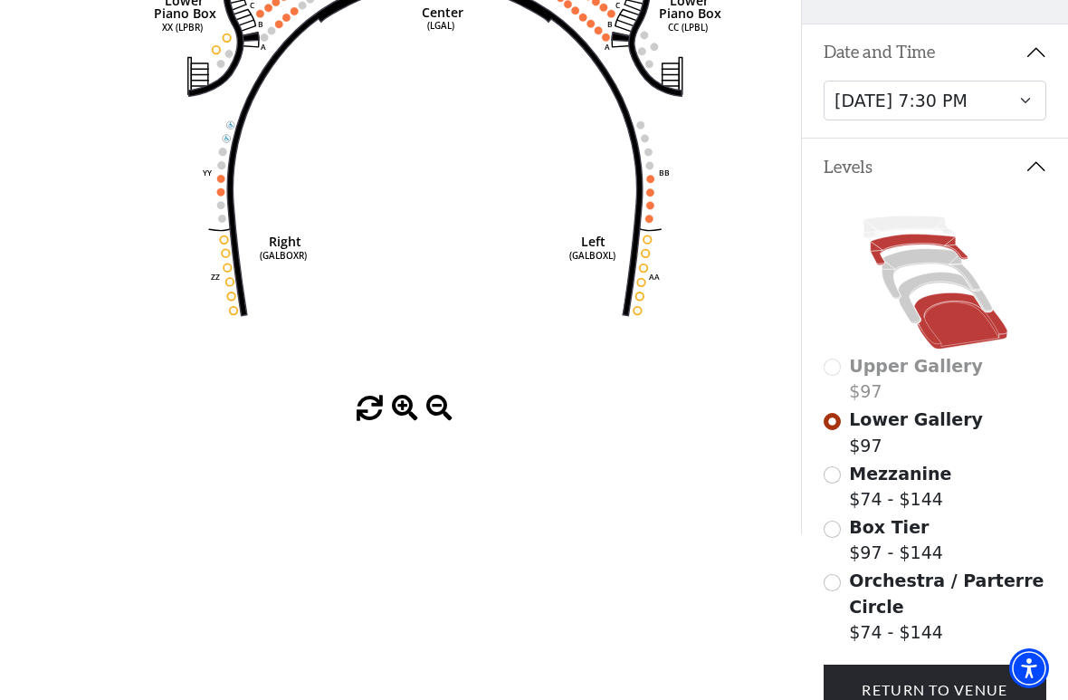
click at [973, 343] on icon at bounding box center [960, 320] width 93 height 56
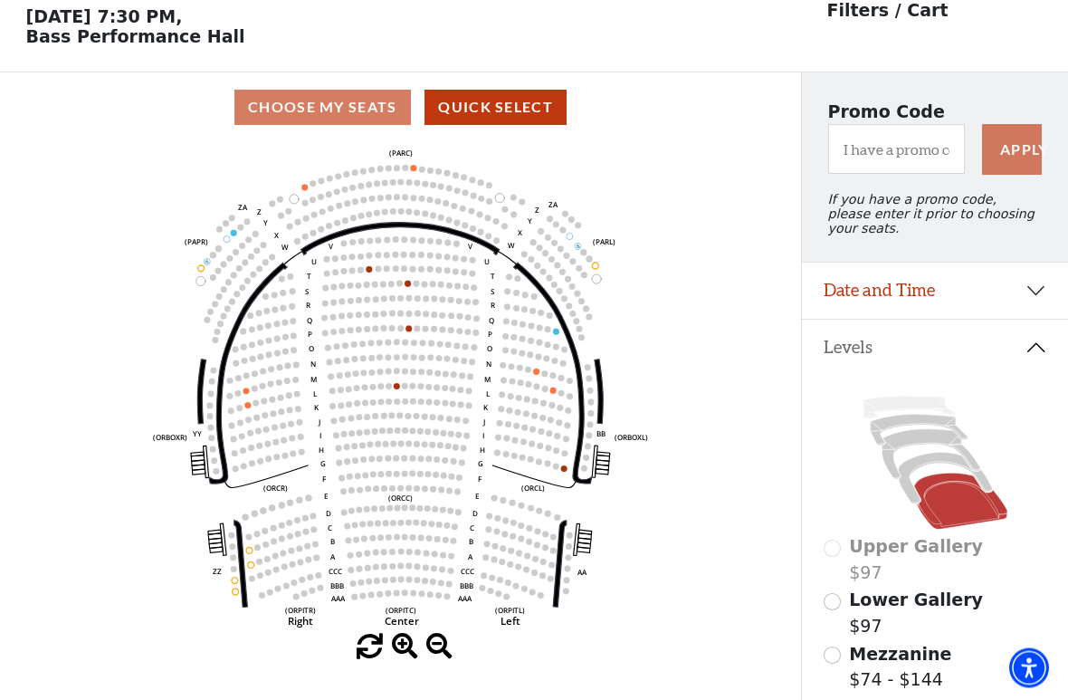
scroll to position [84, 0]
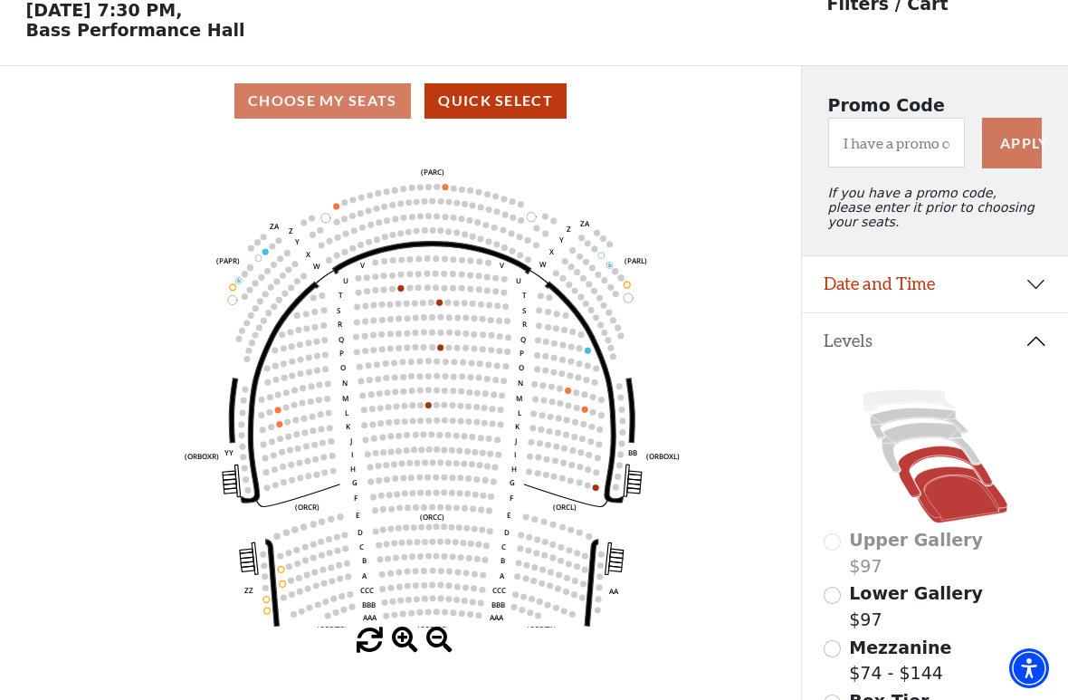
click at [946, 455] on icon at bounding box center [945, 471] width 94 height 51
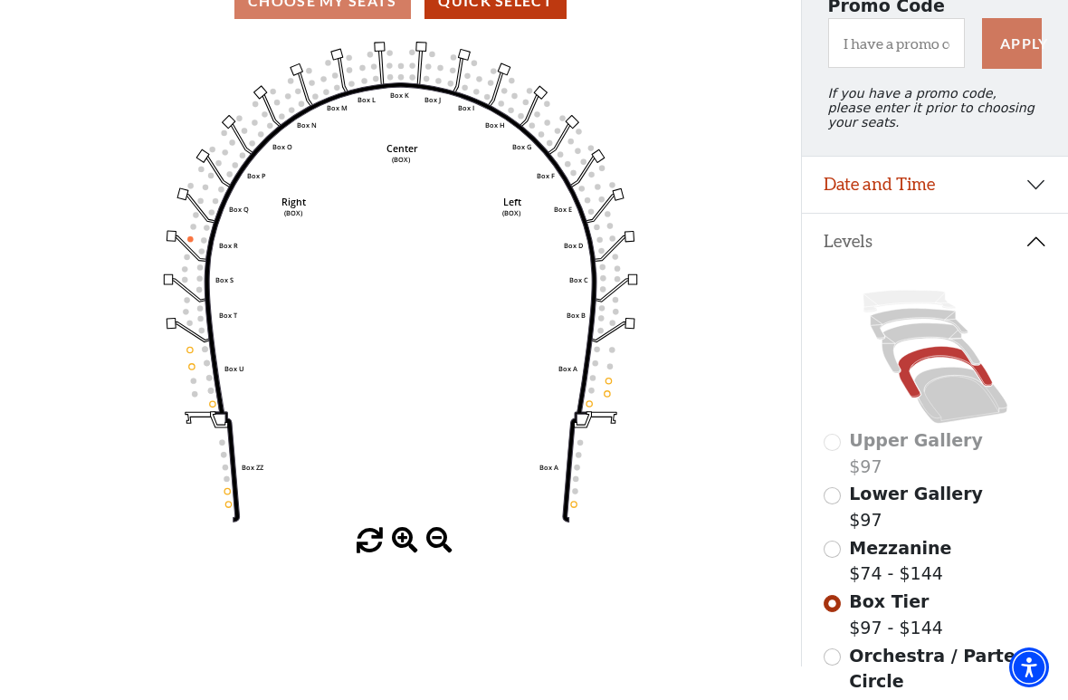
scroll to position [184, 0]
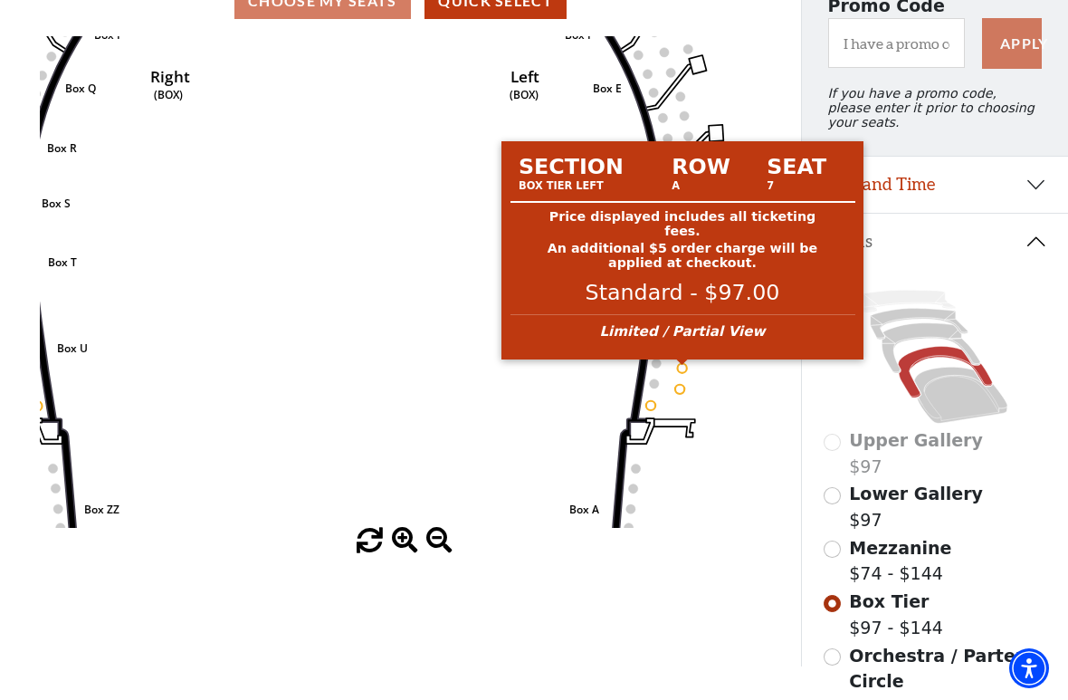
click at [683, 372] on circle at bounding box center [682, 367] width 9 height 9
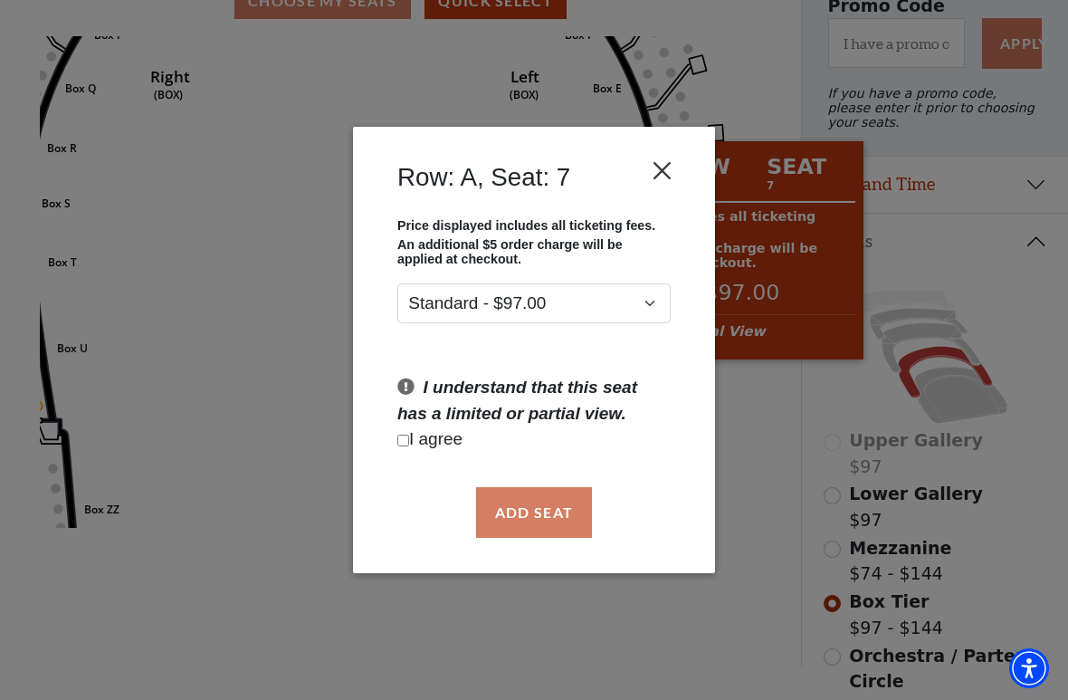
click at [667, 177] on button "Close" at bounding box center [663, 170] width 34 height 34
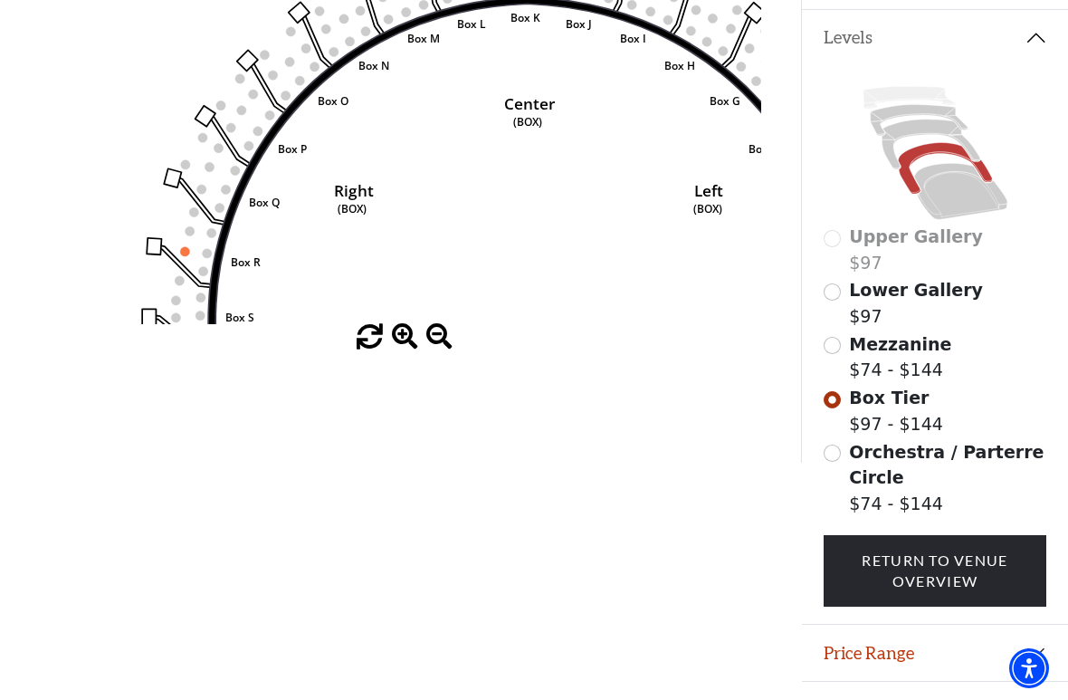
scroll to position [392, 0]
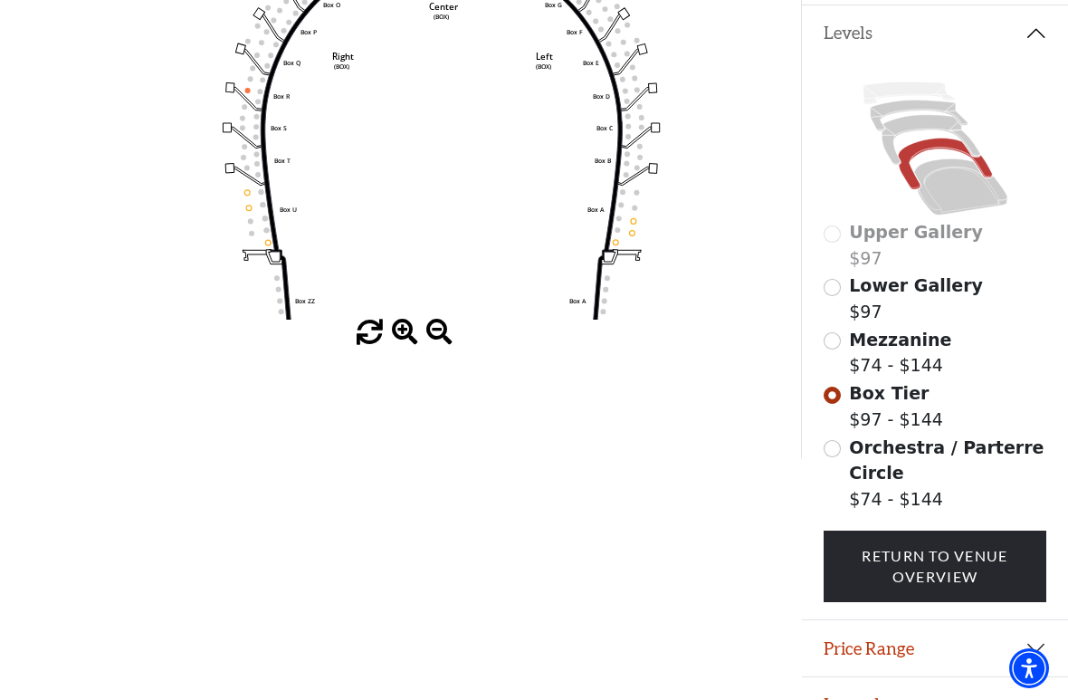
click at [444, 331] on span at bounding box center [439, 333] width 26 height 26
click at [441, 330] on span at bounding box center [439, 333] width 26 height 26
click at [442, 338] on span at bounding box center [439, 333] width 26 height 26
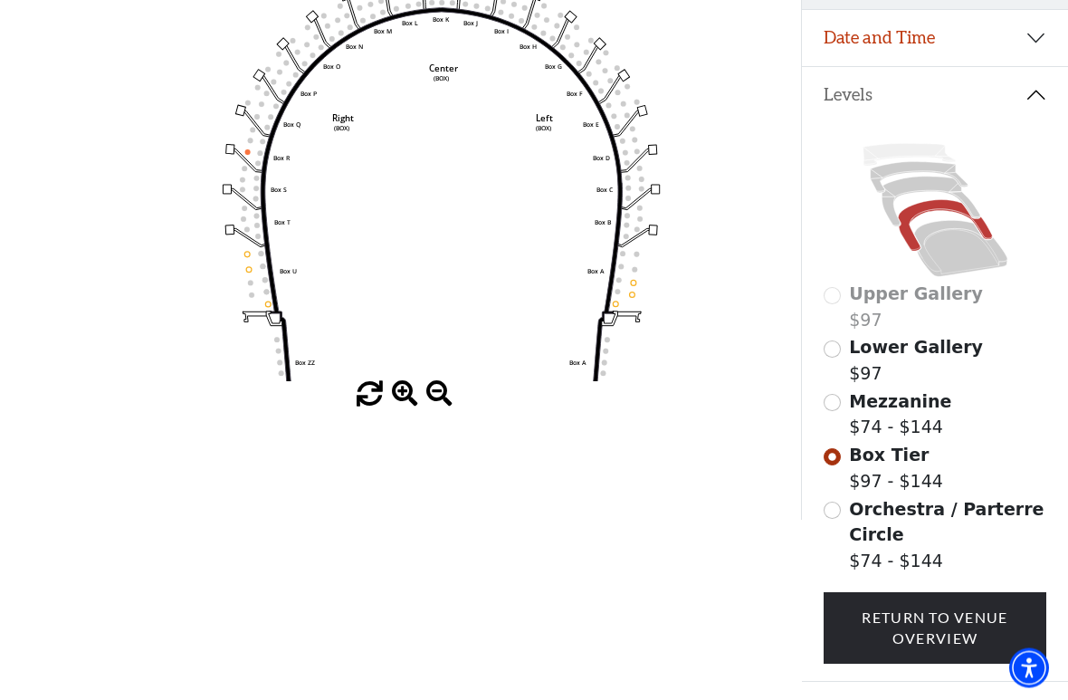
scroll to position [330, 0]
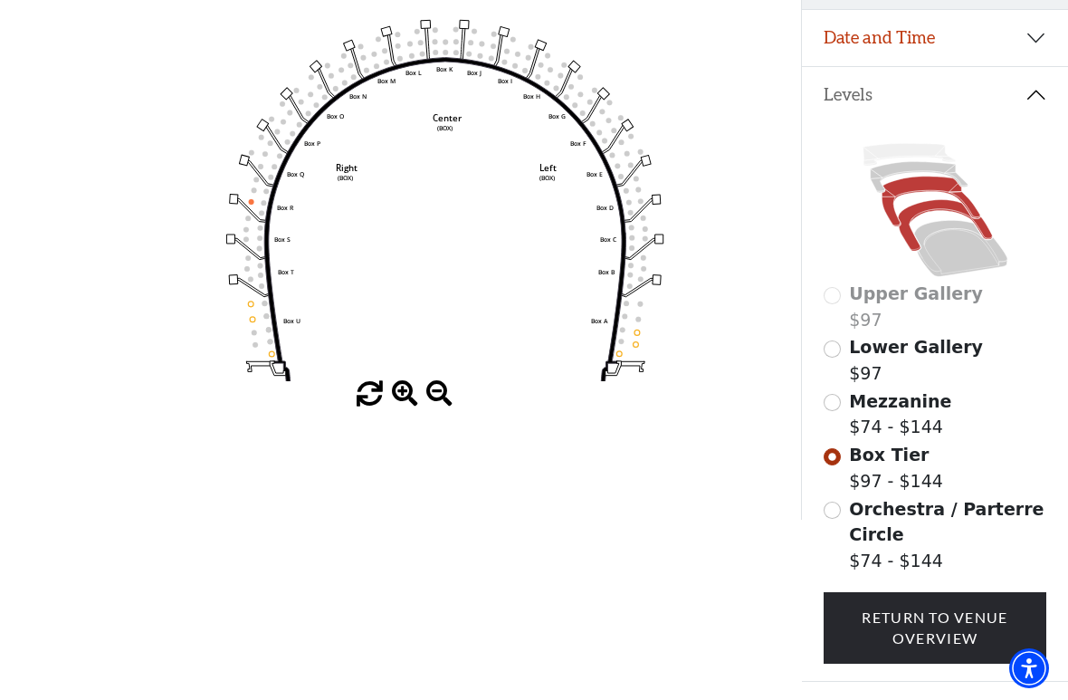
click at [924, 193] on icon at bounding box center [931, 202] width 98 height 50
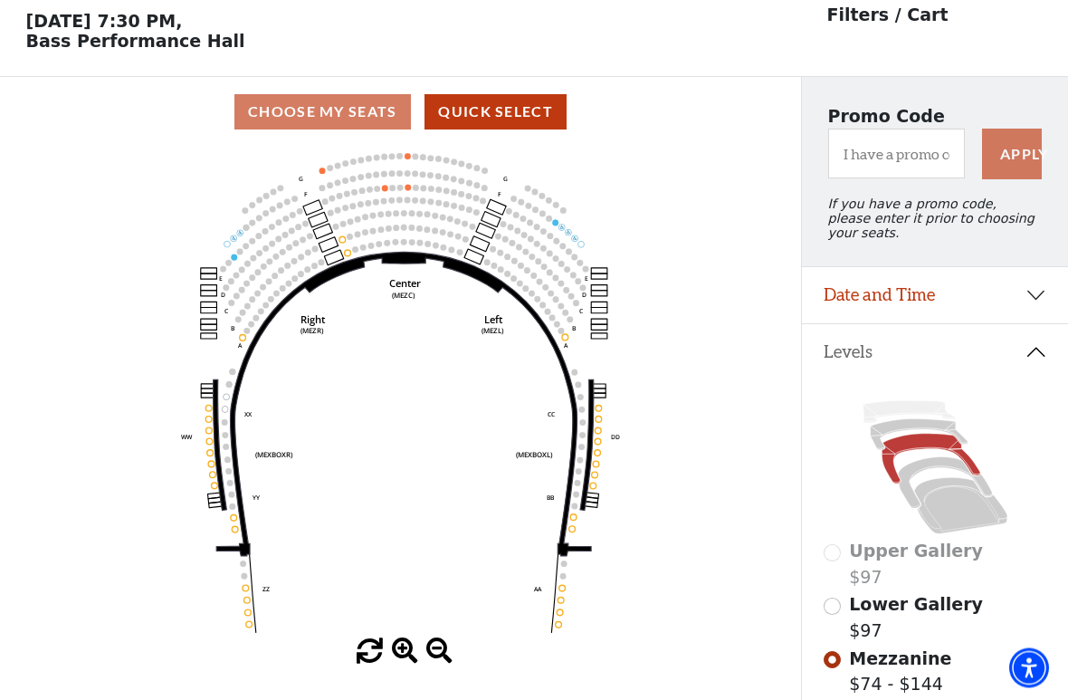
scroll to position [84, 0]
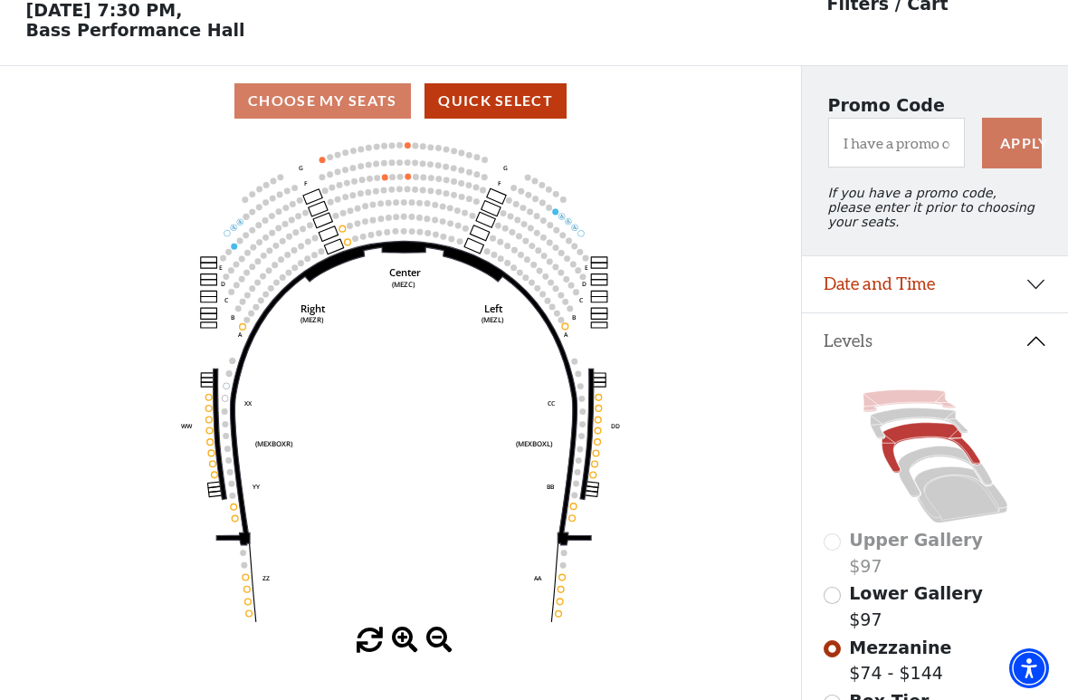
click at [917, 408] on icon at bounding box center [909, 401] width 92 height 22
click at [927, 407] on icon at bounding box center [909, 401] width 92 height 22
click at [904, 426] on icon at bounding box center [918, 423] width 97 height 31
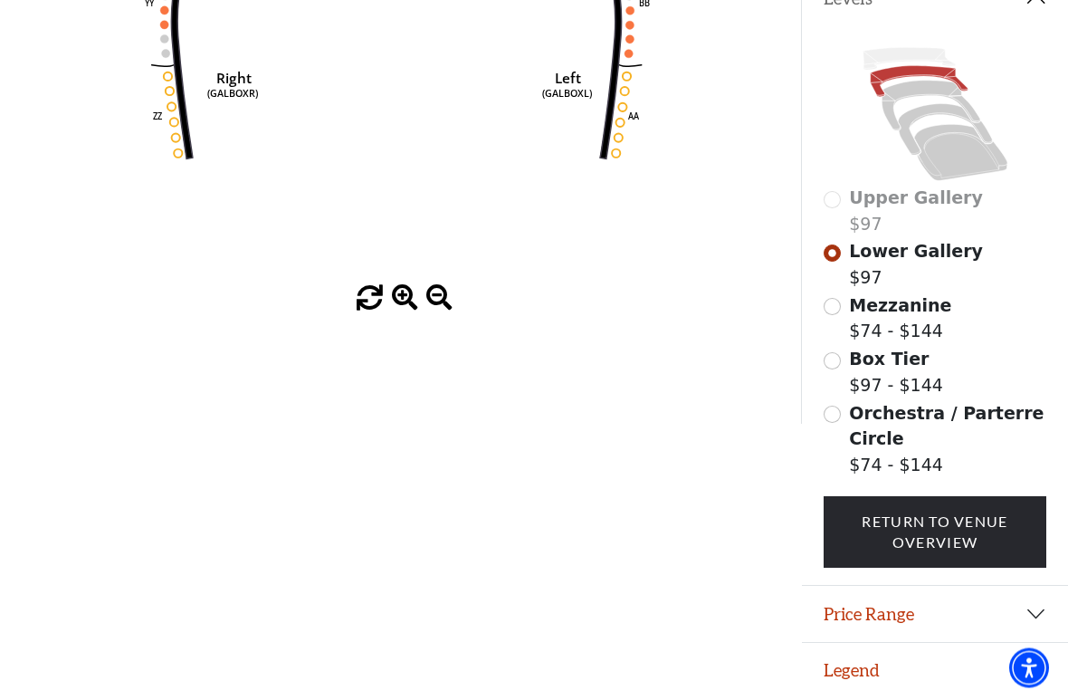
scroll to position [428, 0]
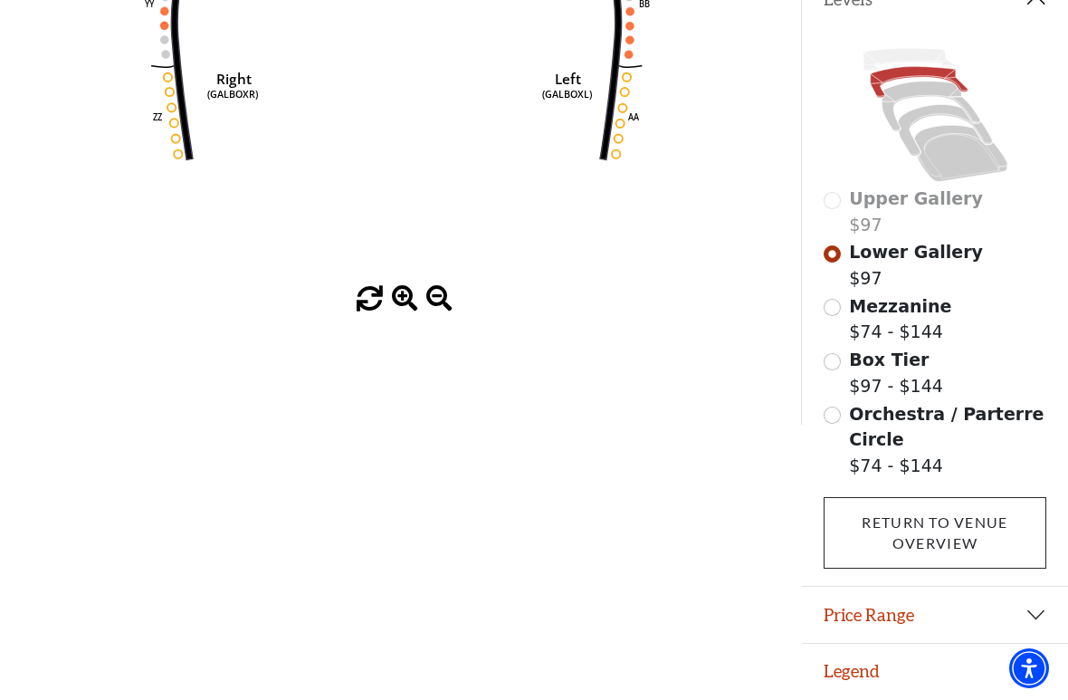
click at [949, 522] on link "Return To Venue Overview" at bounding box center [936, 533] width 224 height 72
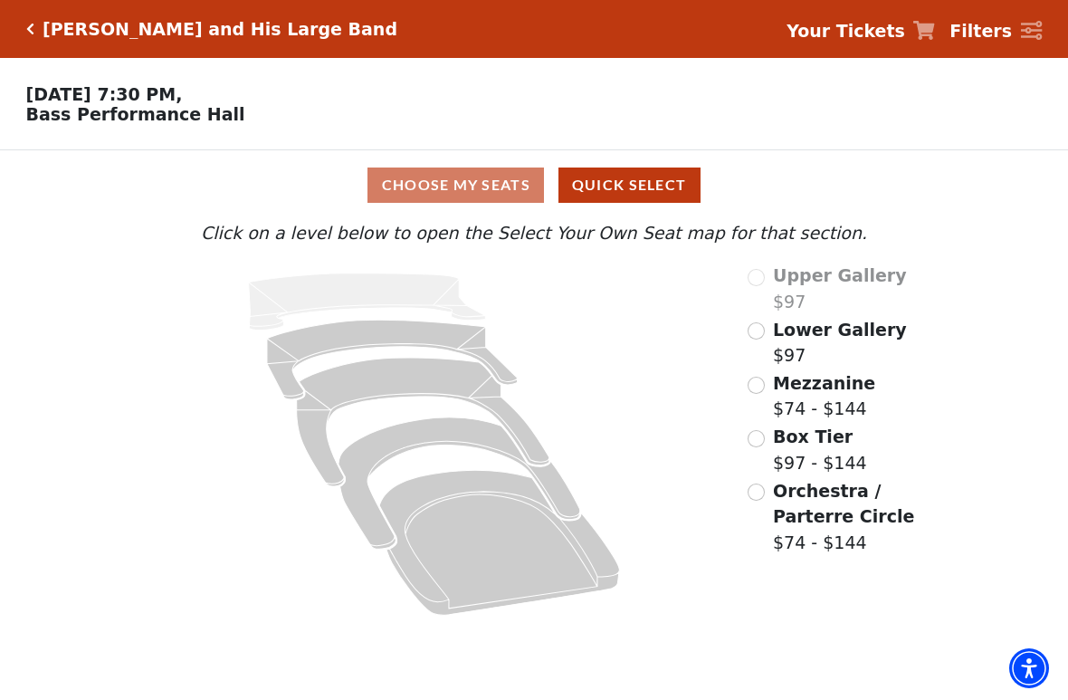
click at [758, 496] on input "Orchestra / Parterre Circle$74 - $144\a" at bounding box center [756, 491] width 17 height 17
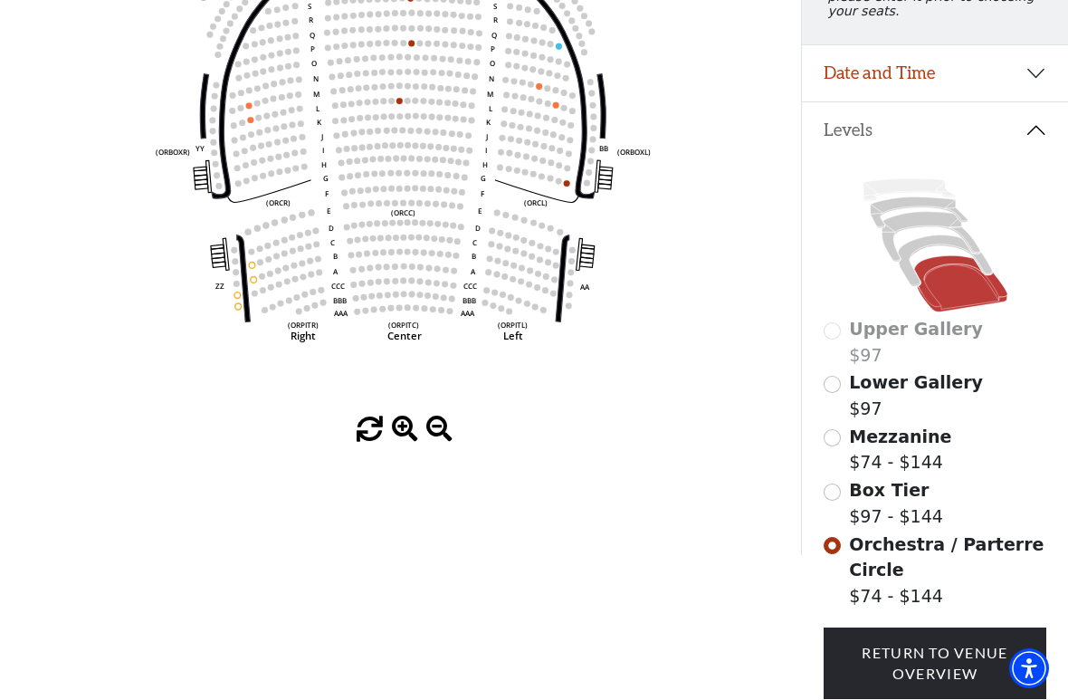
scroll to position [300, 0]
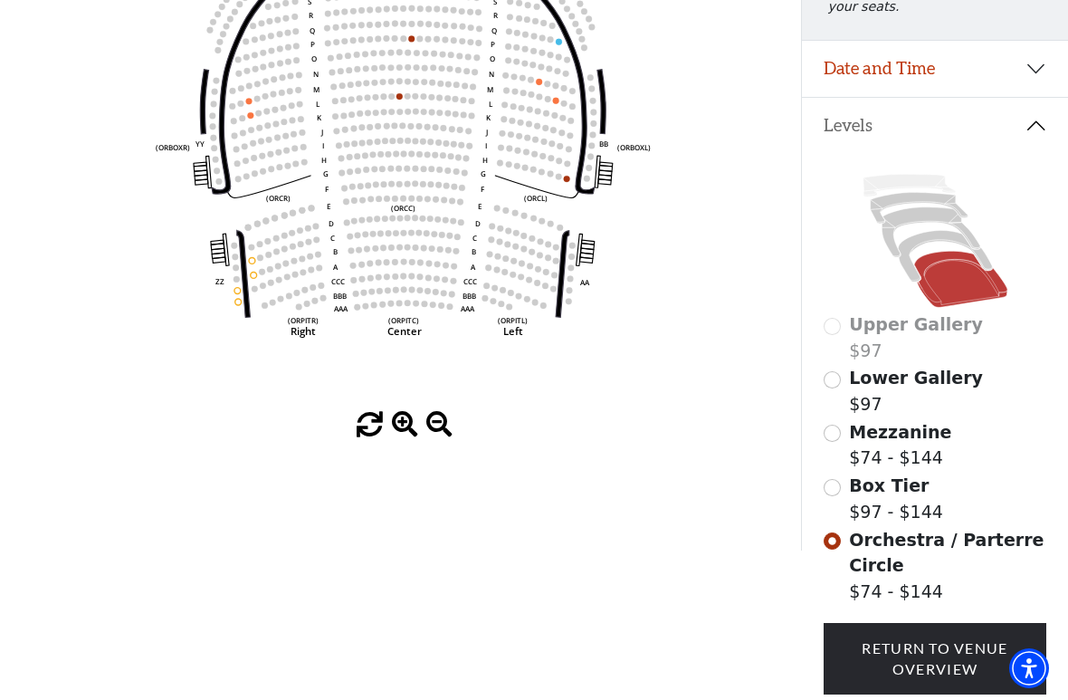
click at [838, 491] on input "Box Tier$97 - $144\a" at bounding box center [832, 487] width 17 height 17
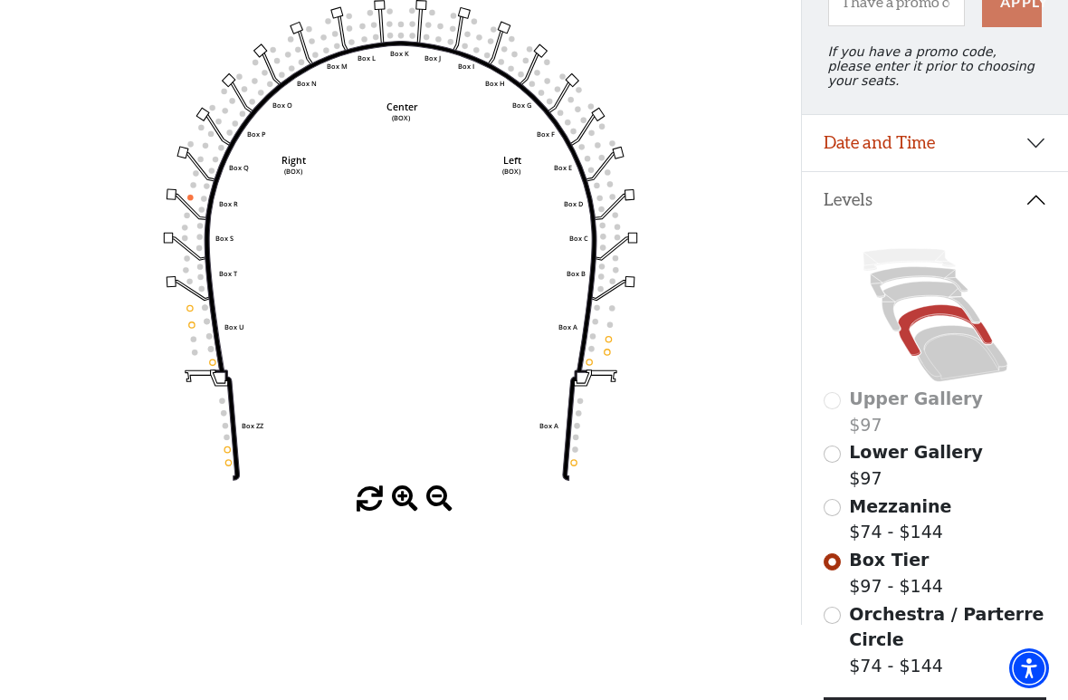
scroll to position [226, 0]
click at [839, 512] on input "Mezzanine$74 - $144\a" at bounding box center [832, 506] width 17 height 17
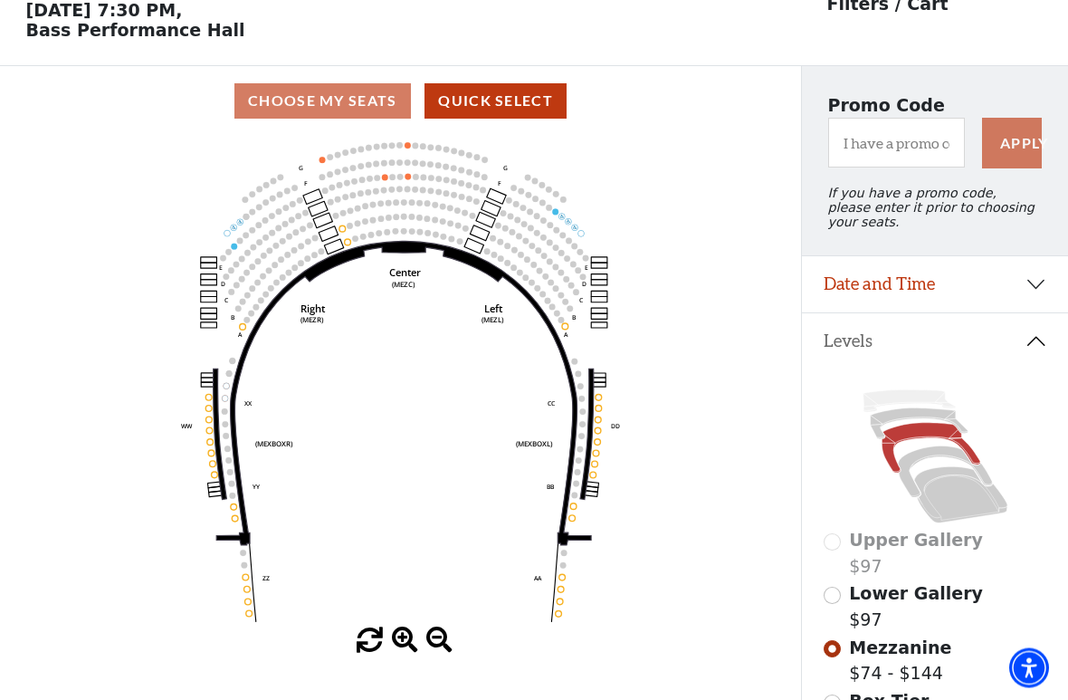
scroll to position [84, 0]
click at [839, 522] on input "Lower Gallery$97\a" at bounding box center [832, 595] width 17 height 17
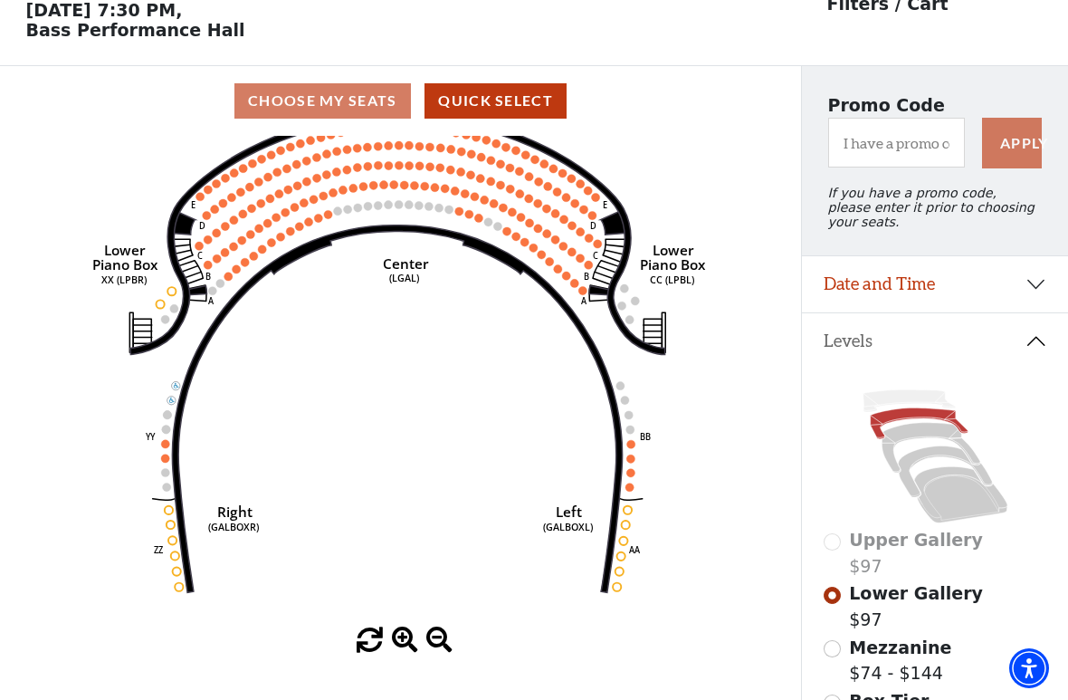
click at [120, 210] on icon "Right (GALBOXR) E D C B A E D C B A YY ZZ Left (GALBOXL) BB AA Center Lower Pia…" at bounding box center [401, 382] width 722 height 492
click at [839, 522] on div "Upper Gallery $97" at bounding box center [936, 553] width 224 height 52
click at [840, 522] on div "Upper Gallery $97" at bounding box center [936, 553] width 224 height 52
click at [843, 522] on div "Upper Gallery $97" at bounding box center [936, 553] width 224 height 52
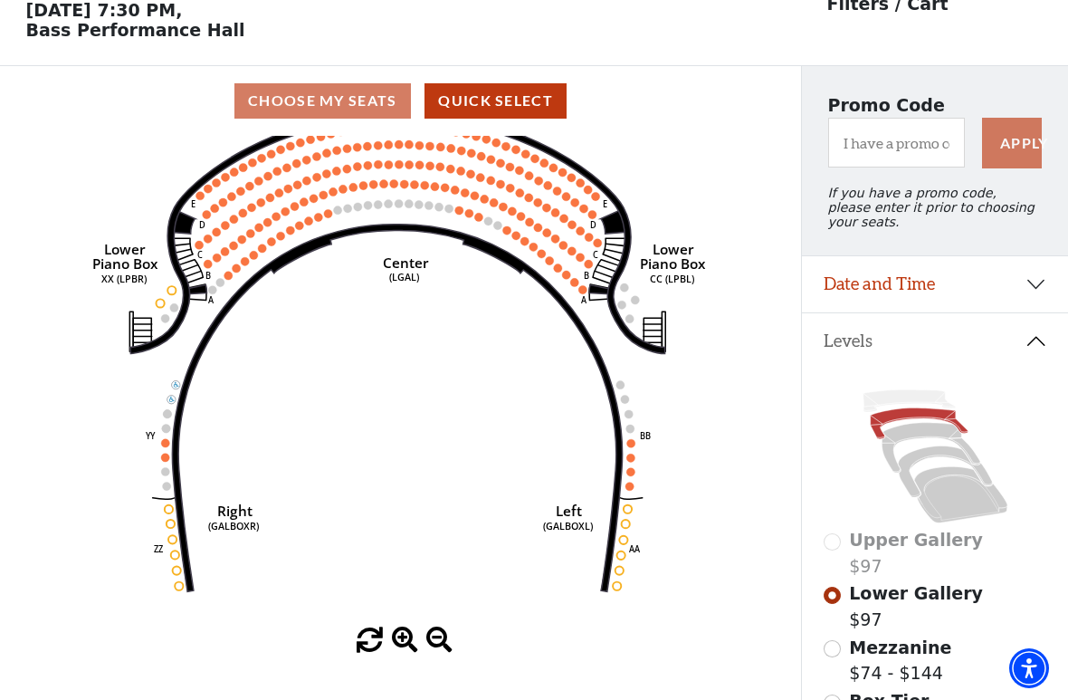
click at [842, 522] on div "Upper Gallery $97" at bounding box center [936, 553] width 224 height 52
click at [851, 522] on span "Upper Gallery" at bounding box center [916, 540] width 134 height 20
click at [881, 522] on span "Upper Gallery" at bounding box center [916, 540] width 134 height 20
click at [852, 522] on label "Upper Gallery $97" at bounding box center [916, 553] width 134 height 52
click at [908, 401] on icon at bounding box center [909, 401] width 92 height 22
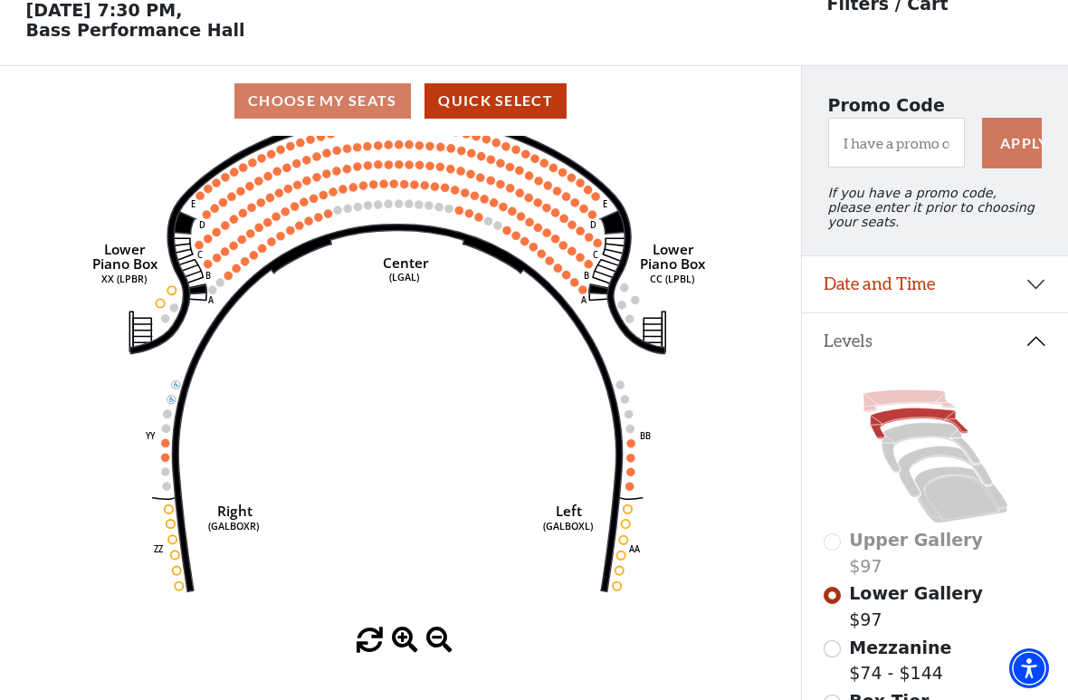
click at [915, 399] on icon at bounding box center [909, 401] width 92 height 22
click at [913, 400] on icon at bounding box center [909, 401] width 92 height 22
click at [904, 399] on icon at bounding box center [909, 401] width 92 height 22
click at [911, 407] on icon at bounding box center [909, 401] width 92 height 22
click at [914, 401] on icon at bounding box center [909, 401] width 92 height 22
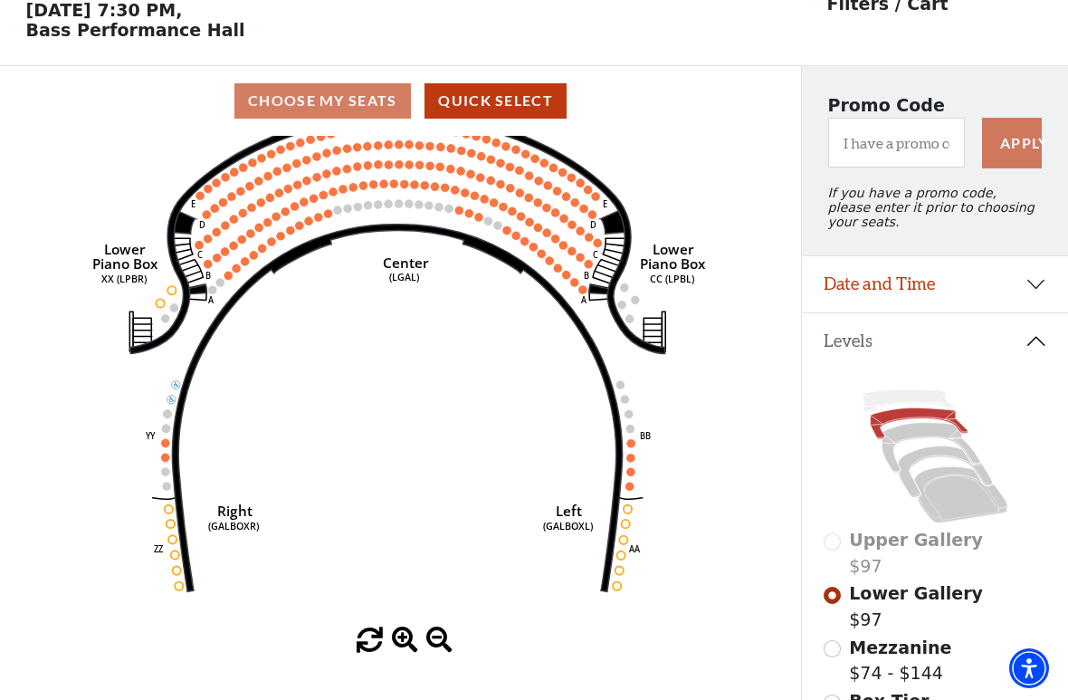
click at [845, 522] on div "Upper Gallery $97" at bounding box center [936, 553] width 224 height 52
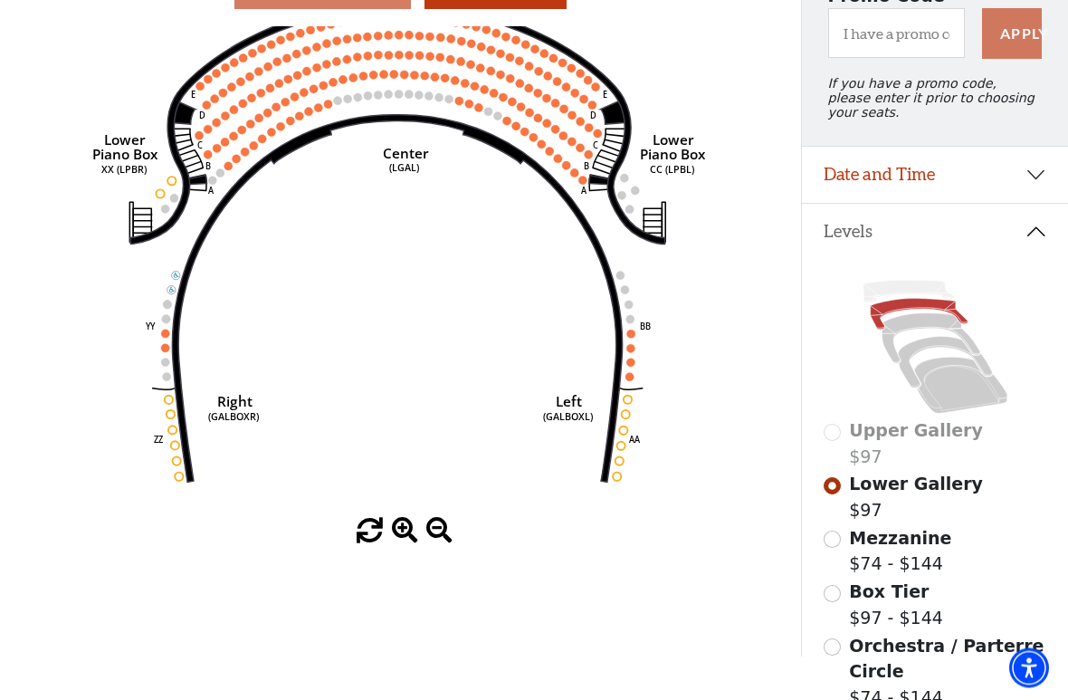
scroll to position [194, 0]
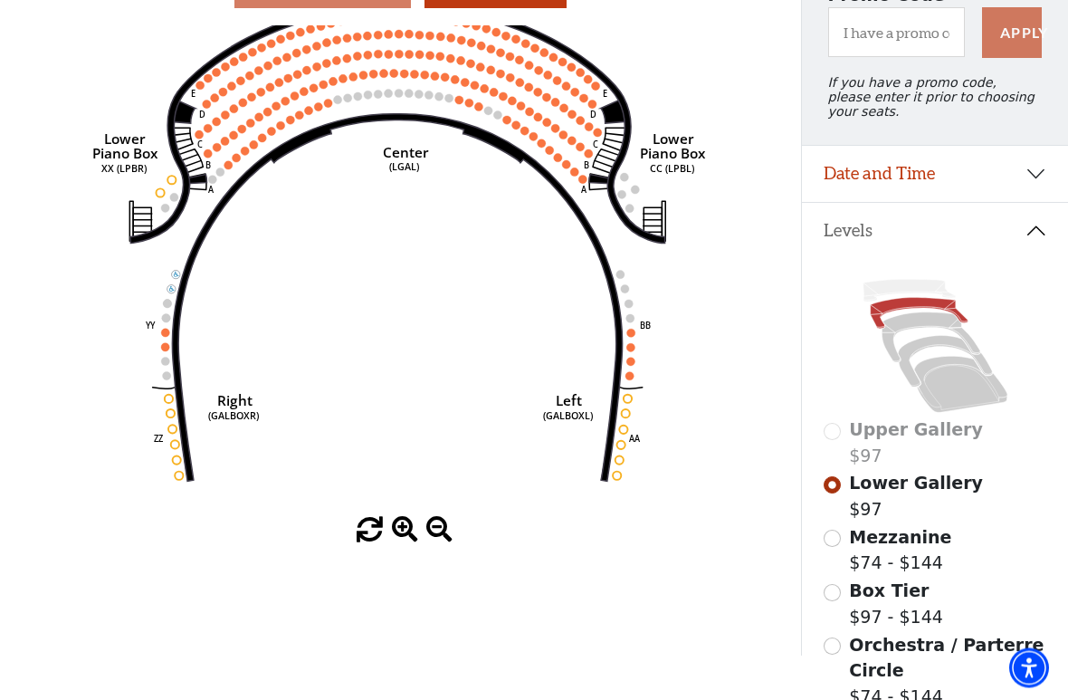
click at [896, 440] on span "Upper Gallery" at bounding box center [916, 430] width 134 height 20
click at [881, 429] on span "Upper Gallery" at bounding box center [916, 430] width 134 height 20
click at [853, 436] on span "Upper Gallery" at bounding box center [916, 430] width 134 height 20
click at [852, 431] on span "Upper Gallery" at bounding box center [916, 430] width 134 height 20
click at [837, 522] on input "Box Tier$97 - $144\a" at bounding box center [832, 593] width 17 height 17
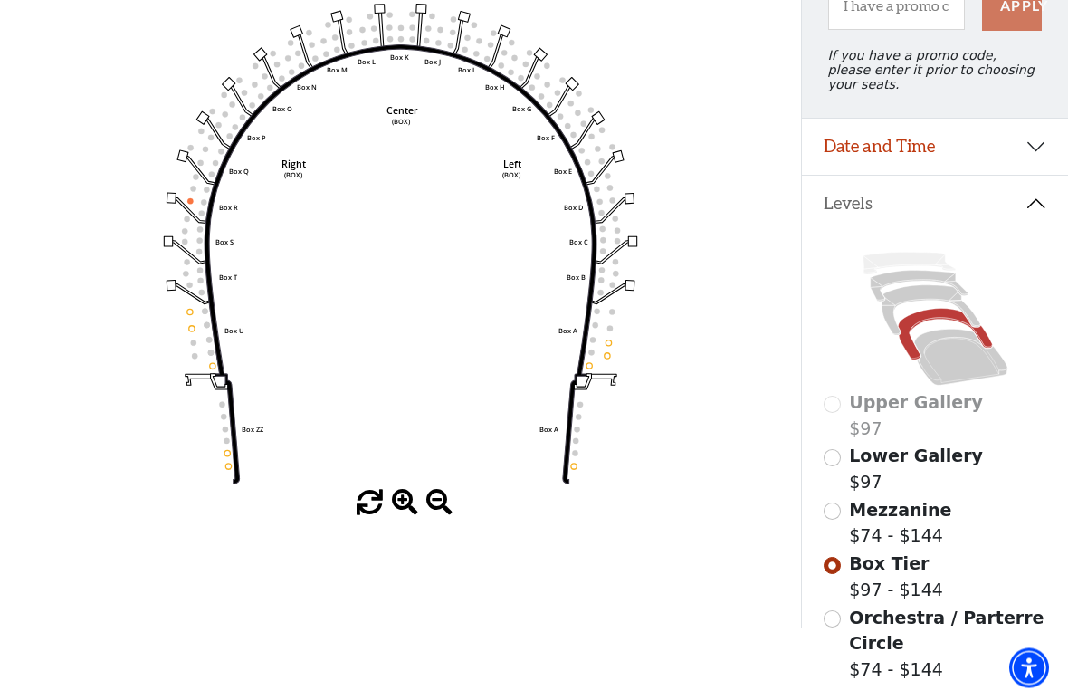
scroll to position [225, 0]
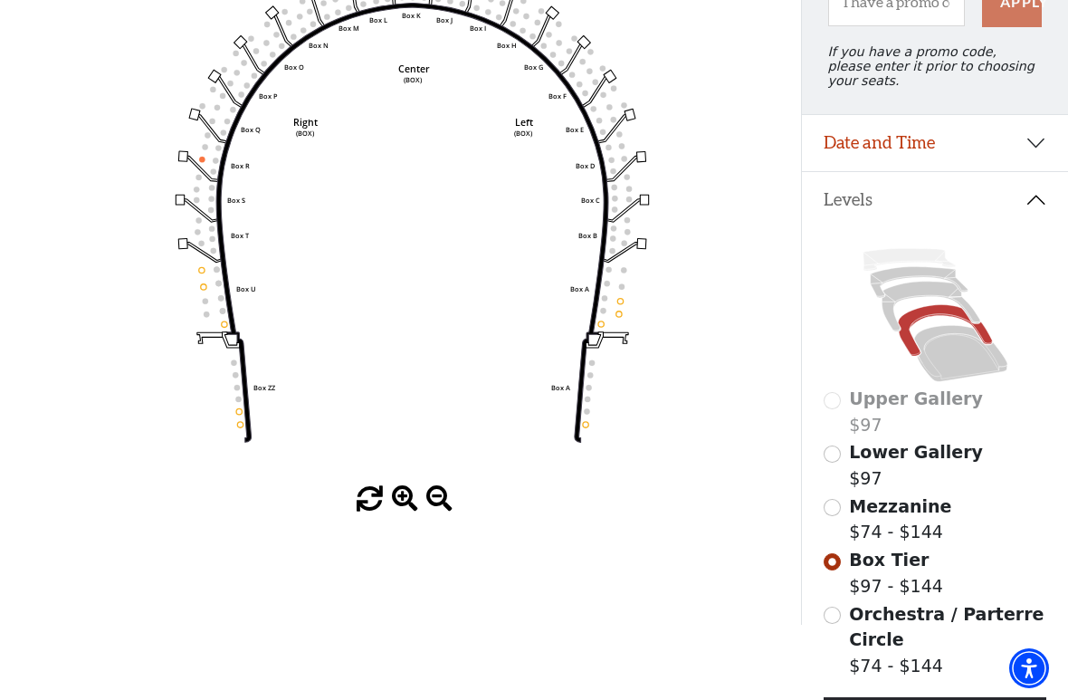
click at [200, 179] on circle at bounding box center [198, 176] width 5 height 5
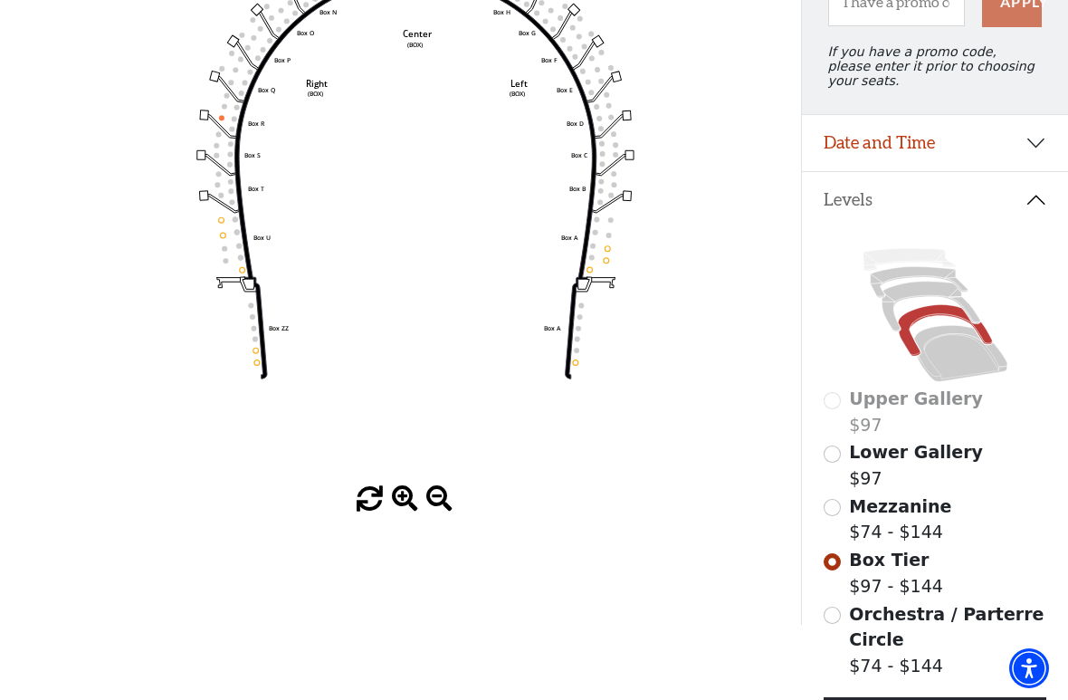
click at [221, 120] on circle at bounding box center [221, 117] width 5 height 5
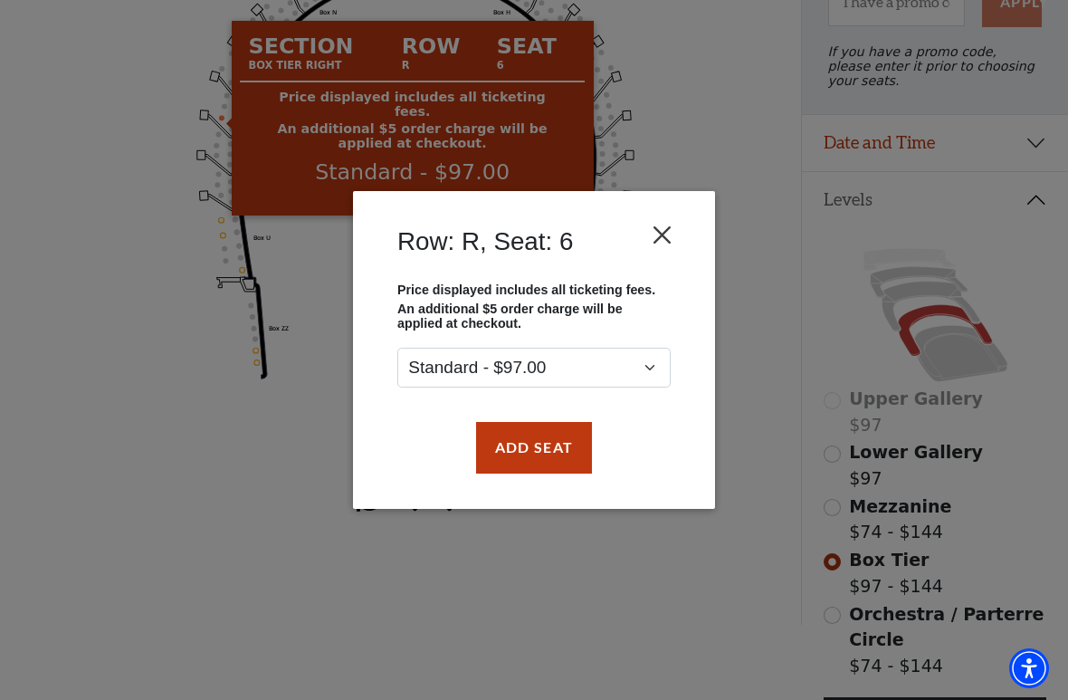
click at [669, 228] on button "Close" at bounding box center [663, 235] width 34 height 34
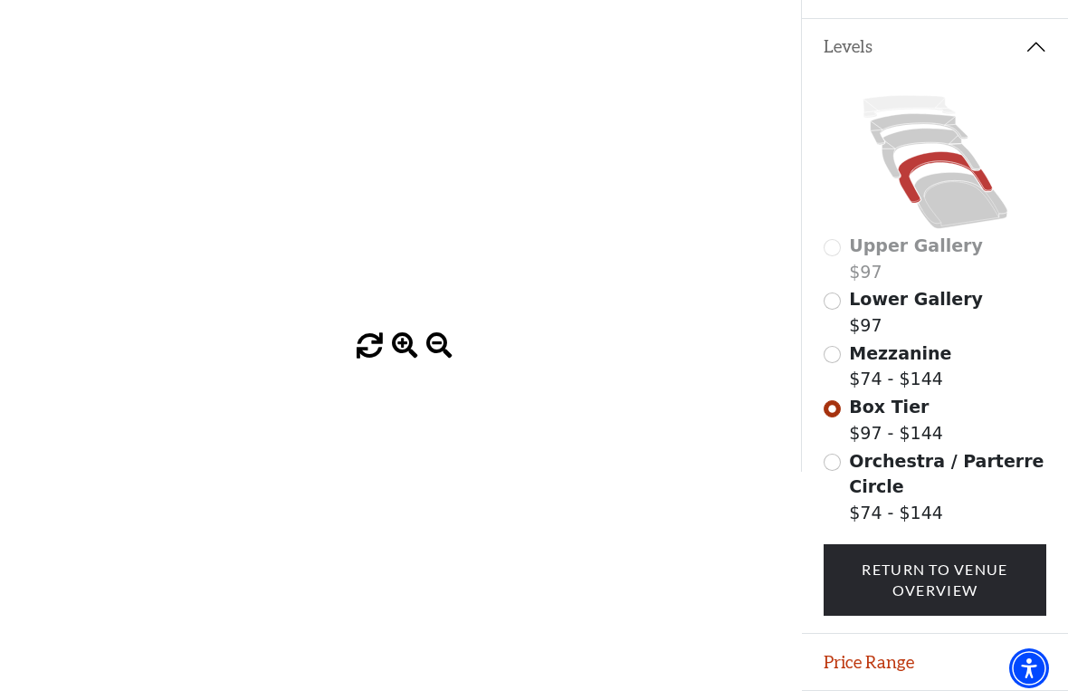
scroll to position [428, 0]
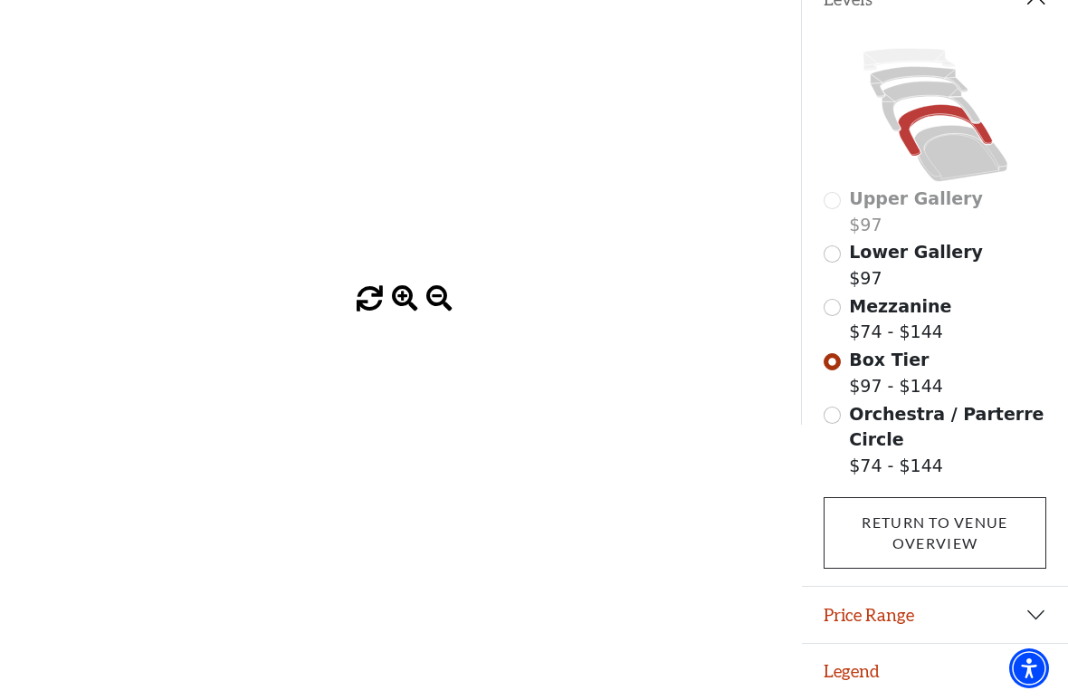
click at [990, 506] on link "Return To Venue Overview" at bounding box center [936, 533] width 224 height 72
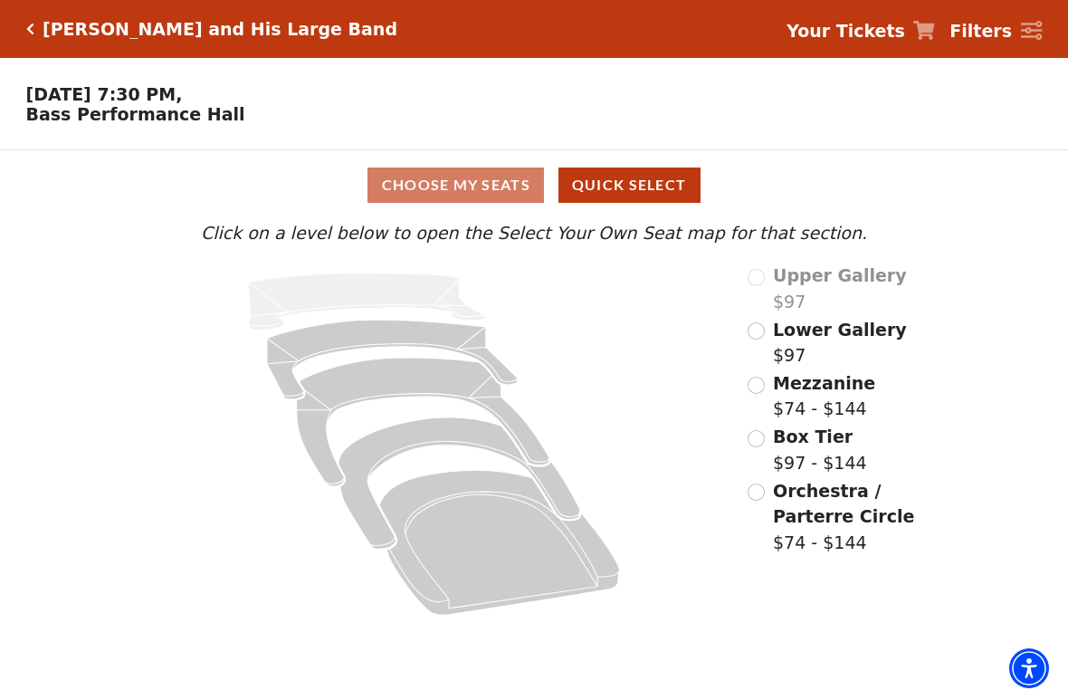
scroll to position [0, 0]
click at [36, 22] on div "Lyle Lovett and His Large Band" at bounding box center [215, 29] width 363 height 21
click at [8, 82] on div "Choose Your Own Seats Friday, October 17 at 7:30 PM, Bass Performance Hall" at bounding box center [400, 103] width 801 height 91
click at [27, 35] on div "Lyle Lovett and His Large Band" at bounding box center [211, 29] width 371 height 21
click at [32, 27] on icon "Click here to go back to filters" at bounding box center [30, 29] width 8 height 13
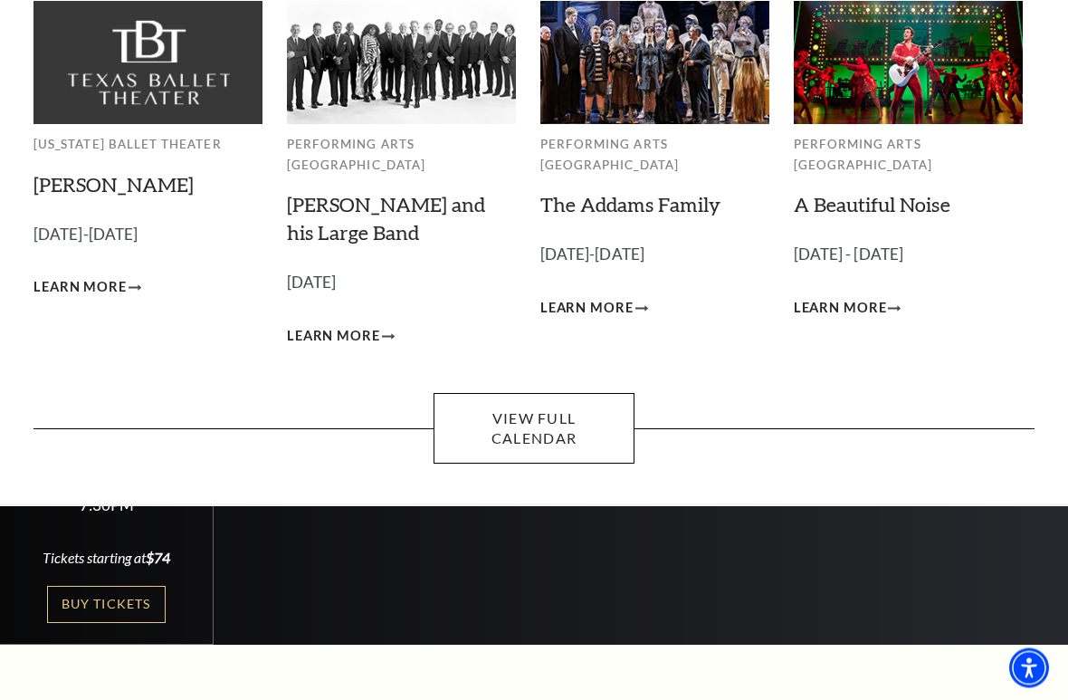
scroll to position [163, 0]
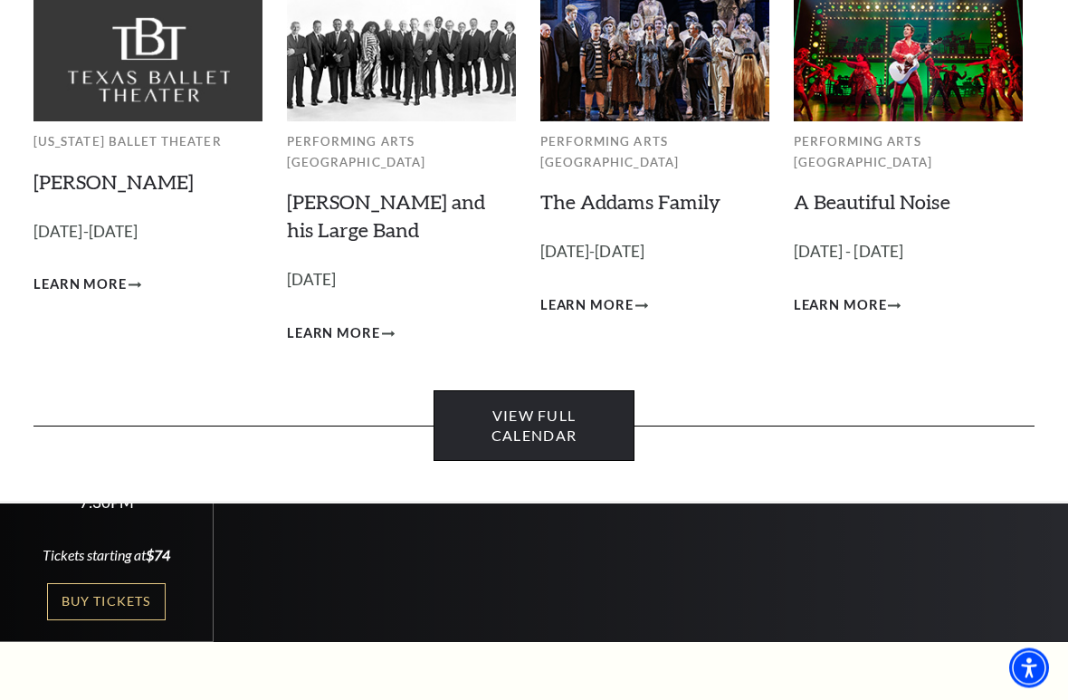
click at [560, 403] on link "View Full Calendar" at bounding box center [534, 427] width 200 height 72
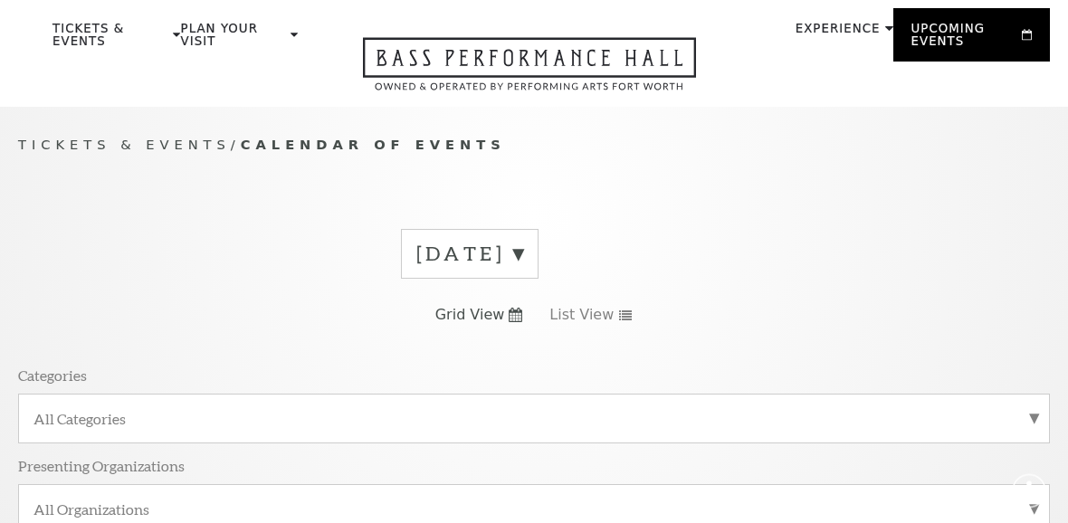
scroll to position [161, 0]
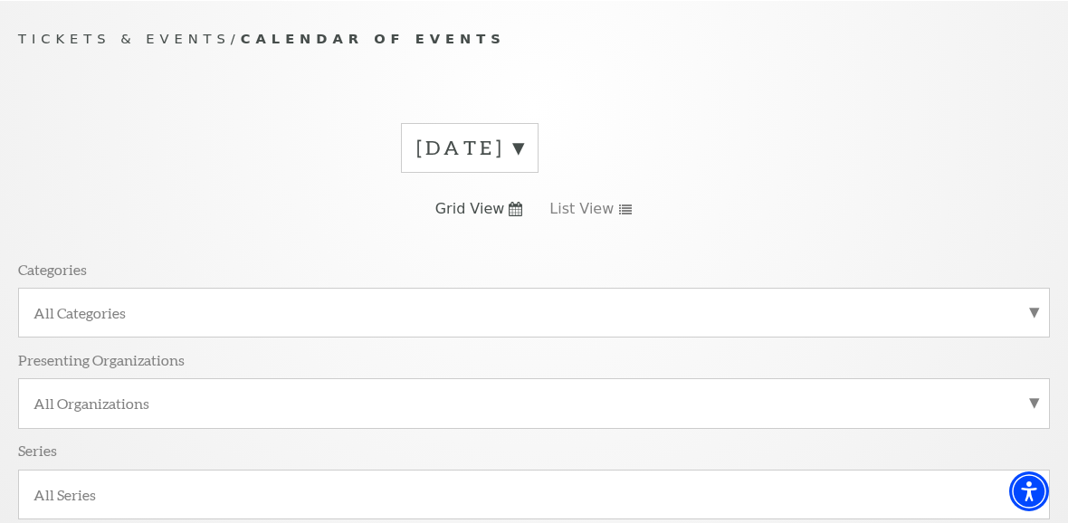
click at [1034, 308] on label "All Categories" at bounding box center [533, 312] width 1001 height 19
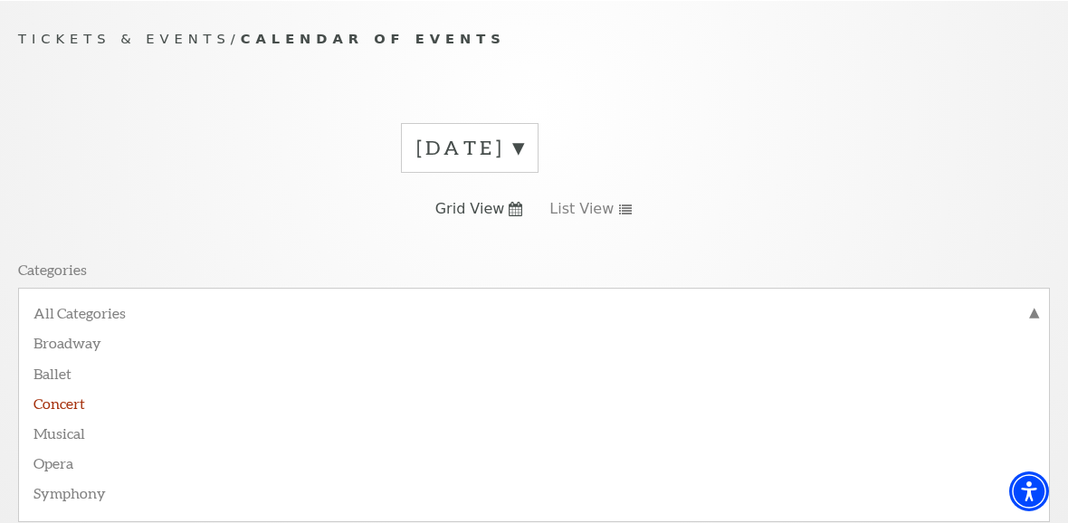
click at [88, 412] on label "Concert" at bounding box center [533, 402] width 1001 height 30
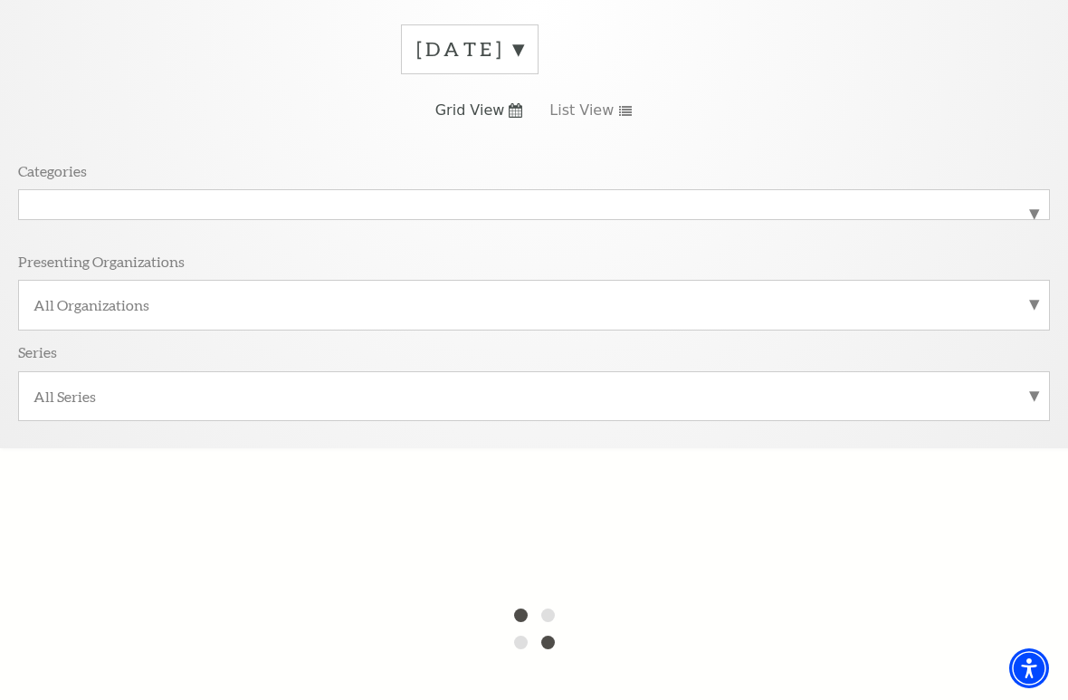
scroll to position [263, 0]
click at [1035, 382] on div "All Series" at bounding box center [534, 393] width 1032 height 50
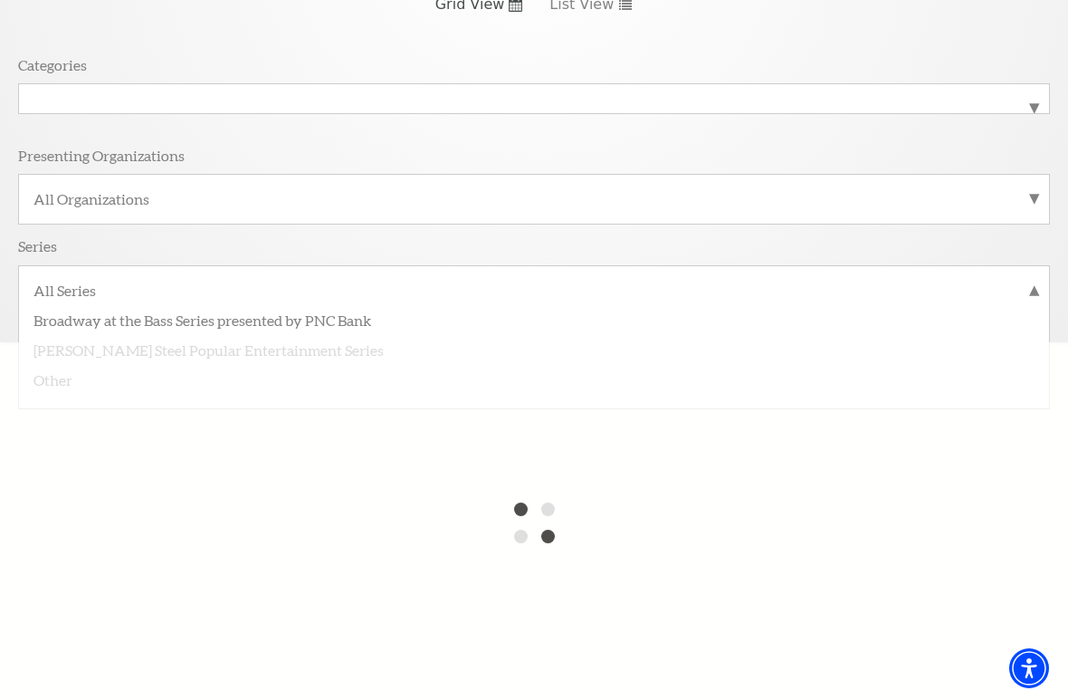
scroll to position [367, 0]
click at [1038, 281] on div "All Series Broadway at the Bass Series presented by PNC Bank Irwin Steel Popula…" at bounding box center [534, 288] width 1032 height 49
click at [1034, 282] on label "All Series" at bounding box center [533, 292] width 1001 height 24
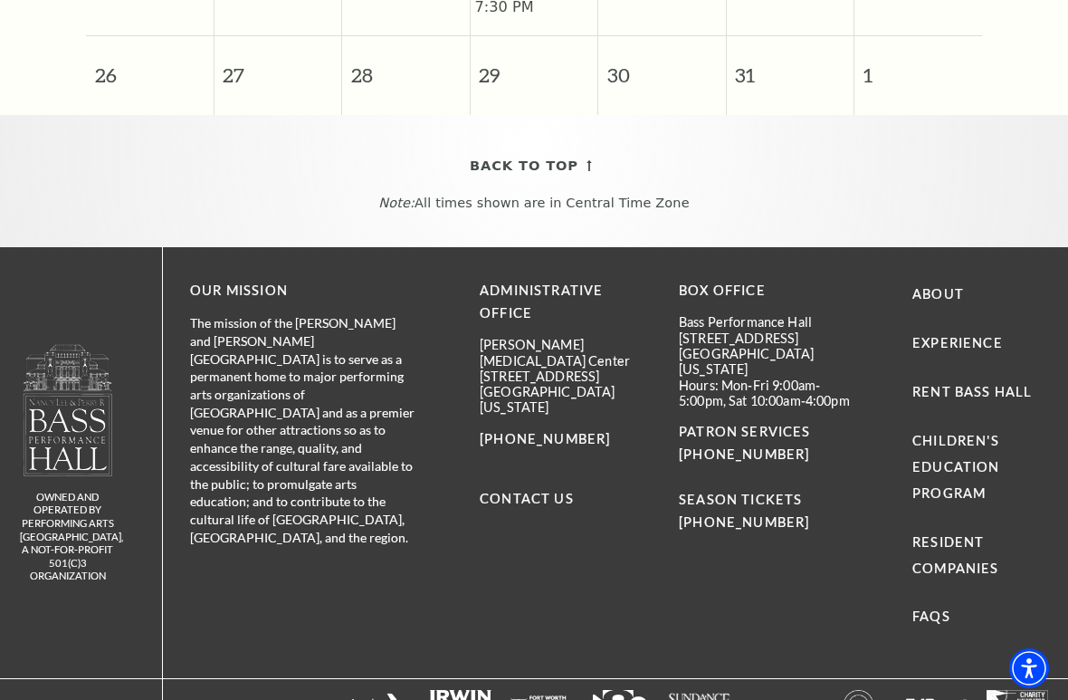
scroll to position [1577, 0]
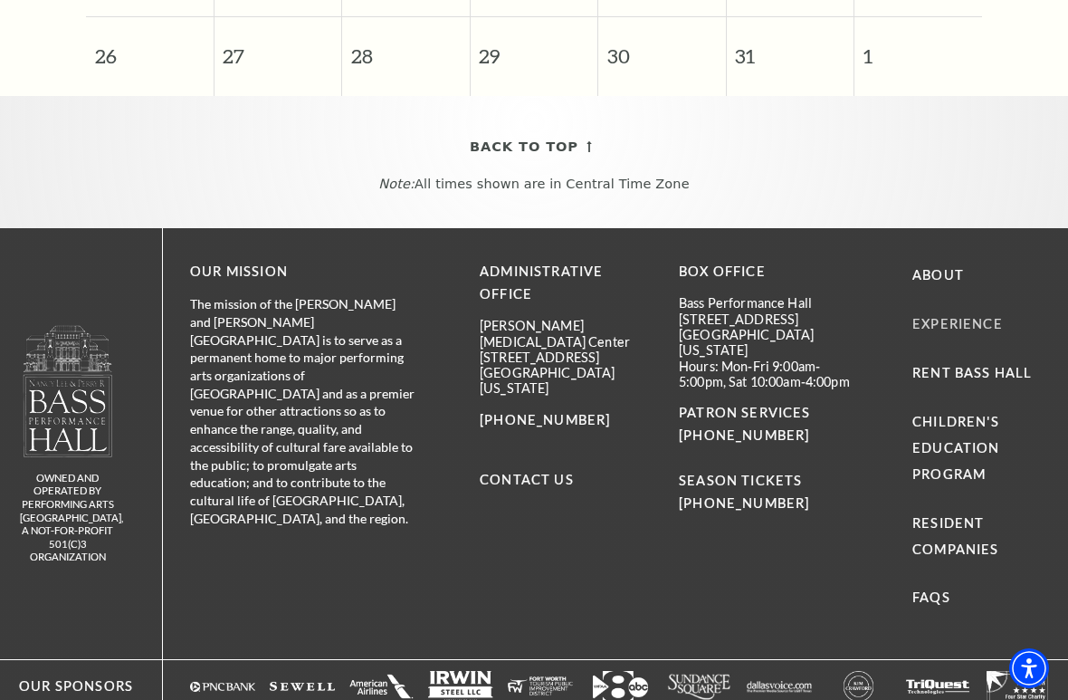
click at [994, 316] on link "Experience" at bounding box center [958, 323] width 91 height 15
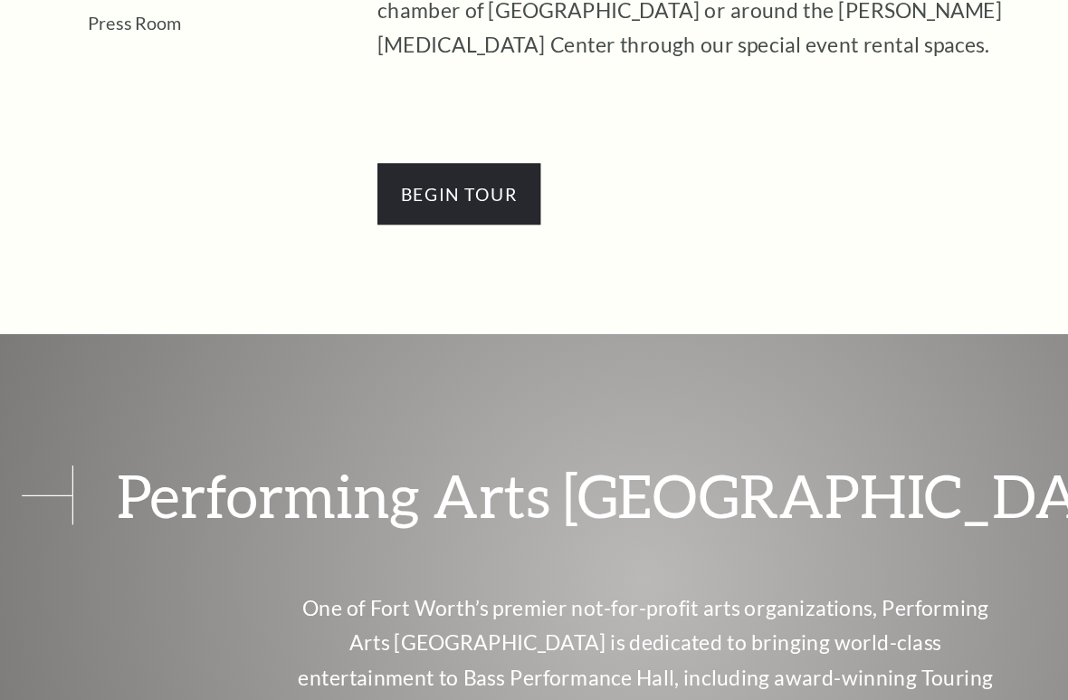
scroll to position [534, 0]
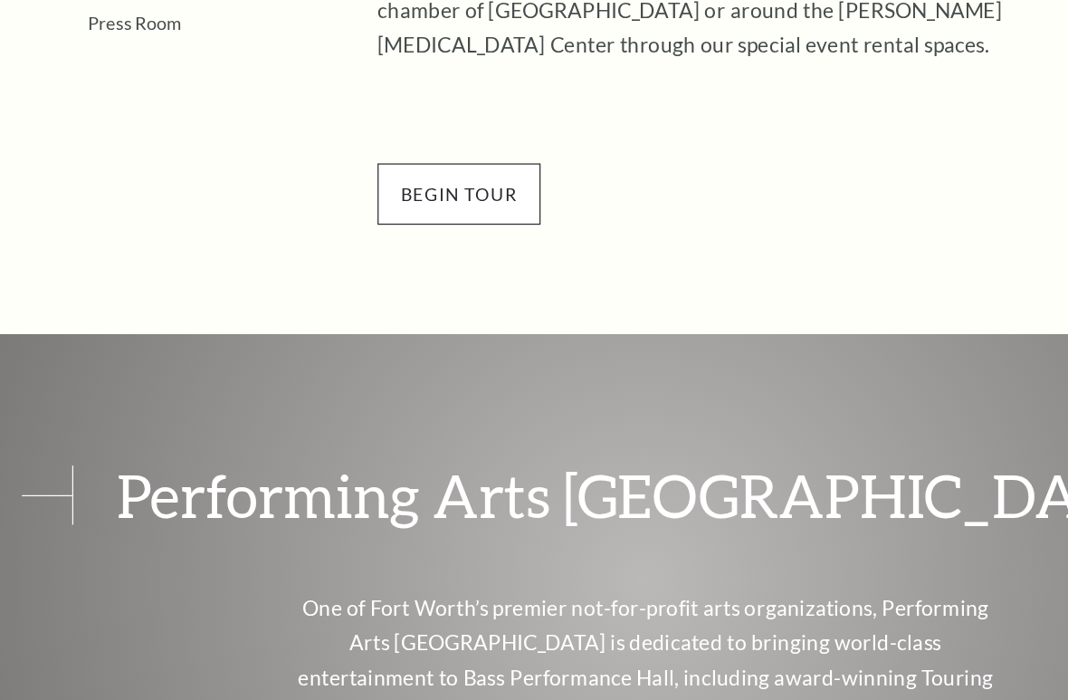
click at [415, 256] on span "BEGin Tour" at bounding box center [379, 281] width 135 height 51
